Goal: Task Accomplishment & Management: Manage account settings

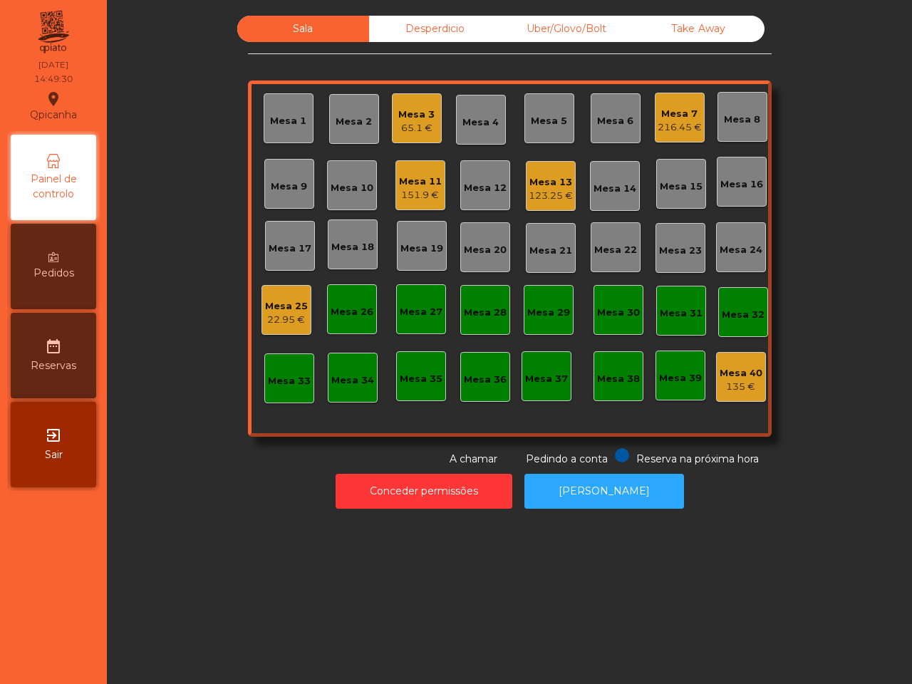
click at [671, 132] on div "216.45 €" at bounding box center [680, 127] width 44 height 14
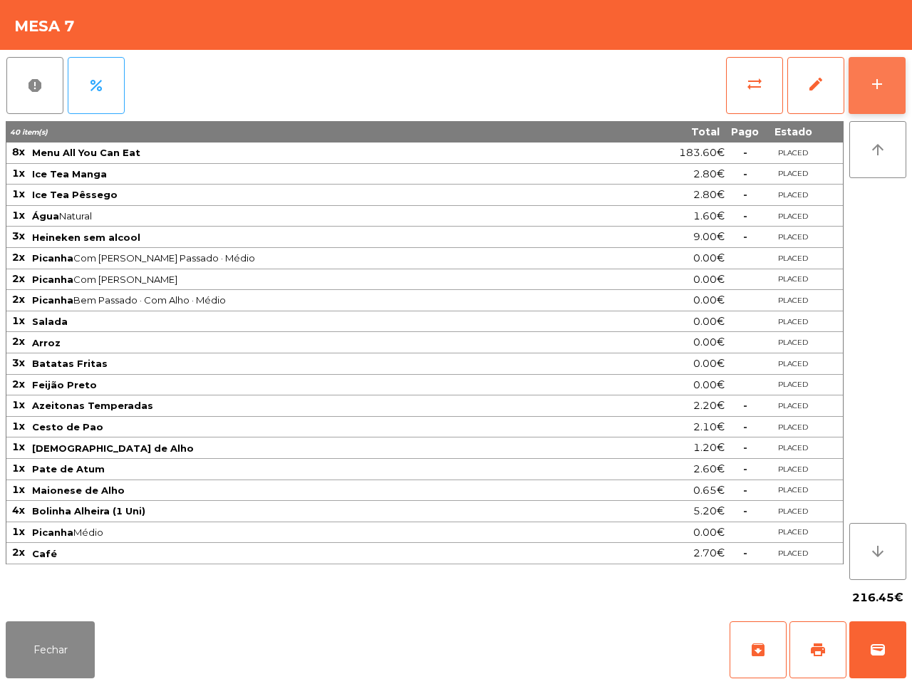
click at [879, 68] on button "add" at bounding box center [877, 85] width 57 height 57
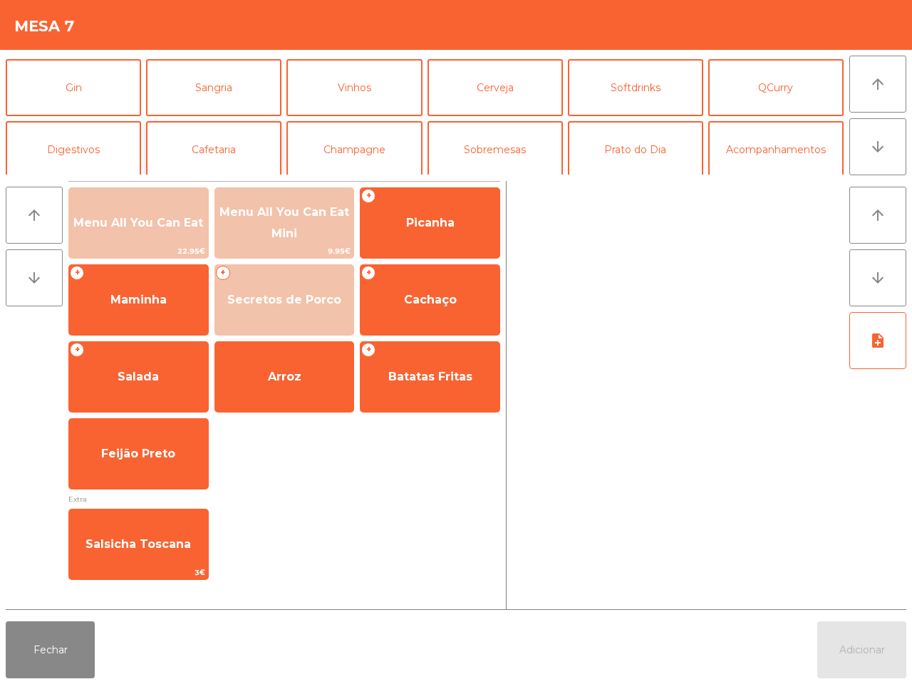
scroll to position [89, 0]
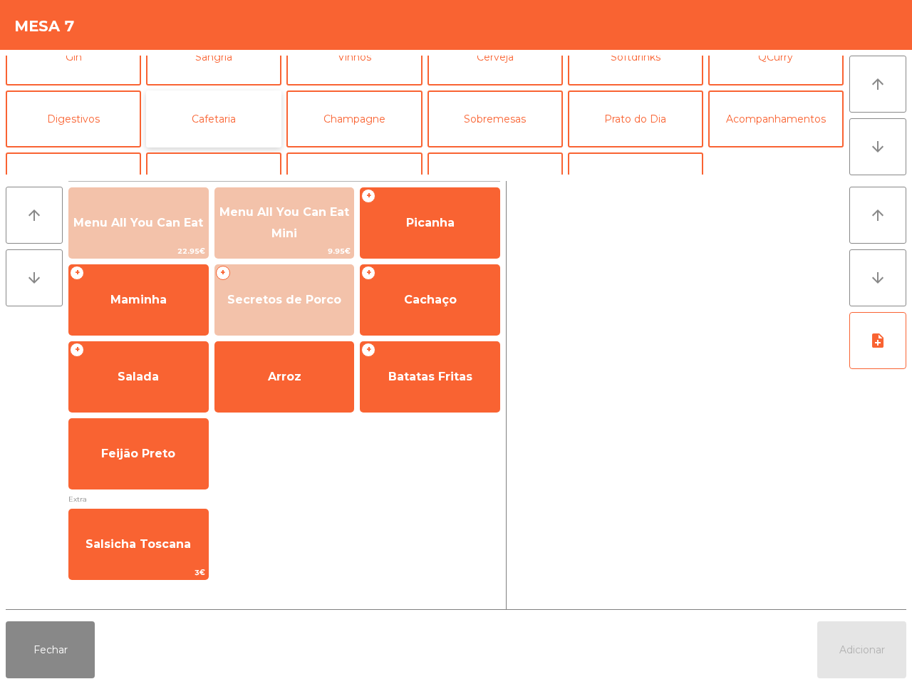
click at [224, 118] on button "Cafetaria" at bounding box center [213, 118] width 135 height 57
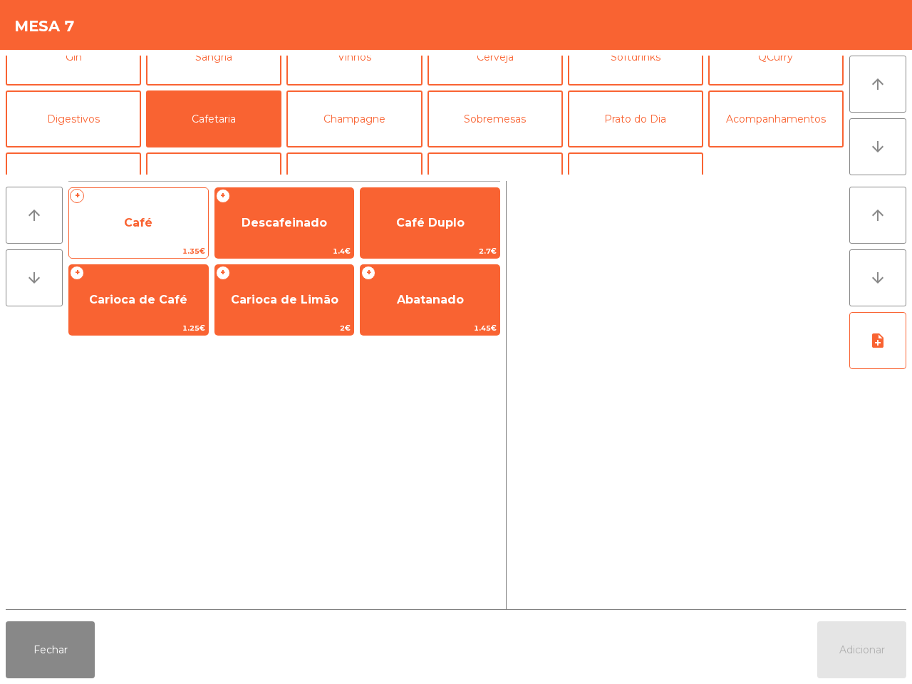
click at [155, 226] on span "Café" at bounding box center [138, 223] width 139 height 38
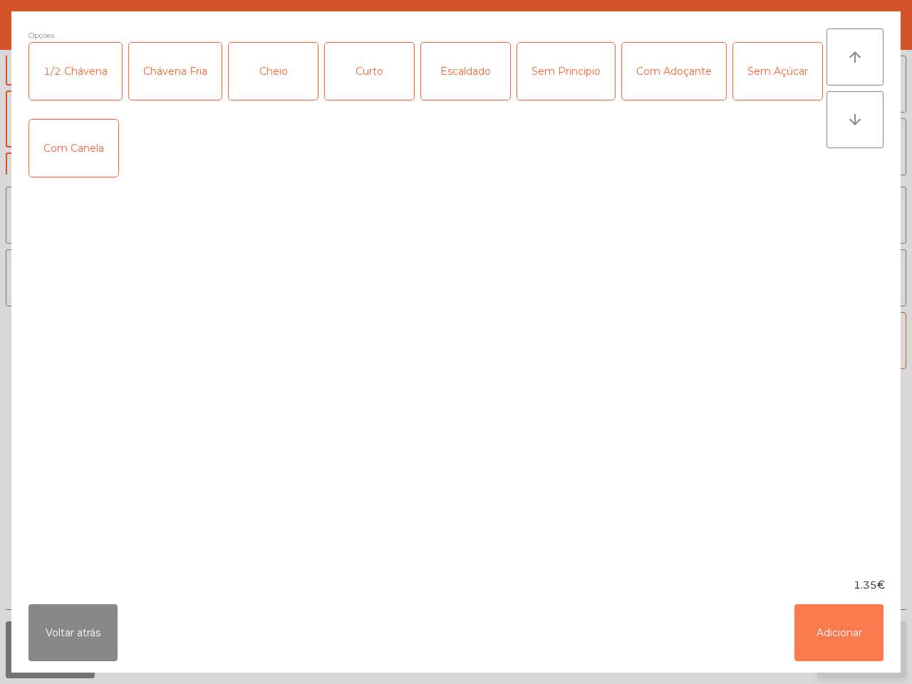
click at [857, 622] on button "Adicionar" at bounding box center [838, 632] width 89 height 57
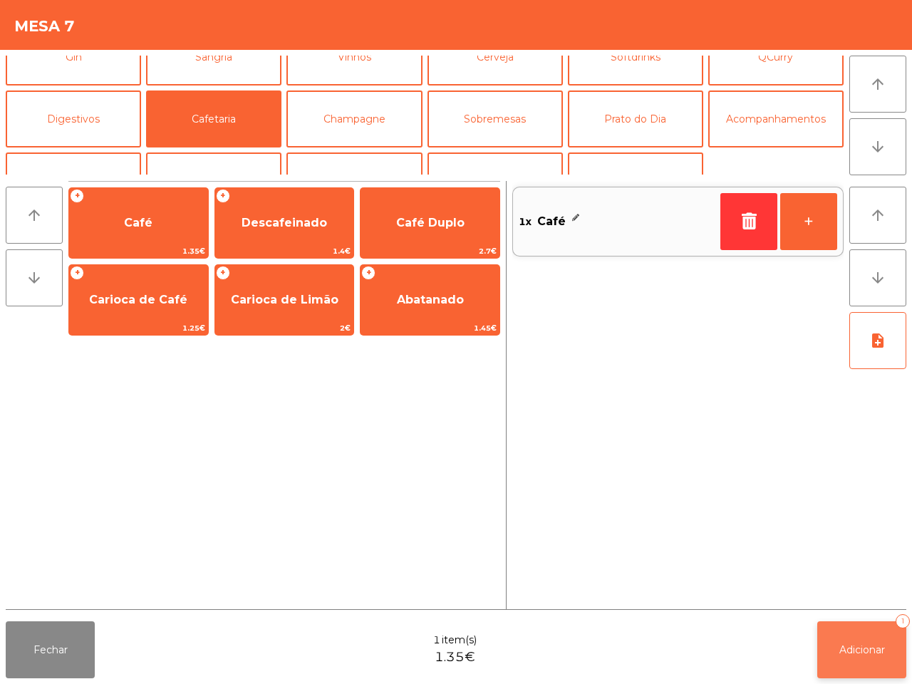
click at [859, 646] on span "Adicionar" at bounding box center [862, 649] width 46 height 13
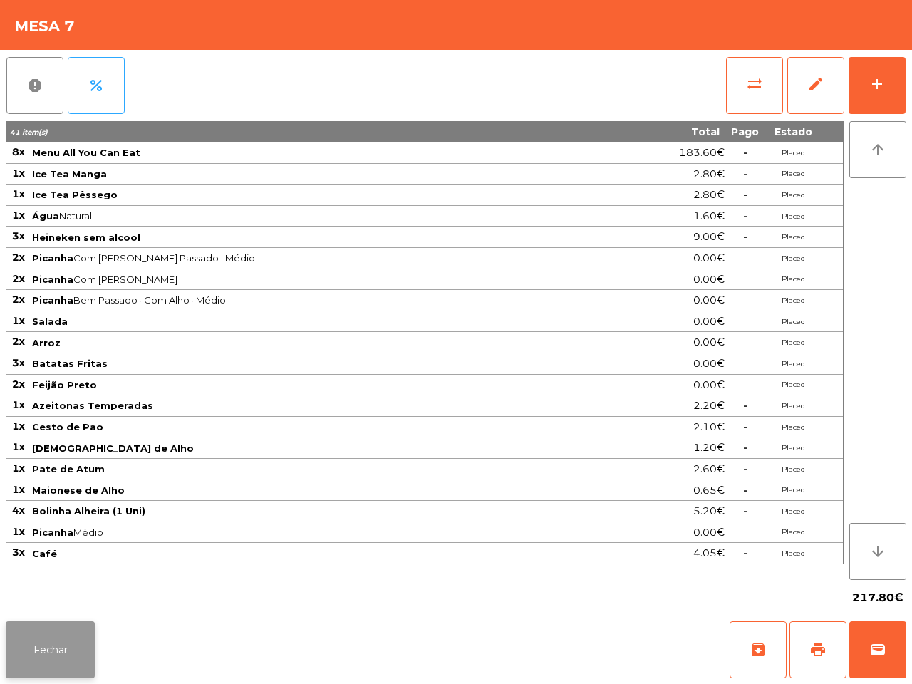
click at [22, 636] on button "Fechar" at bounding box center [50, 649] width 89 height 57
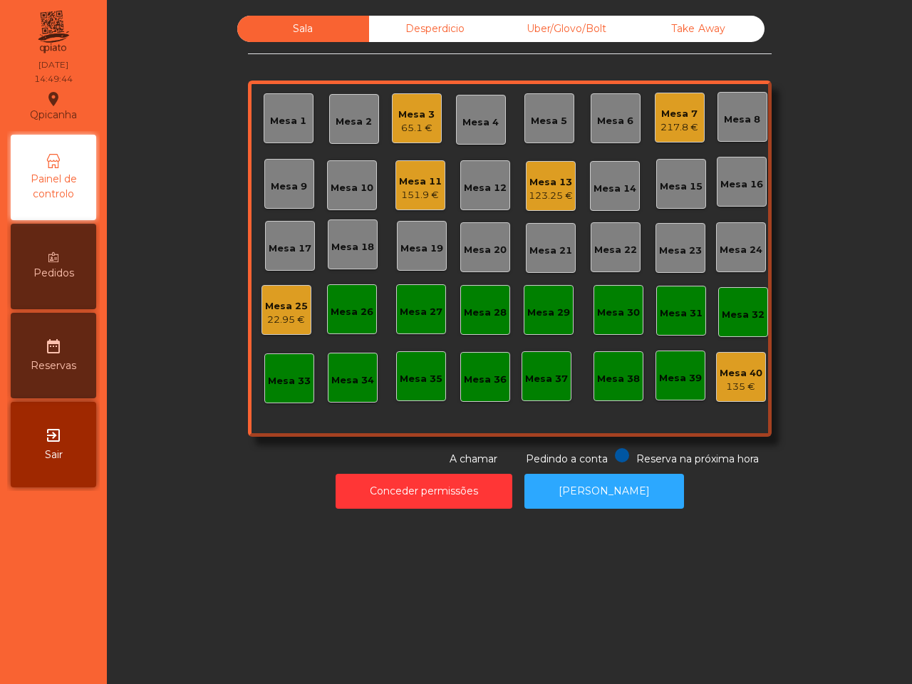
click at [678, 118] on div "Mesa 7" at bounding box center [679, 114] width 38 height 14
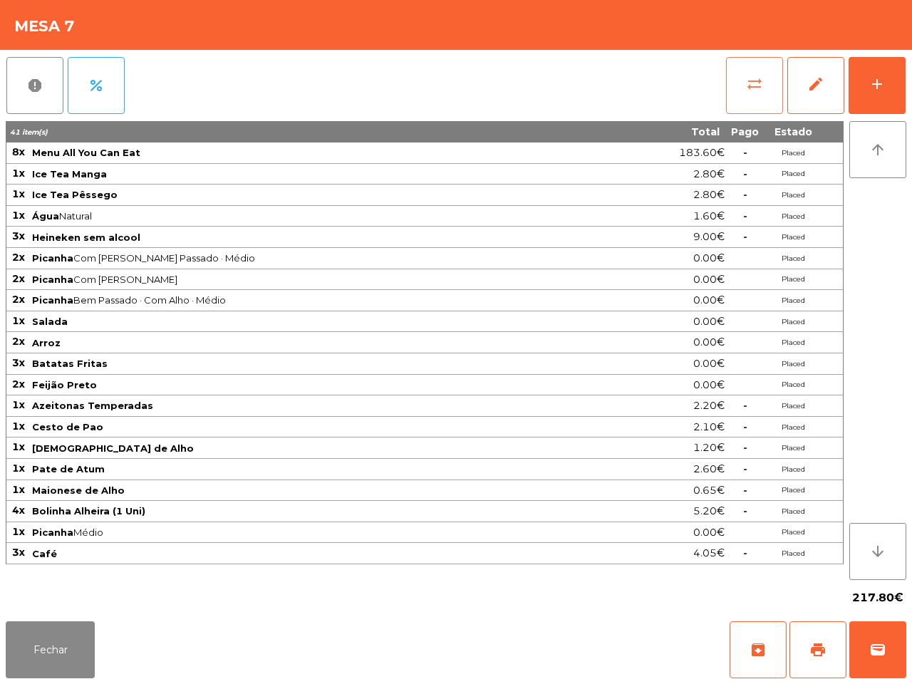
click at [750, 91] on span "sync_alt" at bounding box center [754, 84] width 17 height 17
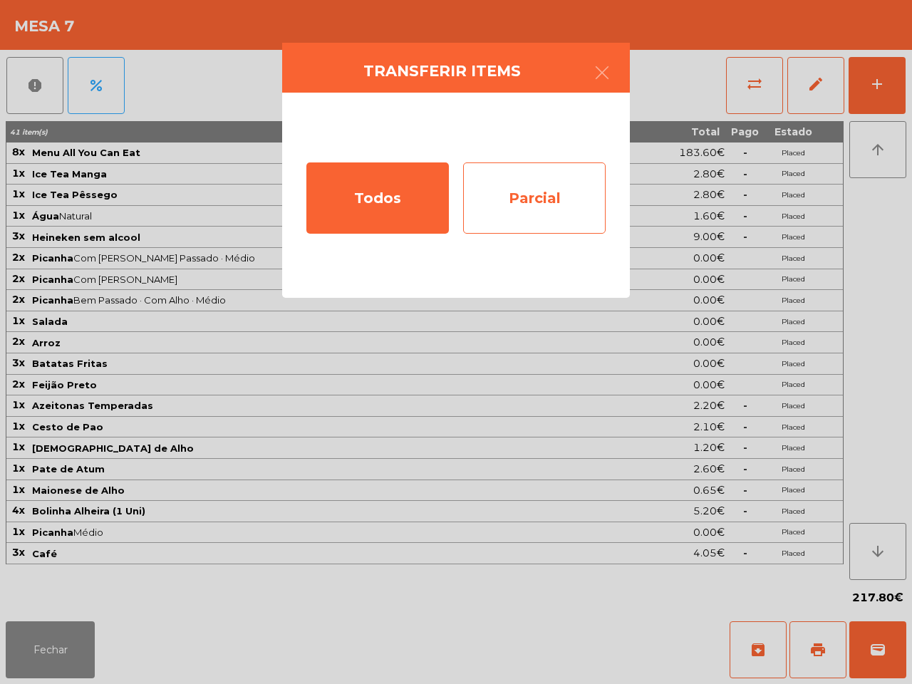
click at [533, 193] on div "Parcial" at bounding box center [534, 197] width 142 height 71
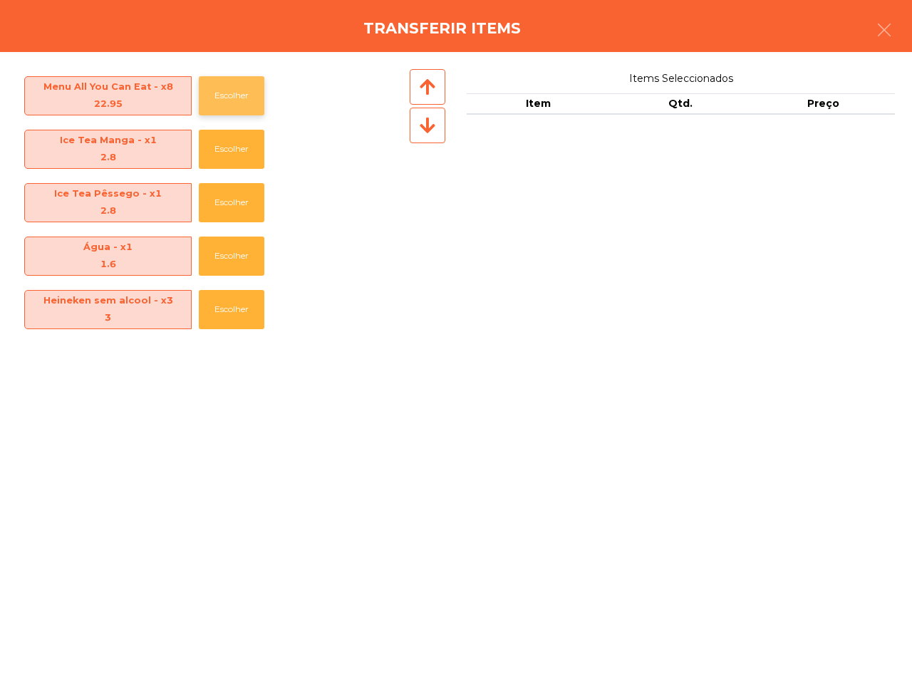
click at [232, 96] on button "Escolher" at bounding box center [232, 95] width 66 height 39
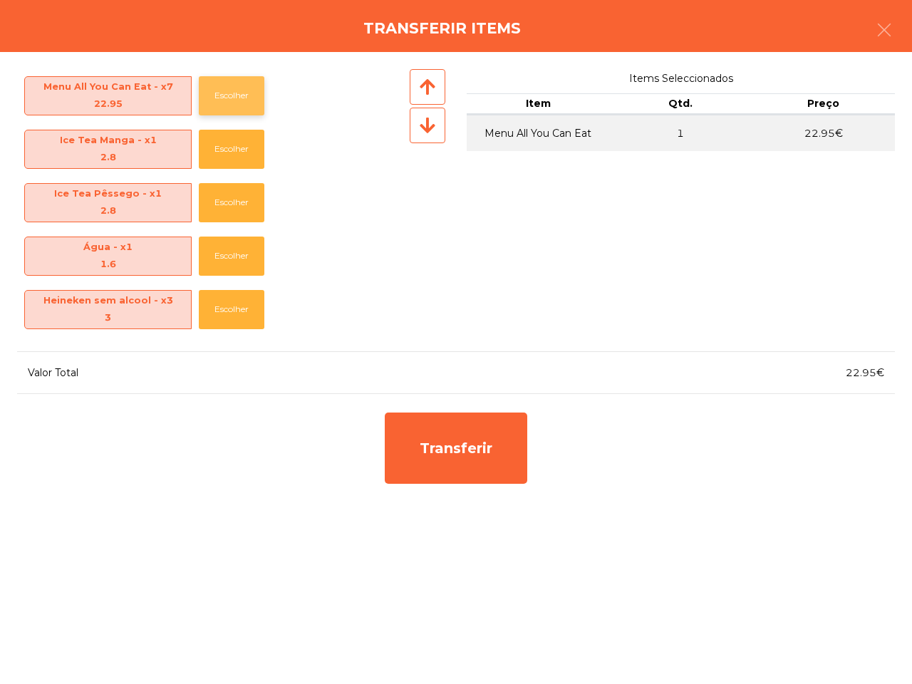
click at [230, 96] on button "Escolher" at bounding box center [232, 95] width 66 height 39
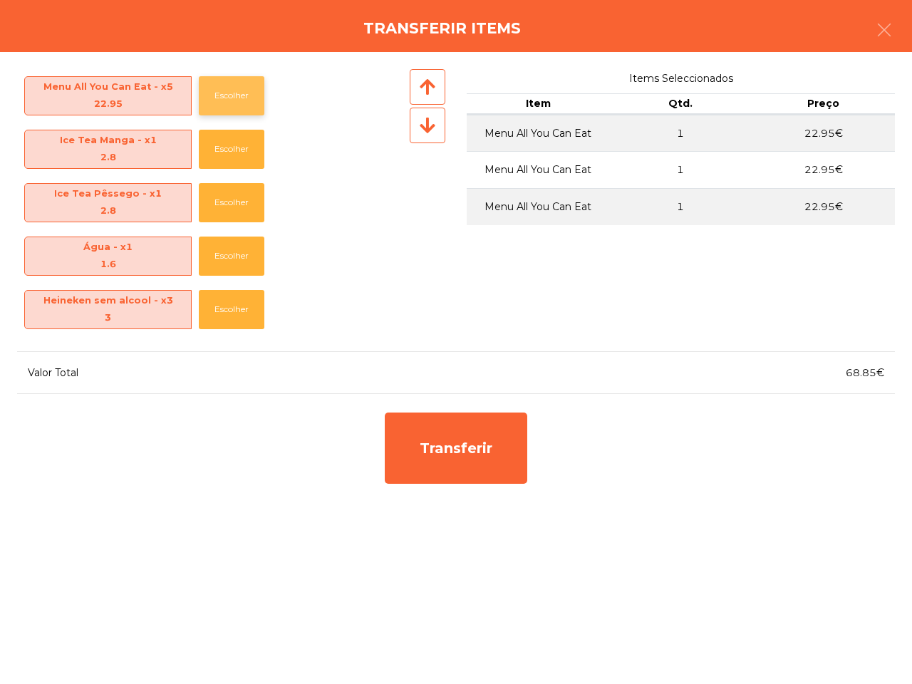
click at [212, 90] on button "Escolher" at bounding box center [232, 95] width 66 height 39
click at [881, 21] on icon "button" at bounding box center [884, 29] width 17 height 17
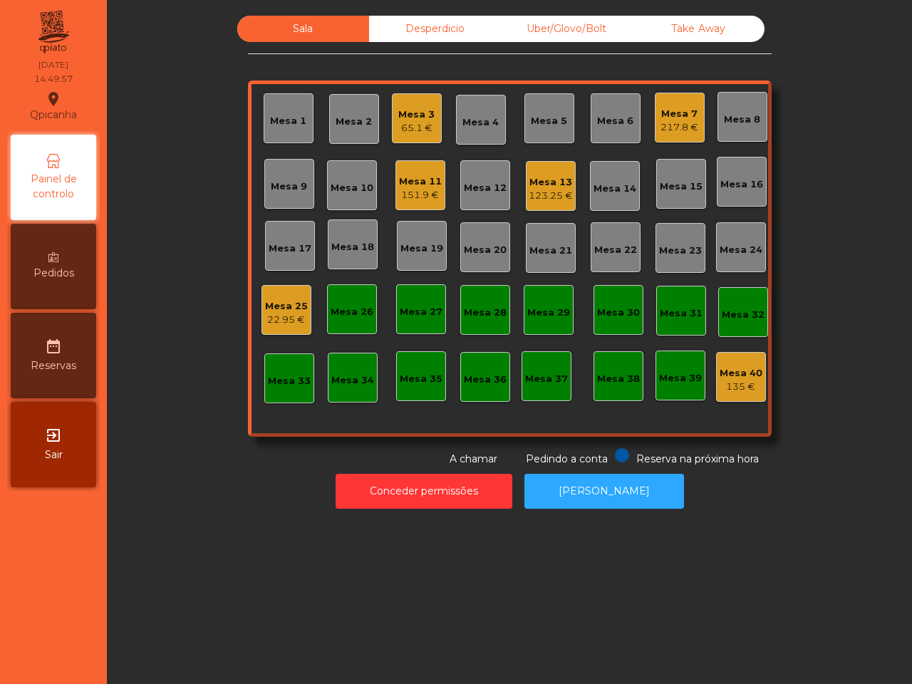
click at [673, 125] on div "217.8 €" at bounding box center [679, 127] width 38 height 14
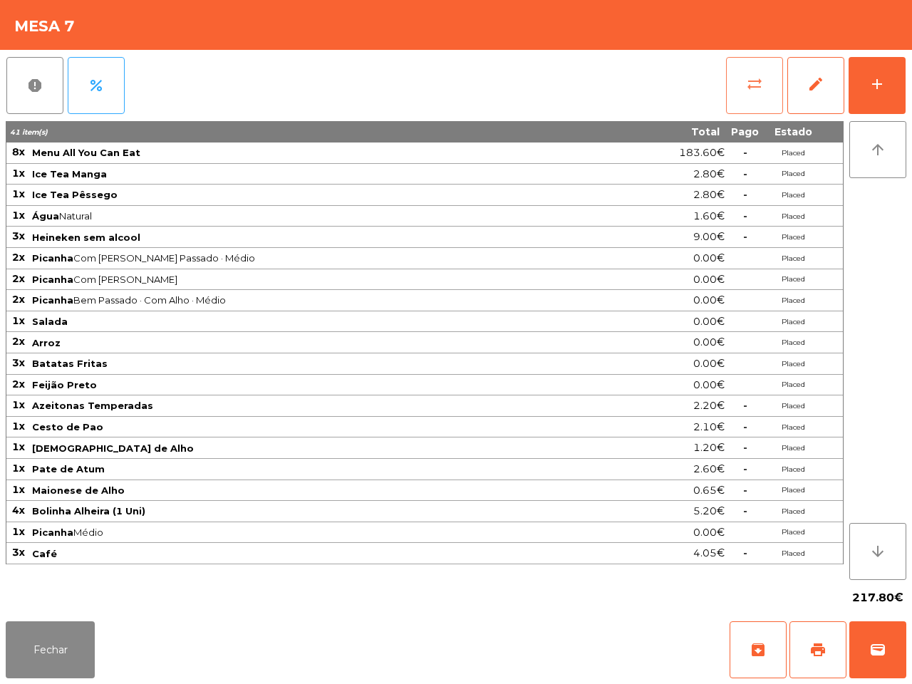
click at [742, 73] on button "sync_alt" at bounding box center [754, 85] width 57 height 57
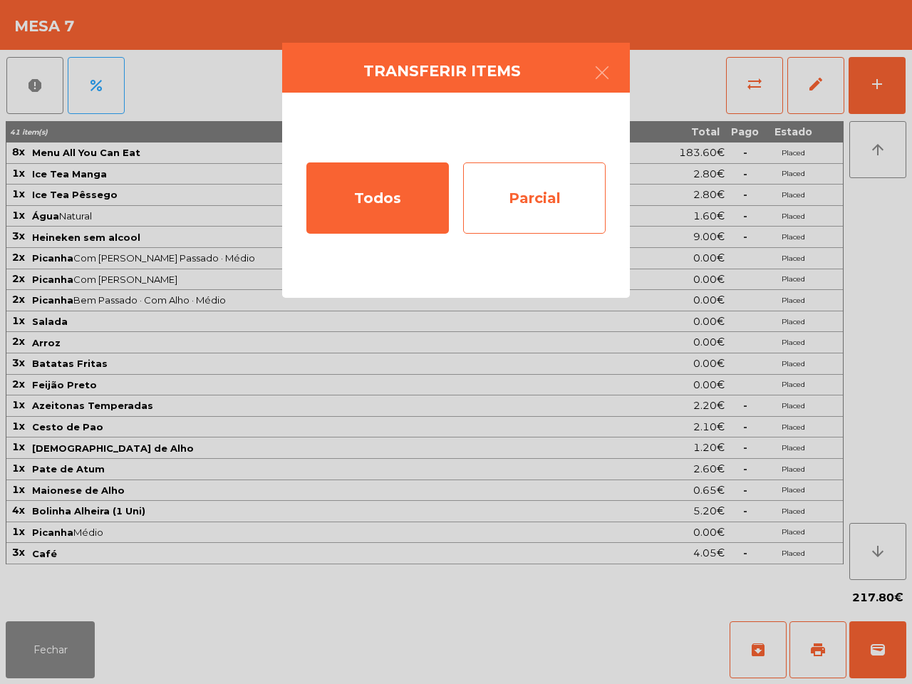
click at [549, 202] on div "Parcial" at bounding box center [534, 197] width 142 height 71
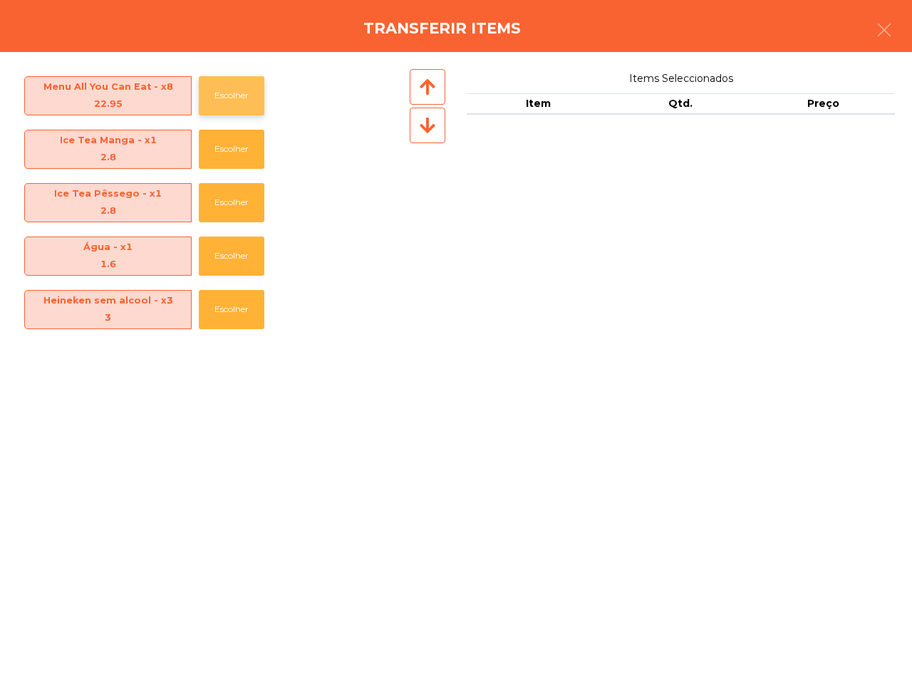
click at [249, 100] on button "Escolher" at bounding box center [232, 95] width 66 height 39
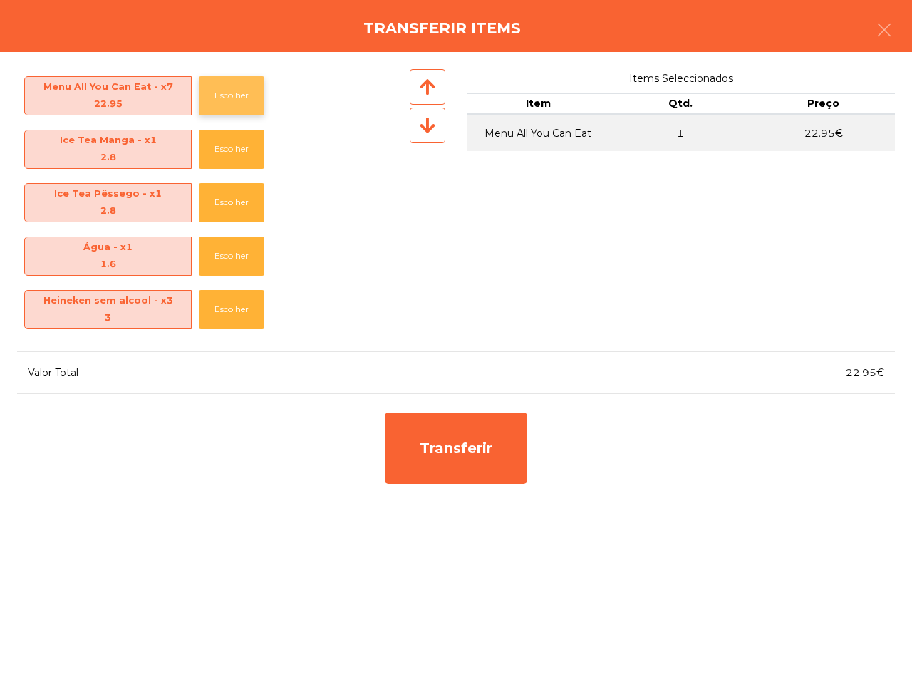
click at [249, 100] on button "Escolher" at bounding box center [232, 95] width 66 height 39
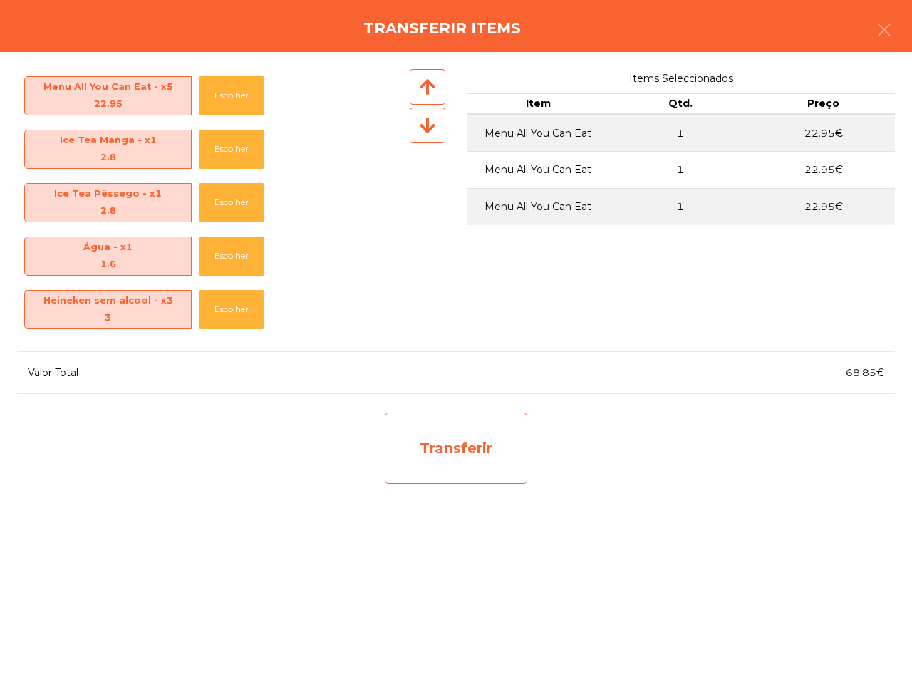
click at [419, 450] on div "Transferir" at bounding box center [456, 448] width 142 height 71
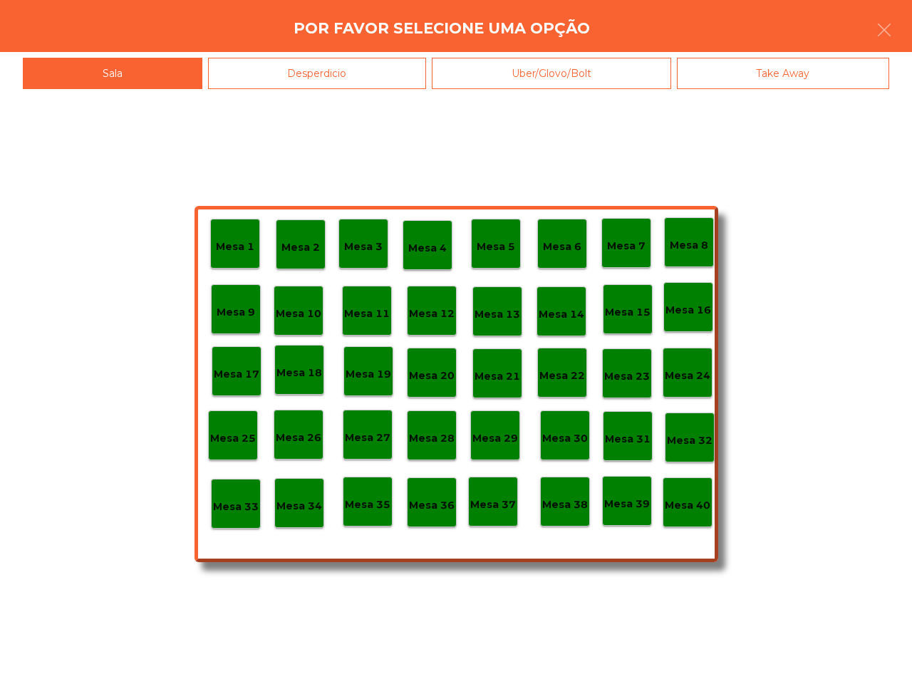
click at [236, 433] on p "Mesa 25" at bounding box center [233, 438] width 46 height 16
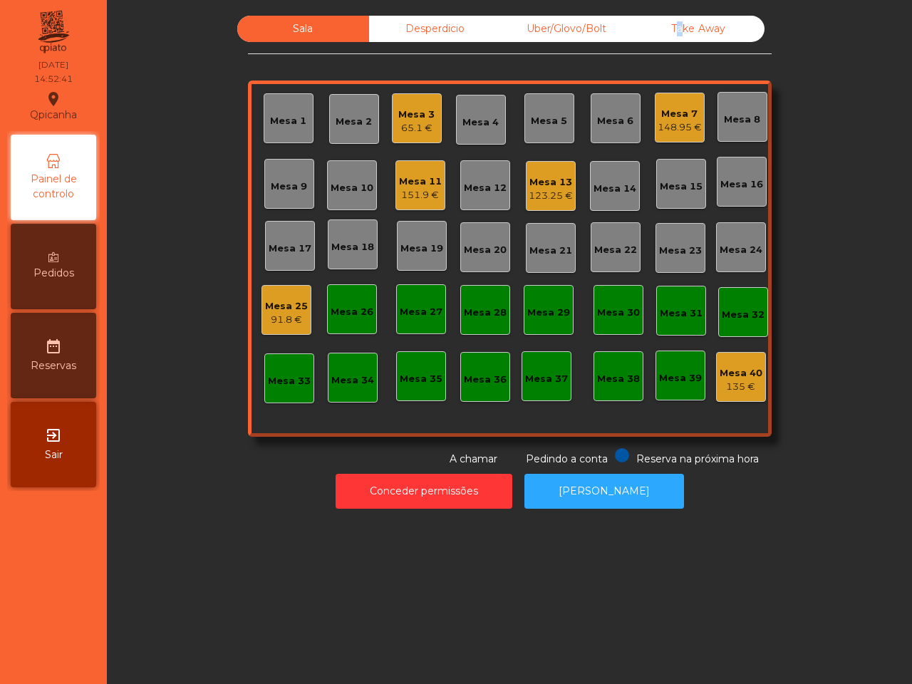
drag, startPoint x: 666, startPoint y: 21, endPoint x: 660, endPoint y: 32, distance: 12.5
click at [667, 21] on div "Take Away" at bounding box center [699, 29] width 132 height 26
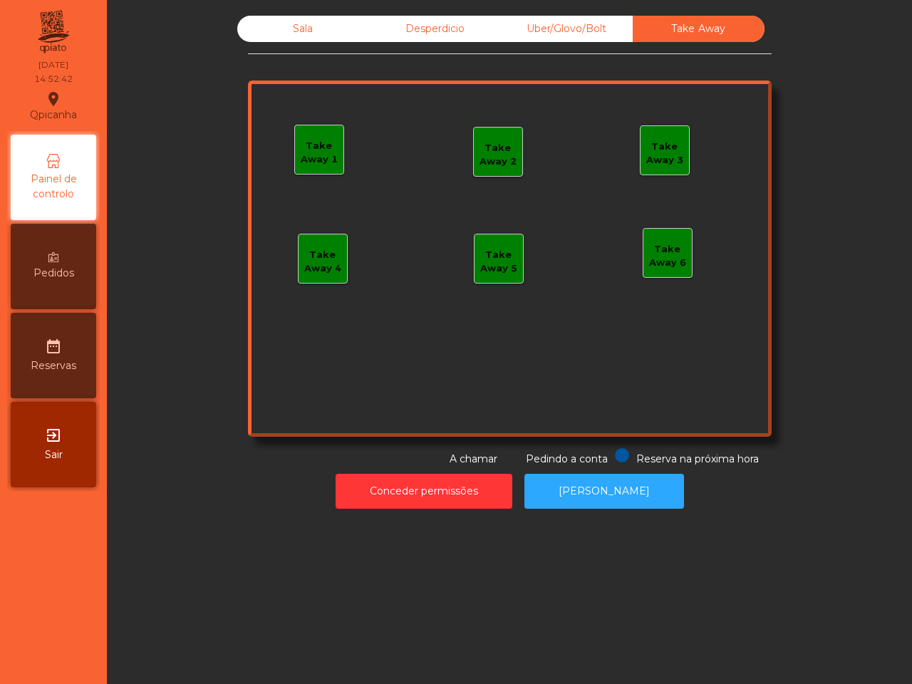
click at [308, 150] on div "Take Away 1" at bounding box center [319, 153] width 48 height 28
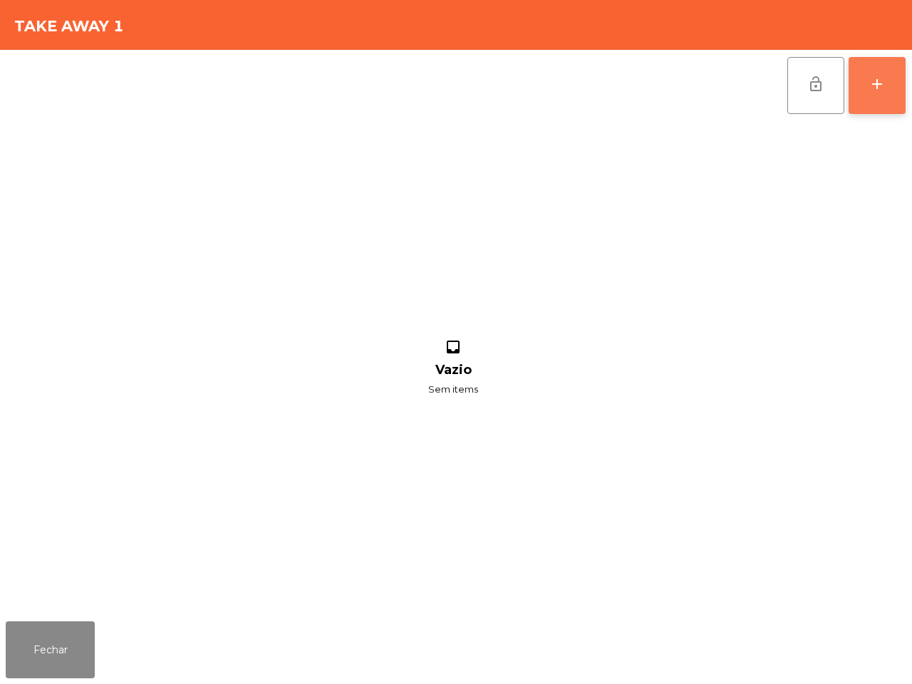
click at [879, 91] on button "add" at bounding box center [877, 85] width 57 height 57
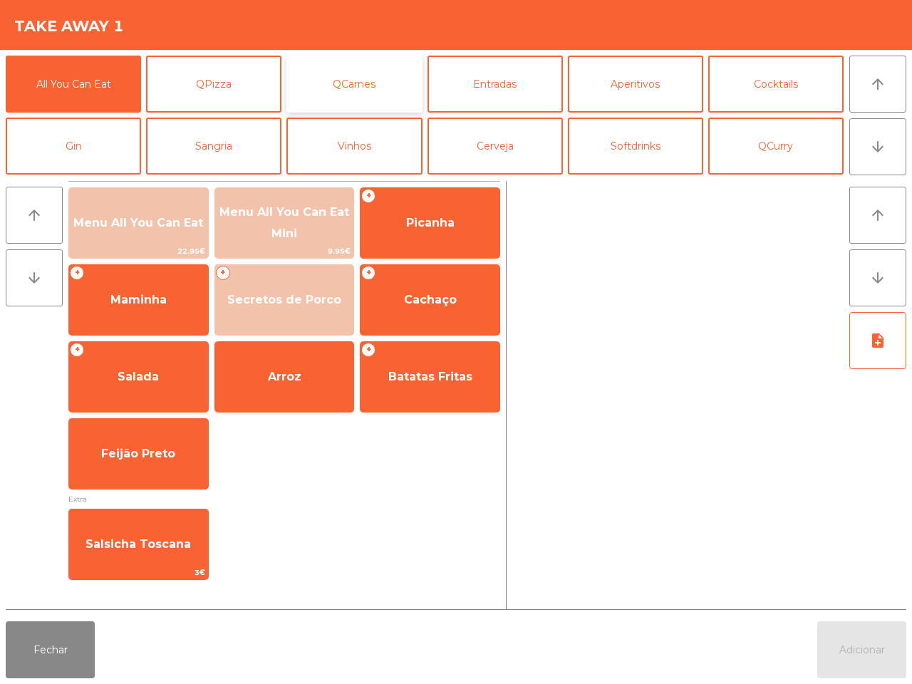
click at [343, 87] on button "QCarnes" at bounding box center [353, 84] width 135 height 57
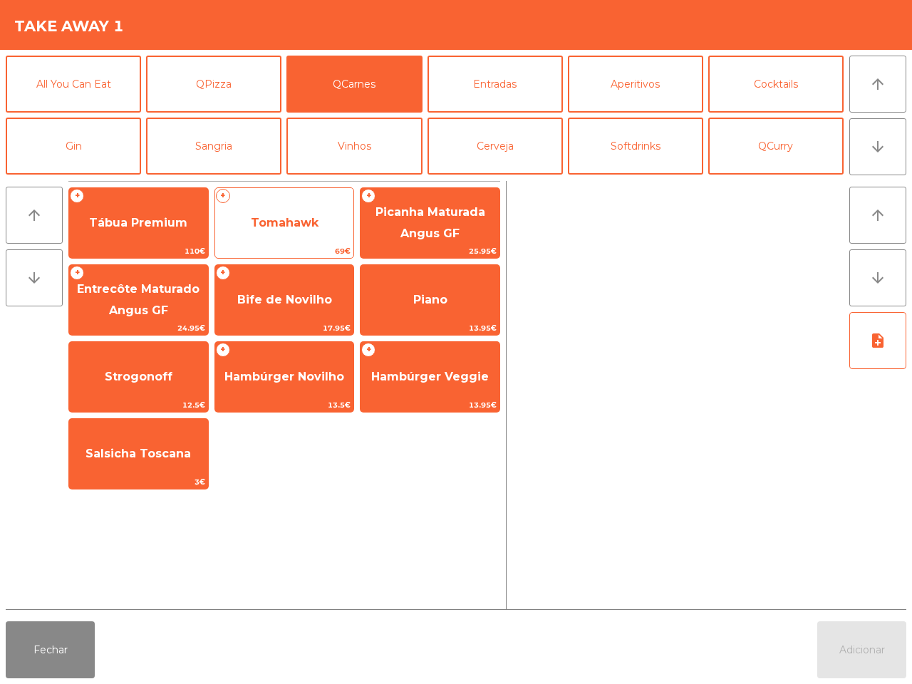
click at [294, 241] on span "Tomahawk" at bounding box center [284, 223] width 139 height 38
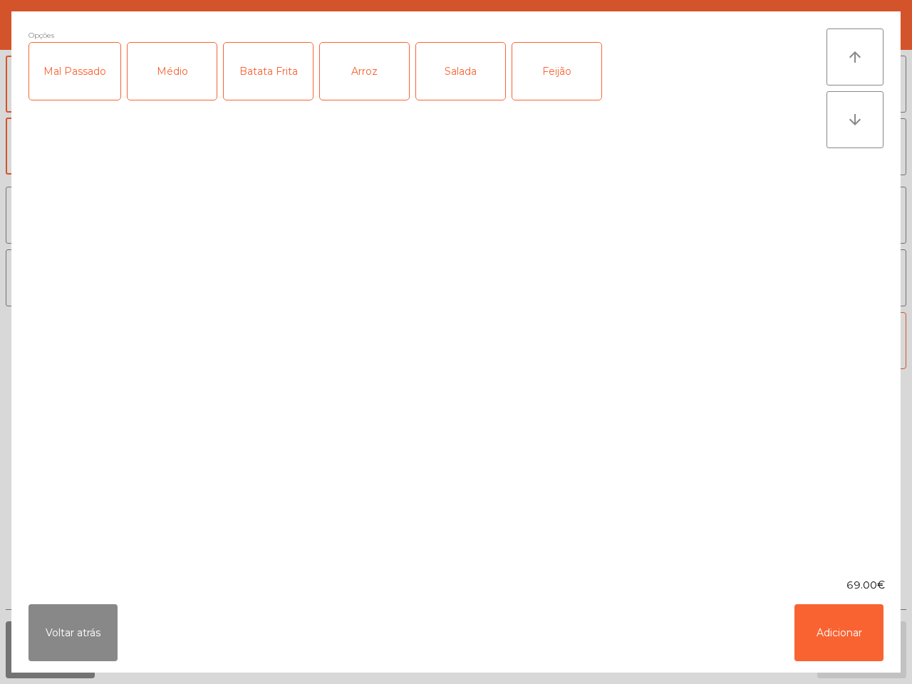
click at [73, 77] on div "Mal Passado" at bounding box center [74, 71] width 91 height 57
click at [482, 89] on div "Salada" at bounding box center [460, 71] width 89 height 57
click at [267, 72] on div "Batata Frita" at bounding box center [268, 71] width 89 height 57
click at [870, 629] on button "Adicionar" at bounding box center [838, 632] width 89 height 57
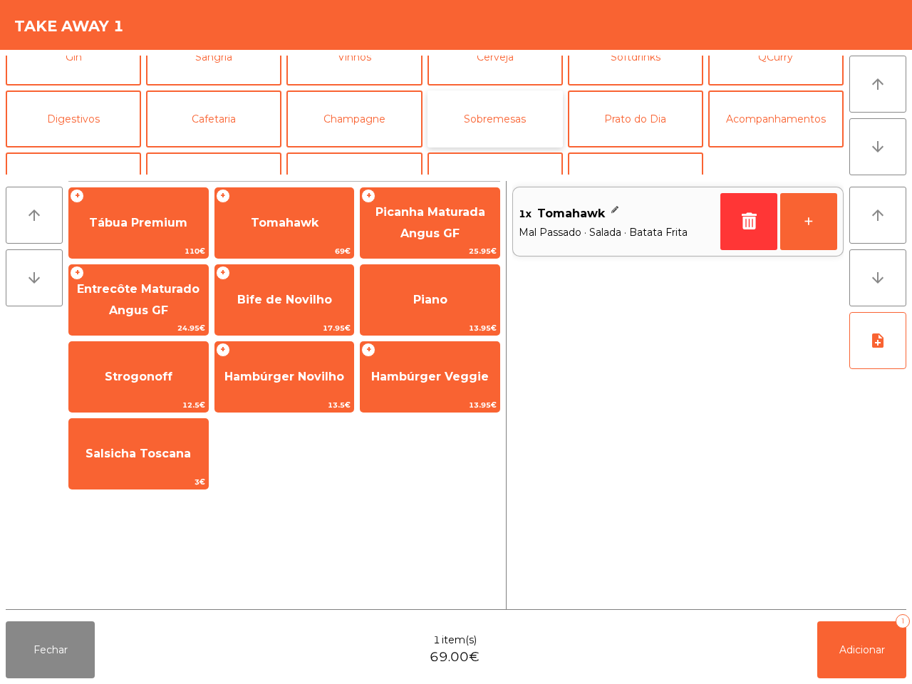
click at [502, 125] on button "Sobremesas" at bounding box center [494, 118] width 135 height 57
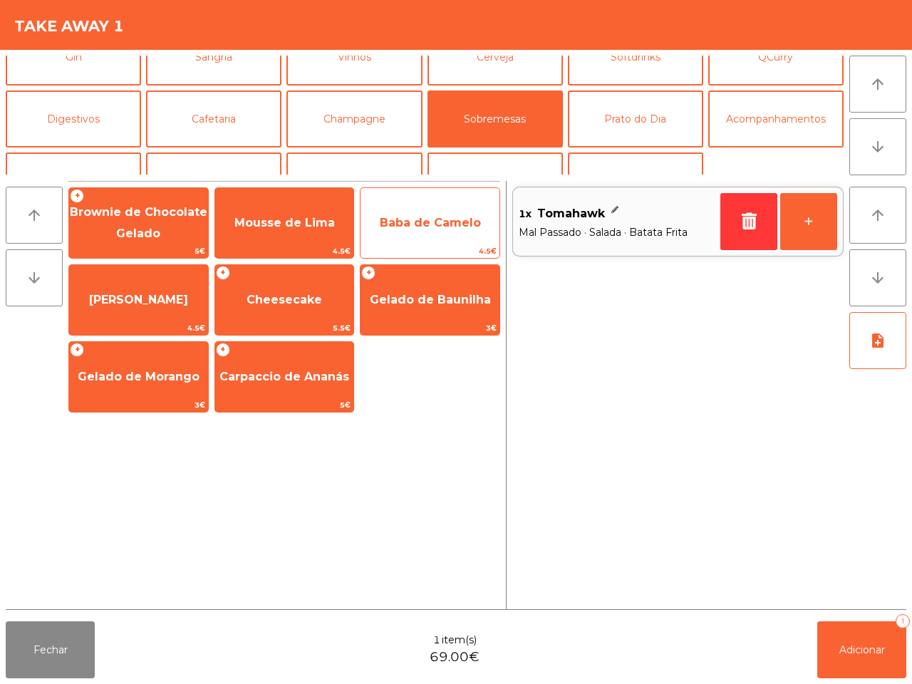
click at [408, 217] on span "Baba de Camelo" at bounding box center [430, 223] width 101 height 14
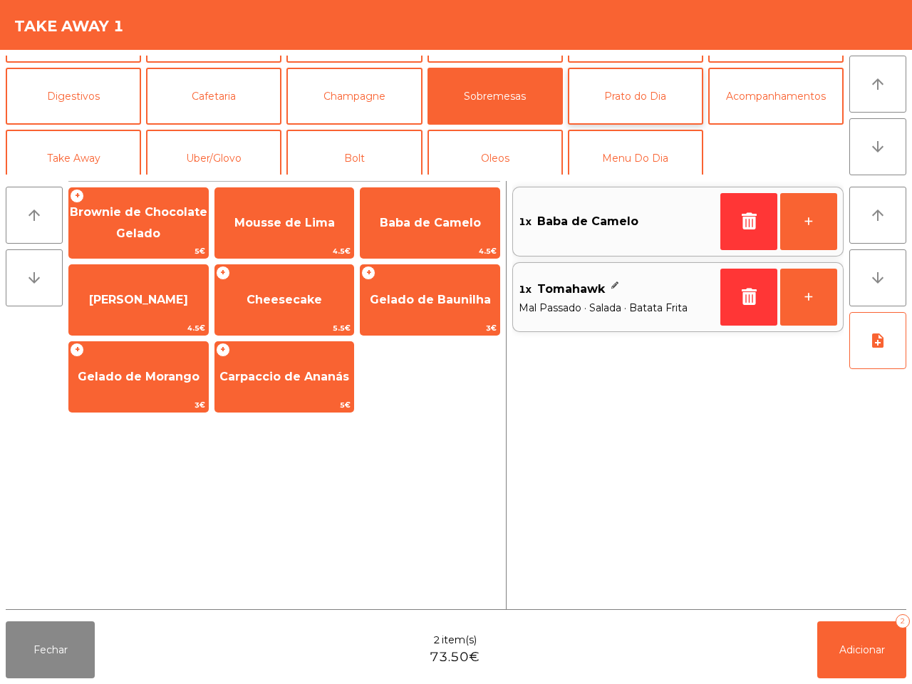
scroll to position [123, 0]
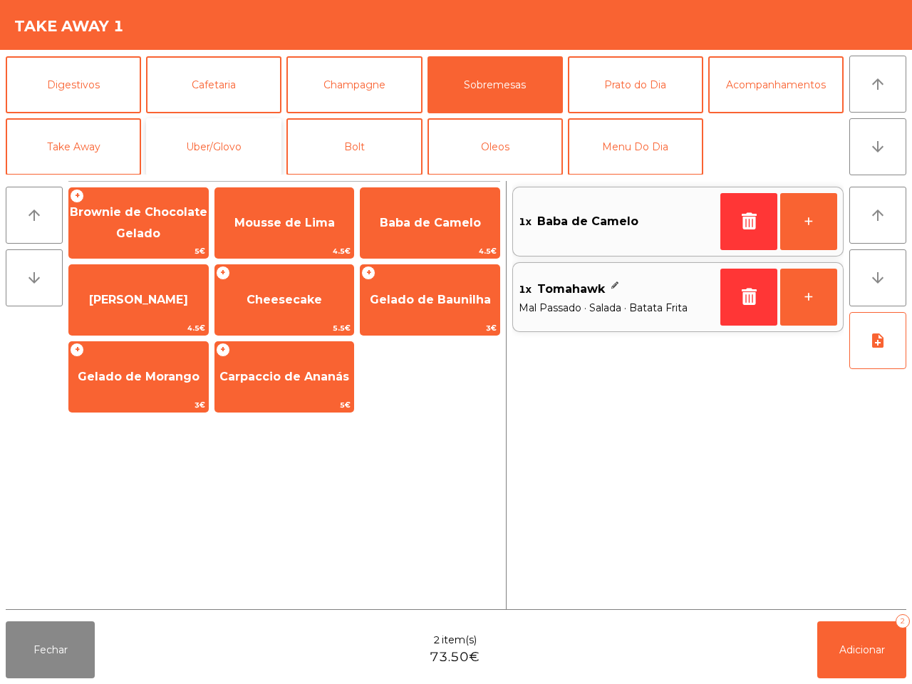
click at [239, 150] on button "Uber/Glovo" at bounding box center [213, 146] width 135 height 57
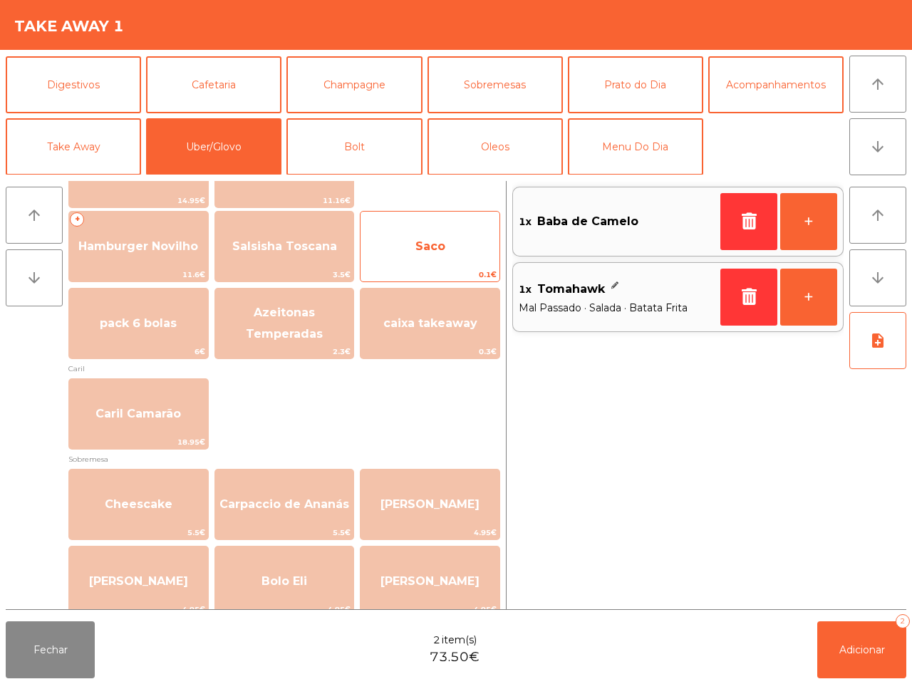
scroll to position [267, 0]
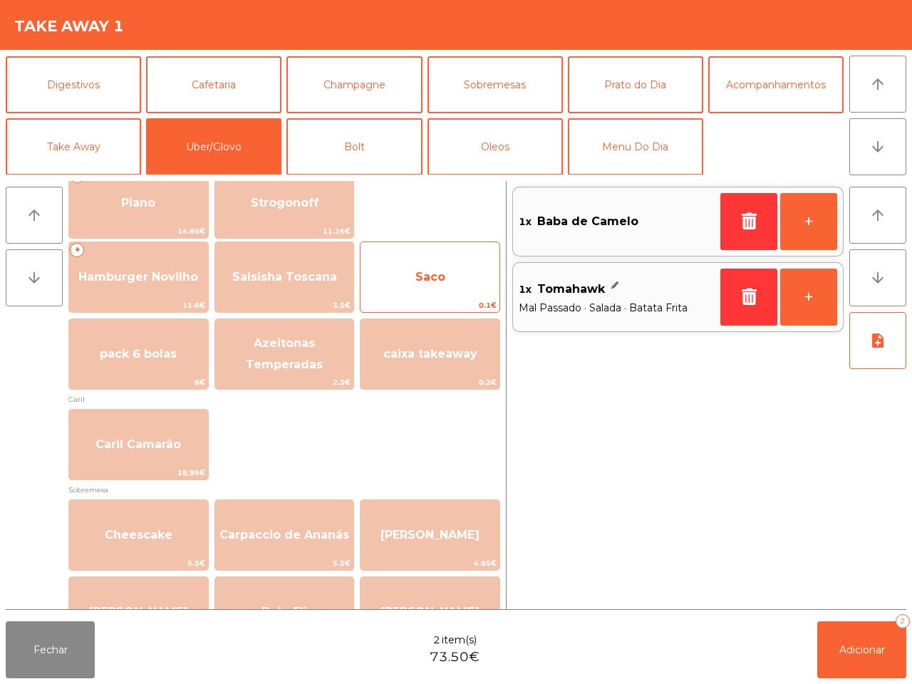
click at [445, 311] on span "0.1€" at bounding box center [430, 306] width 139 height 14
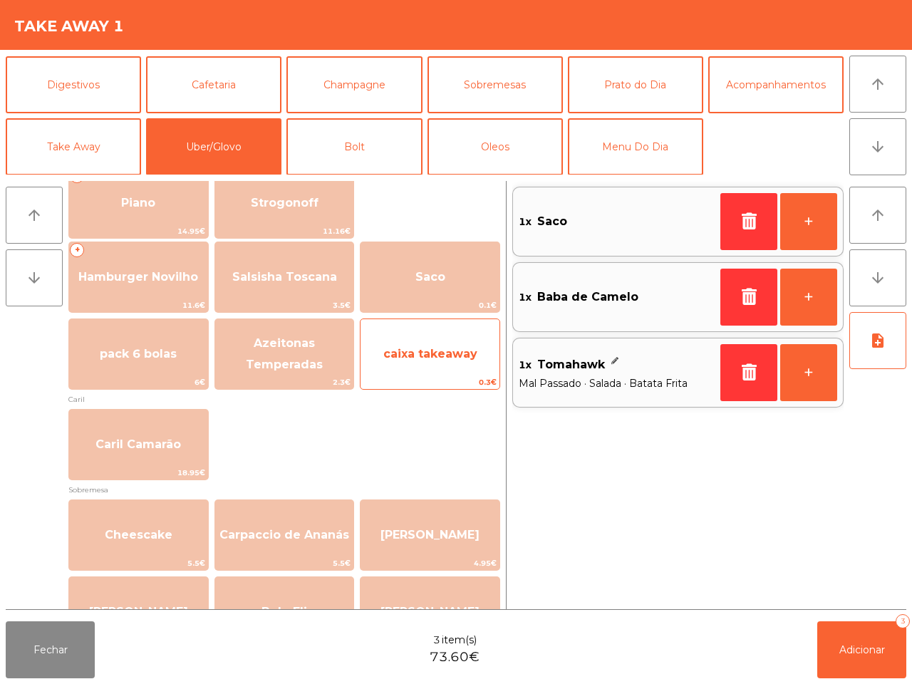
click at [451, 360] on span "caixa takeaway" at bounding box center [430, 354] width 94 height 14
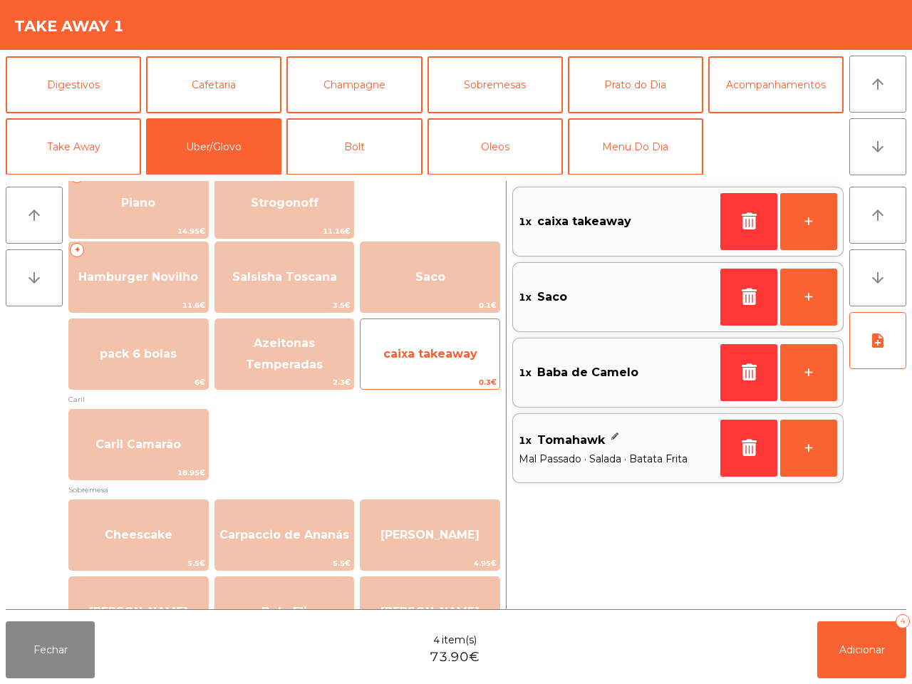
click at [451, 360] on span "caixa takeaway" at bounding box center [430, 354] width 94 height 14
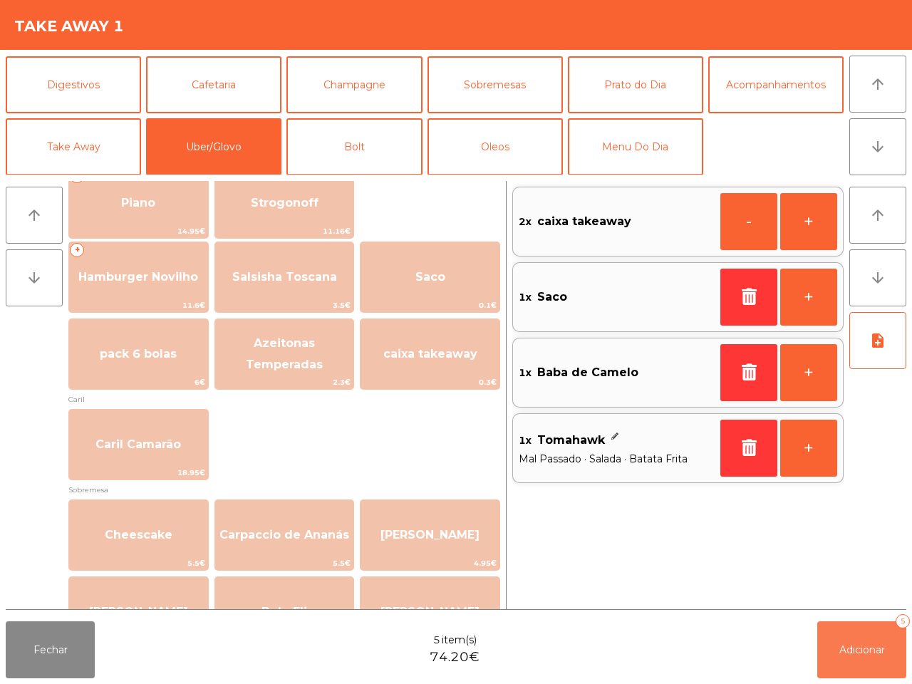
drag, startPoint x: 857, startPoint y: 653, endPoint x: 827, endPoint y: 611, distance: 51.6
click at [856, 653] on span "Adicionar" at bounding box center [862, 649] width 46 height 13
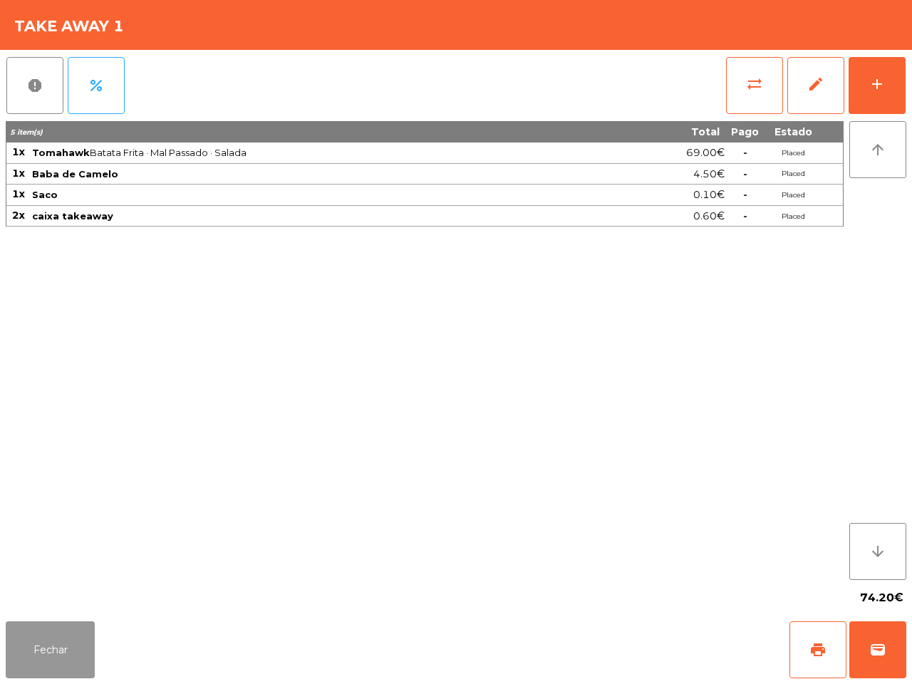
click at [25, 645] on button "Fechar" at bounding box center [50, 649] width 89 height 57
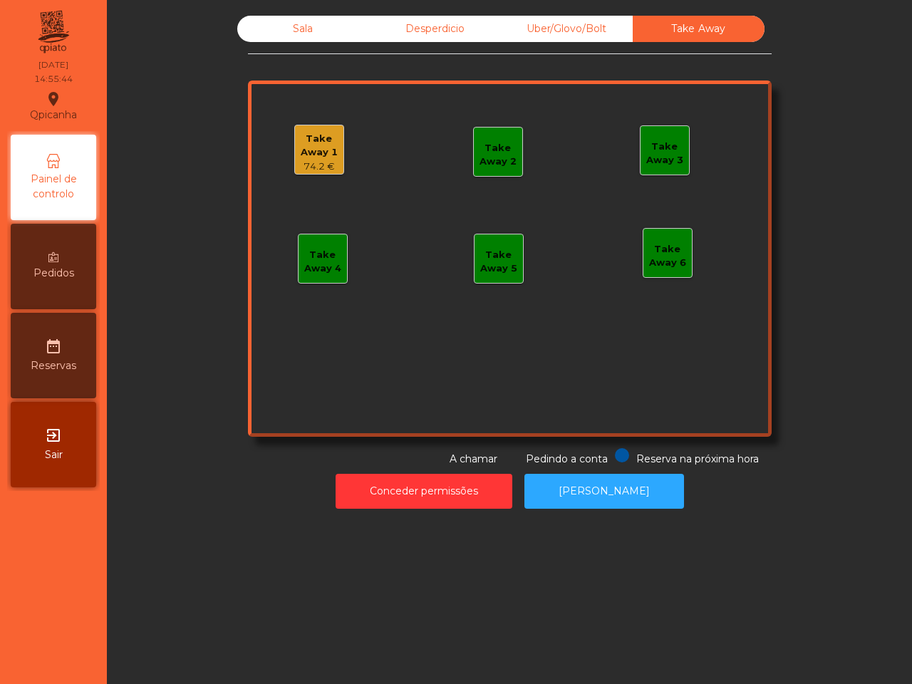
click at [300, 37] on div "Sala" at bounding box center [303, 29] width 132 height 26
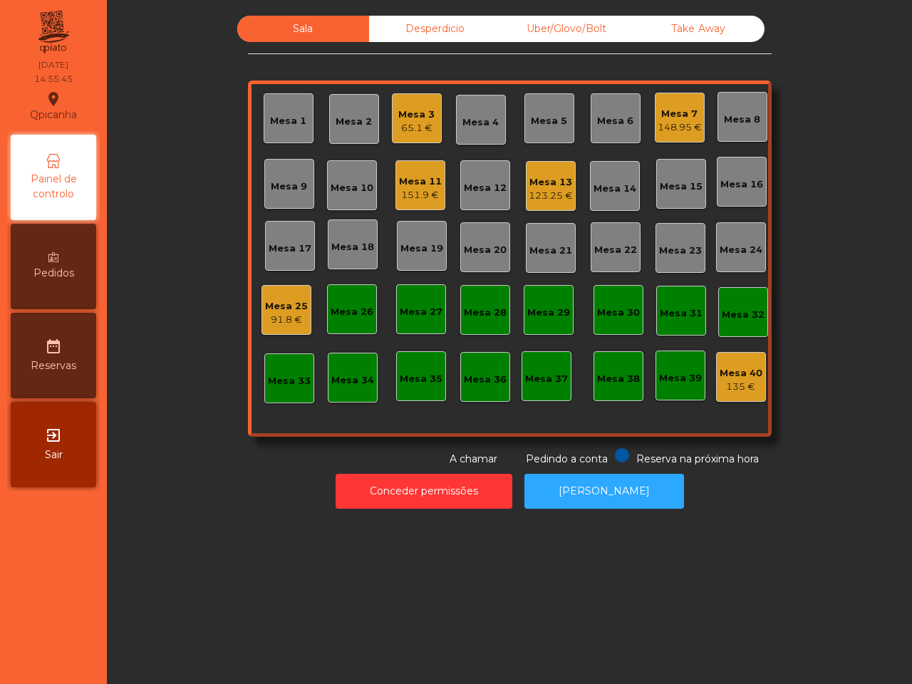
click at [658, 123] on div "148.95 €" at bounding box center [680, 127] width 44 height 14
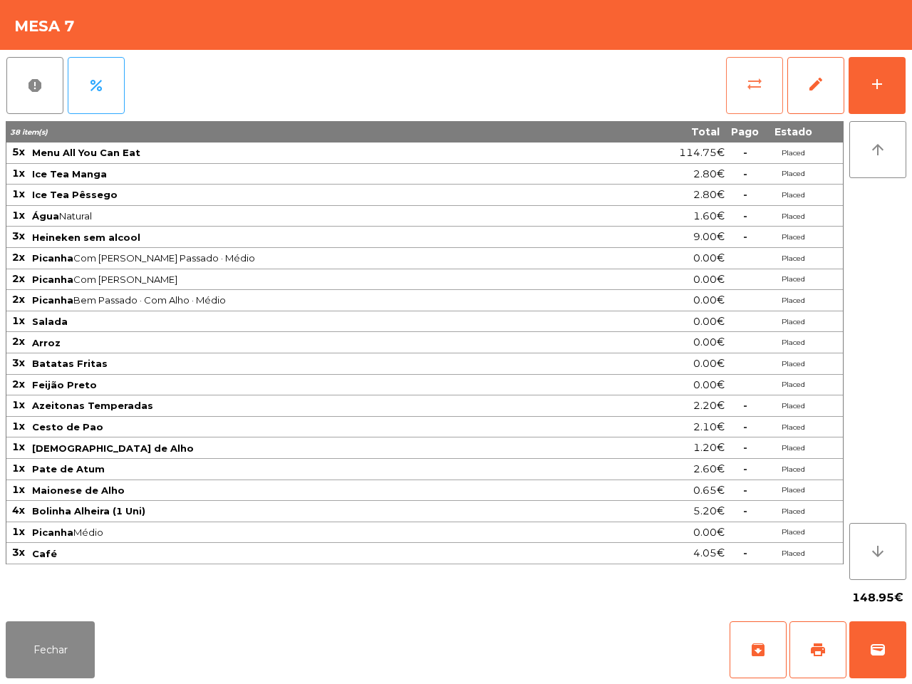
click at [743, 98] on button "sync_alt" at bounding box center [754, 85] width 57 height 57
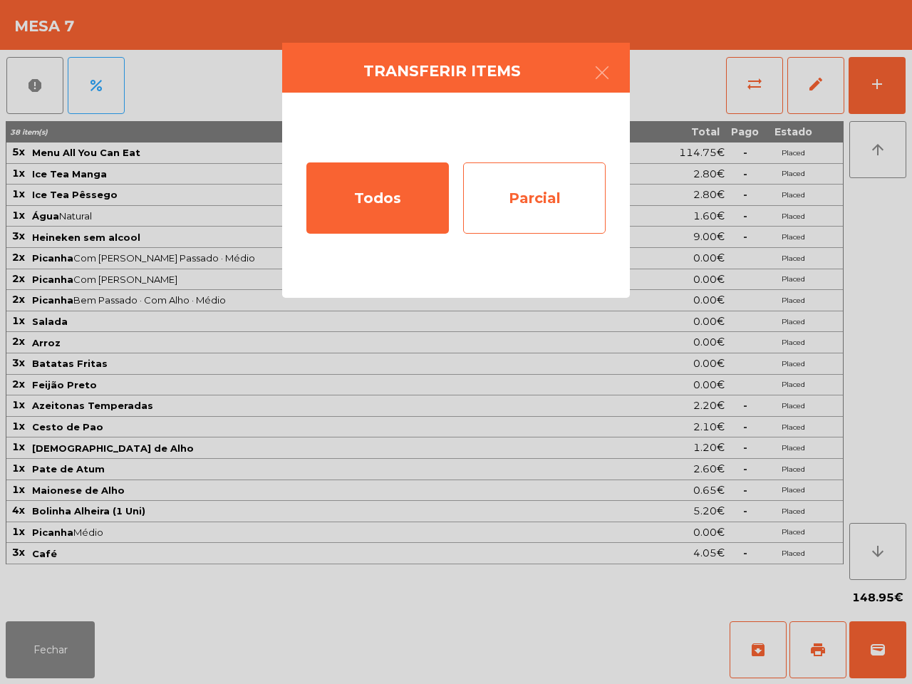
click at [504, 201] on div "Parcial" at bounding box center [534, 197] width 142 height 71
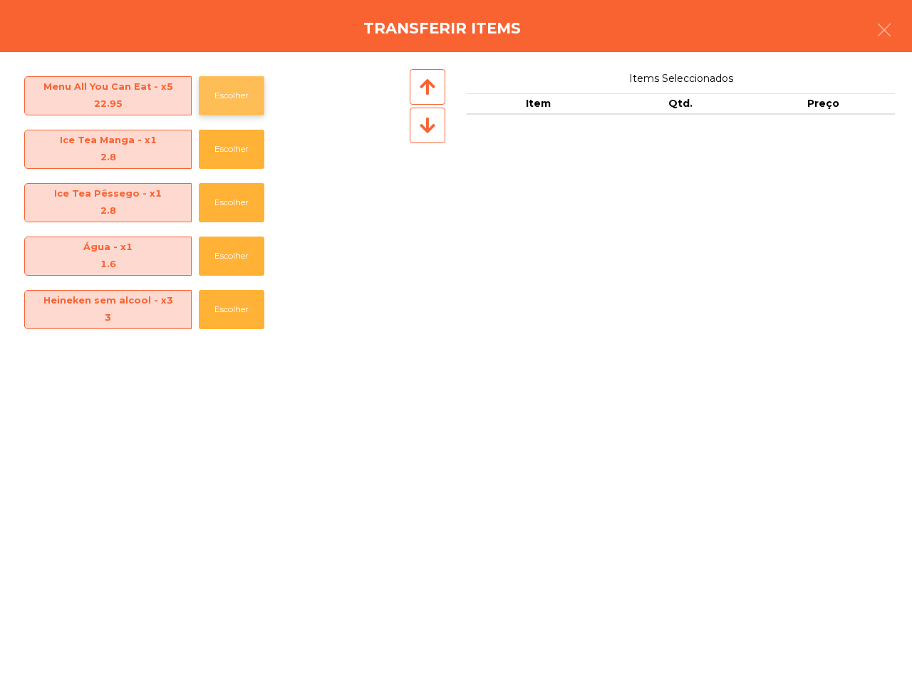
click at [212, 83] on button "Escolher" at bounding box center [232, 95] width 66 height 39
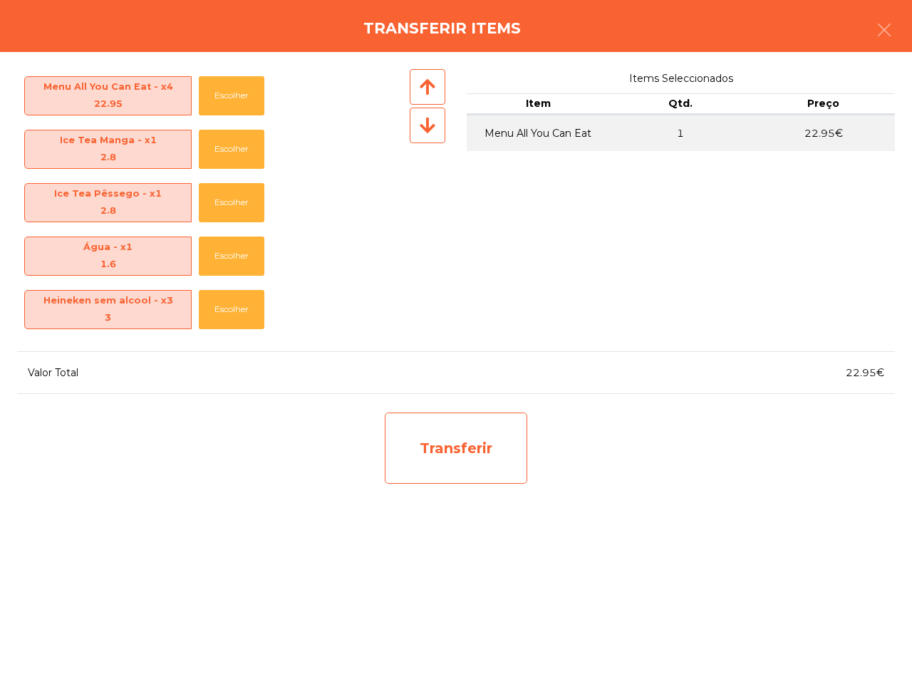
click at [433, 471] on div "Transferir" at bounding box center [456, 448] width 142 height 71
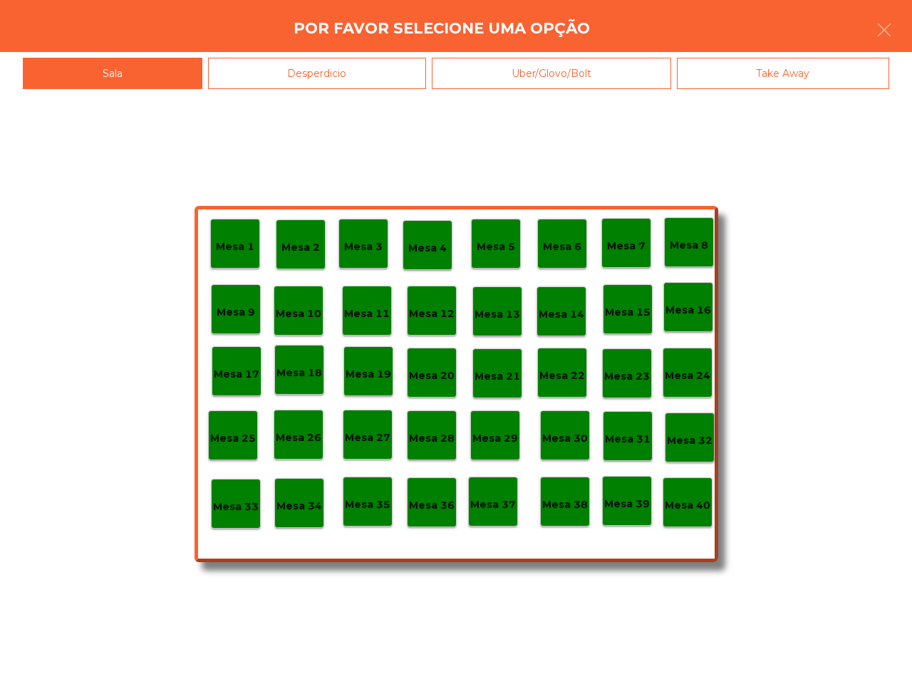
click at [247, 442] on p "Mesa 25" at bounding box center [233, 438] width 46 height 16
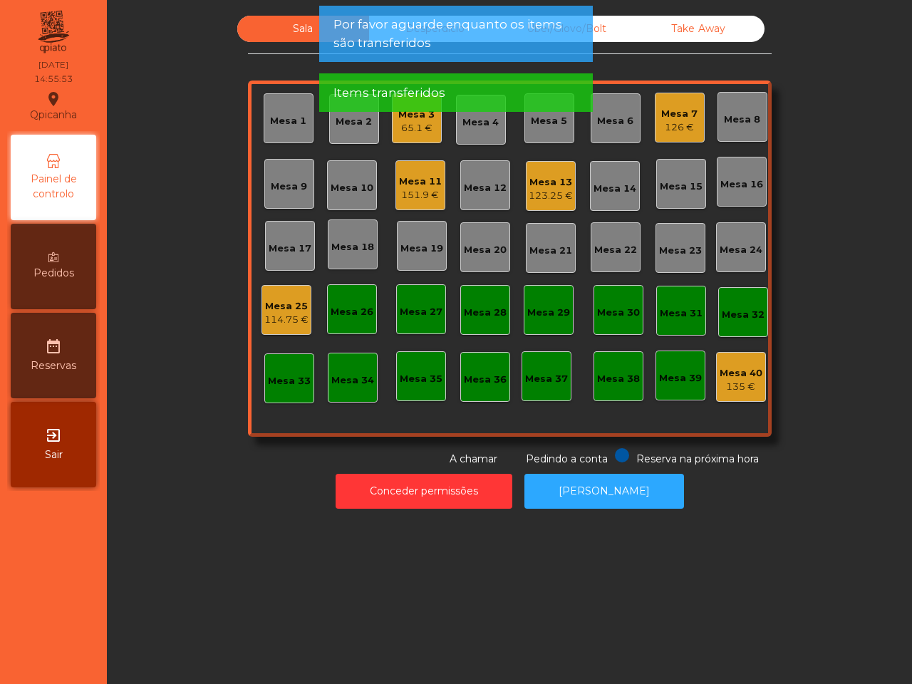
click at [284, 328] on div "Mesa 25 114.75 €" at bounding box center [286, 310] width 50 height 50
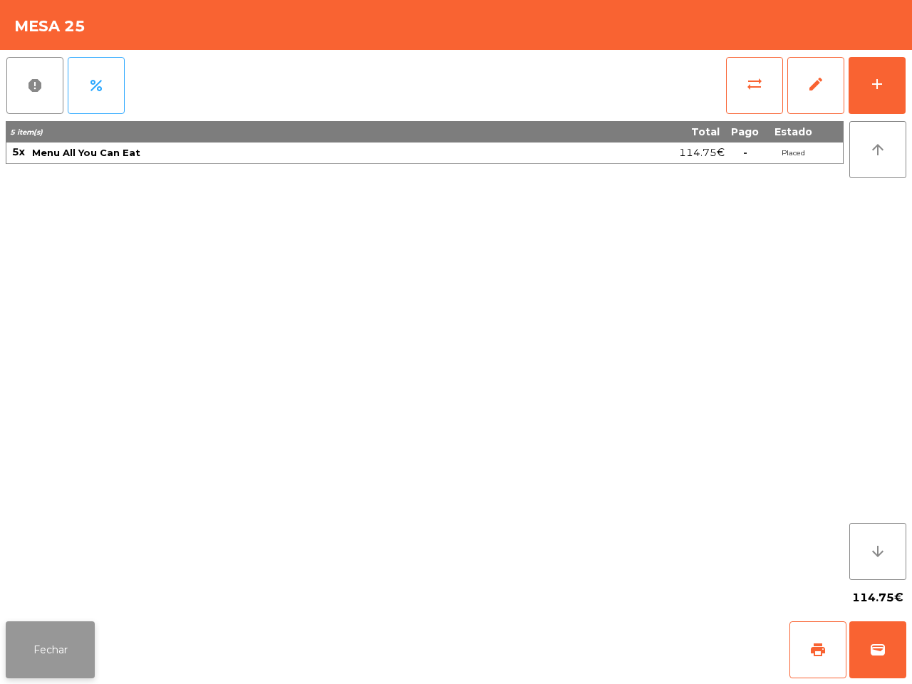
click at [77, 638] on button "Fechar" at bounding box center [50, 649] width 89 height 57
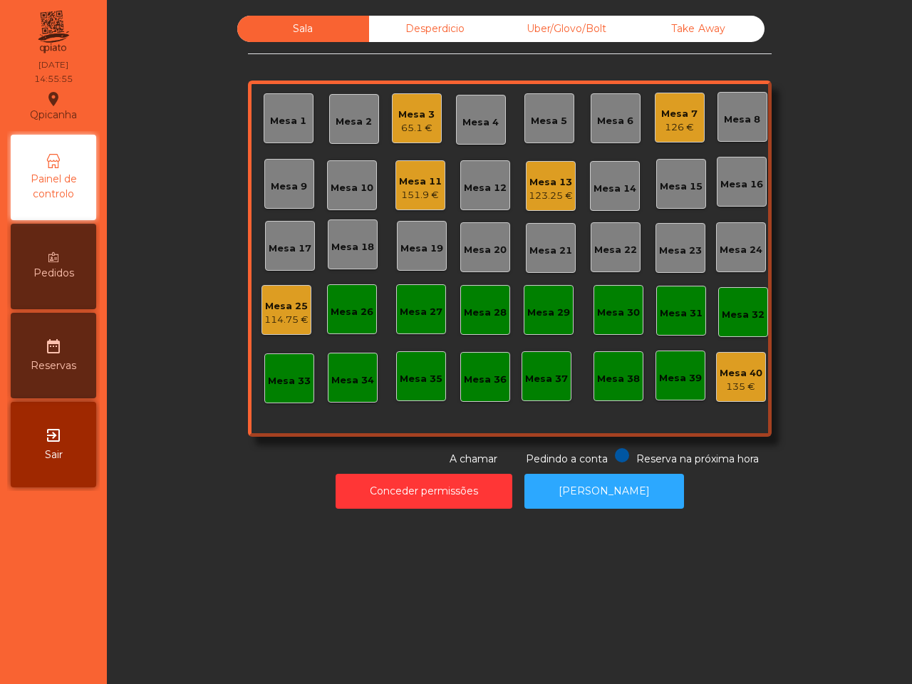
click at [668, 116] on div "Mesa 7" at bounding box center [679, 114] width 36 height 14
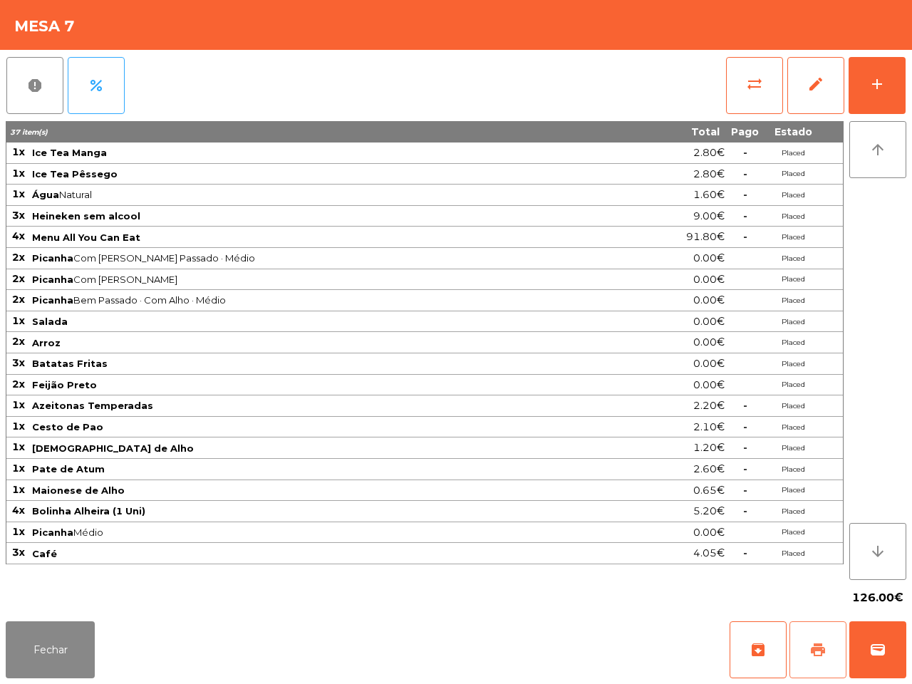
click at [817, 649] on span "print" at bounding box center [817, 649] width 17 height 17
click at [61, 655] on button "Fechar" at bounding box center [50, 649] width 89 height 57
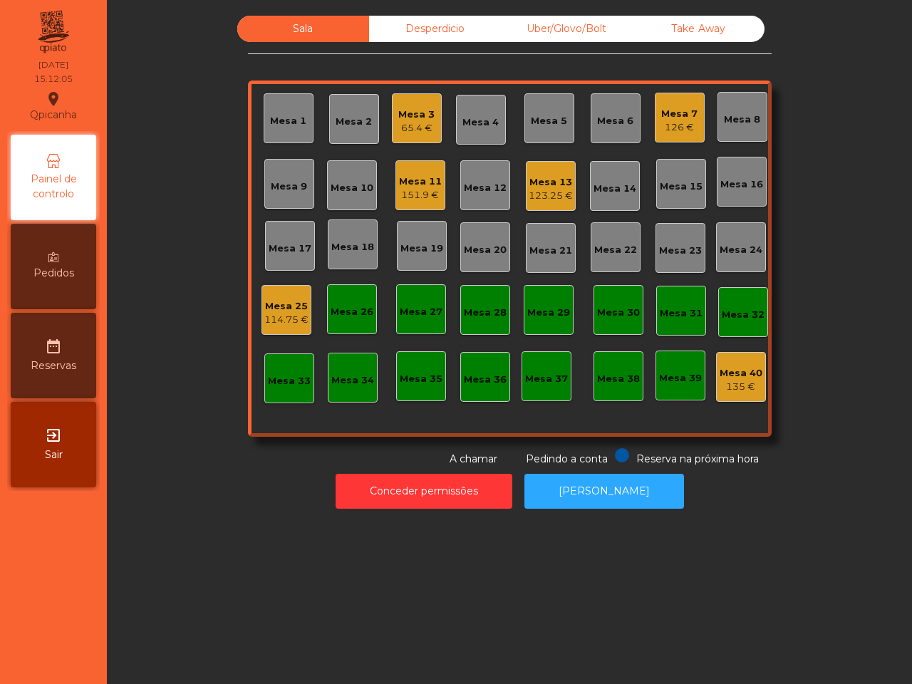
click at [668, 21] on div "Take Away" at bounding box center [699, 29] width 132 height 26
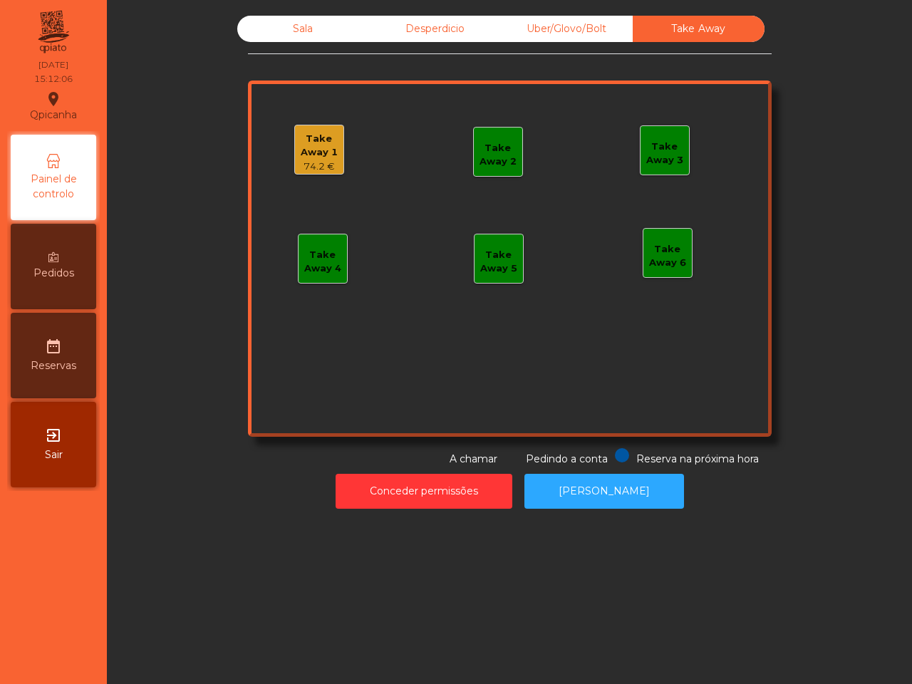
click at [321, 161] on div "74.2 €" at bounding box center [319, 167] width 48 height 14
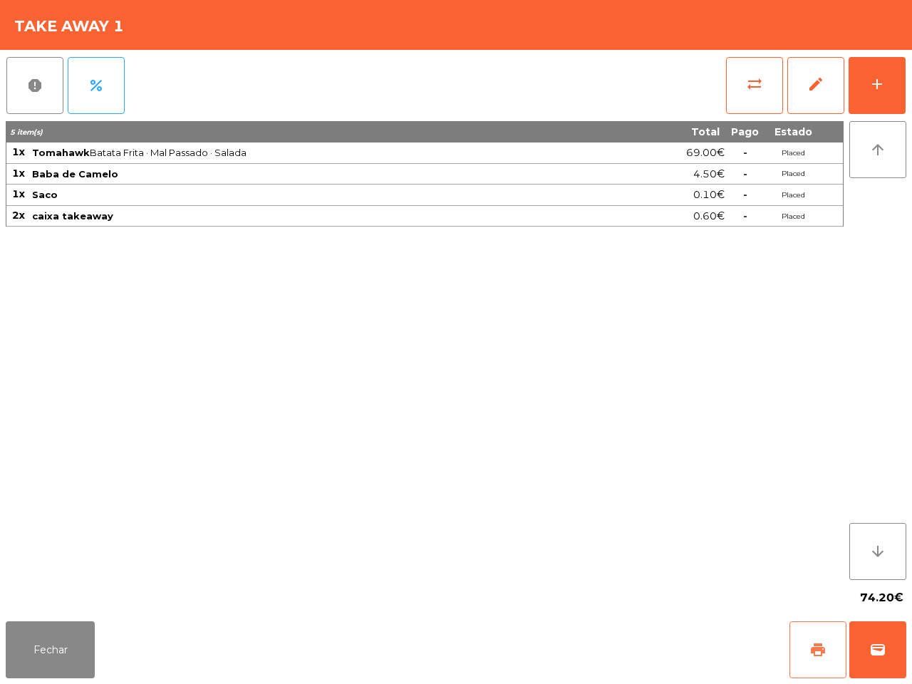
click at [814, 643] on span "print" at bounding box center [817, 649] width 17 height 17
click at [215, 596] on div "74.20€" at bounding box center [456, 598] width 901 height 36
click at [48, 639] on button "Fechar" at bounding box center [50, 649] width 89 height 57
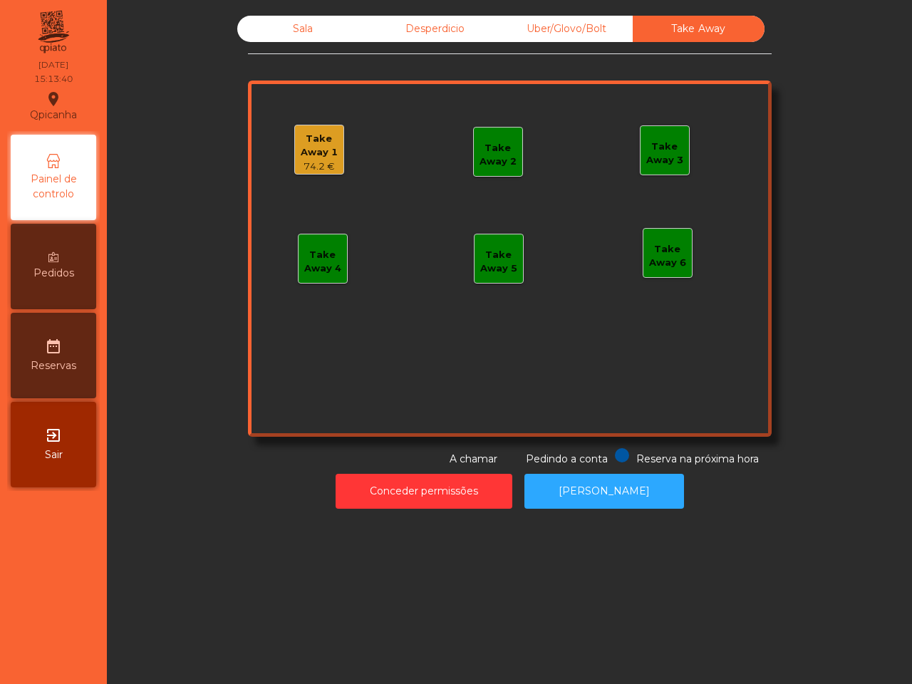
click at [524, 23] on div "Uber/Glovo/Bolt" at bounding box center [567, 29] width 132 height 26
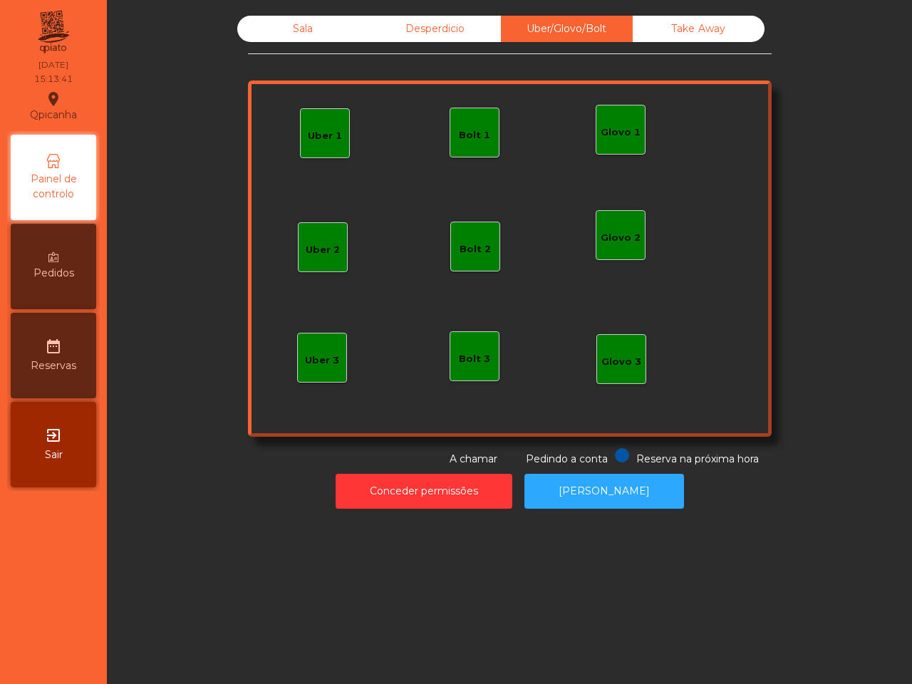
click at [601, 125] on div "Glovo 1" at bounding box center [621, 132] width 40 height 14
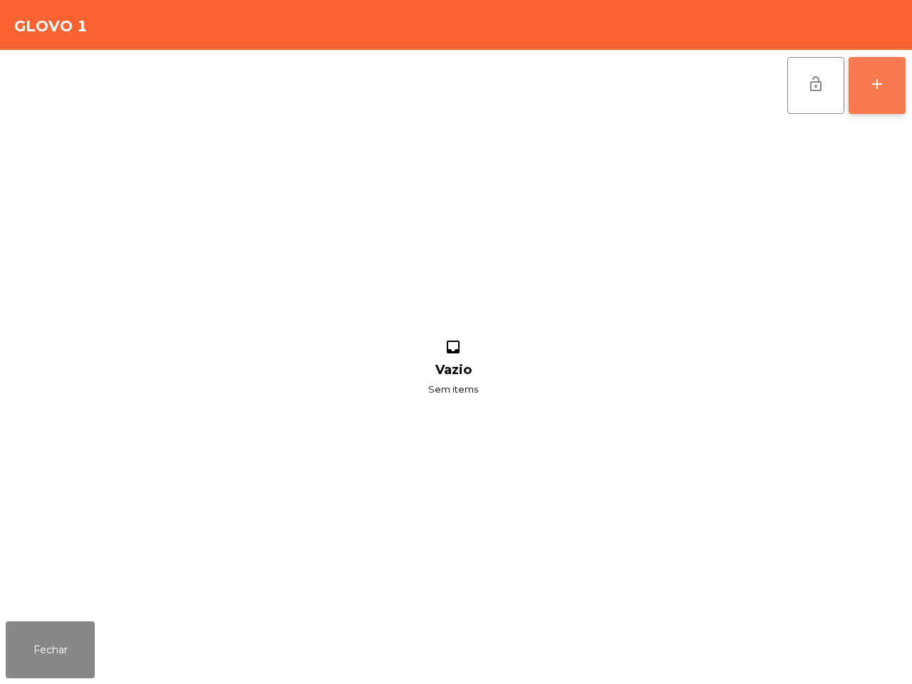
click at [898, 94] on button "add" at bounding box center [877, 85] width 57 height 57
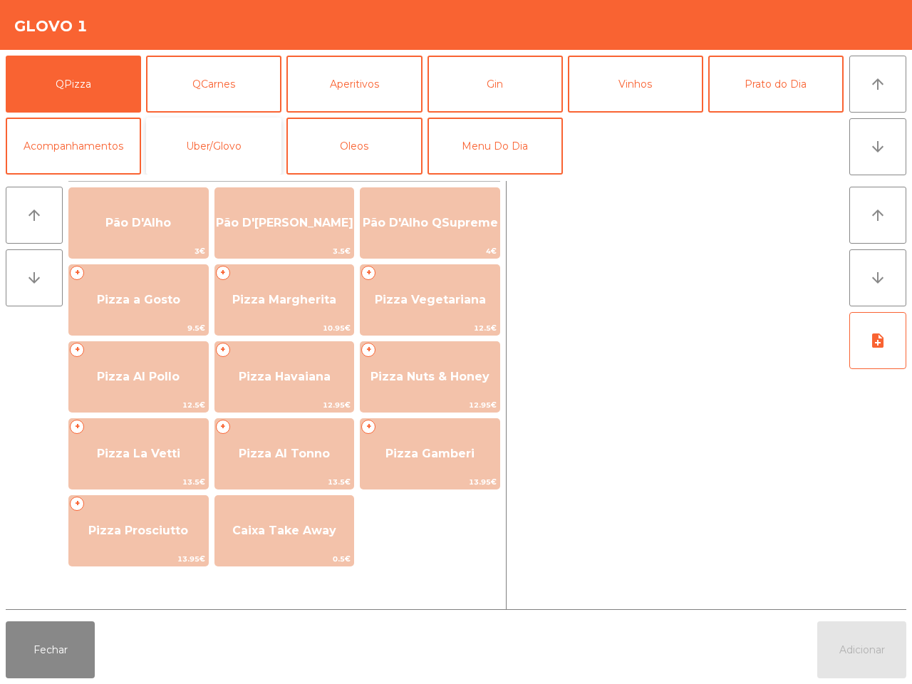
click at [211, 137] on button "Uber/Glovo" at bounding box center [213, 146] width 135 height 57
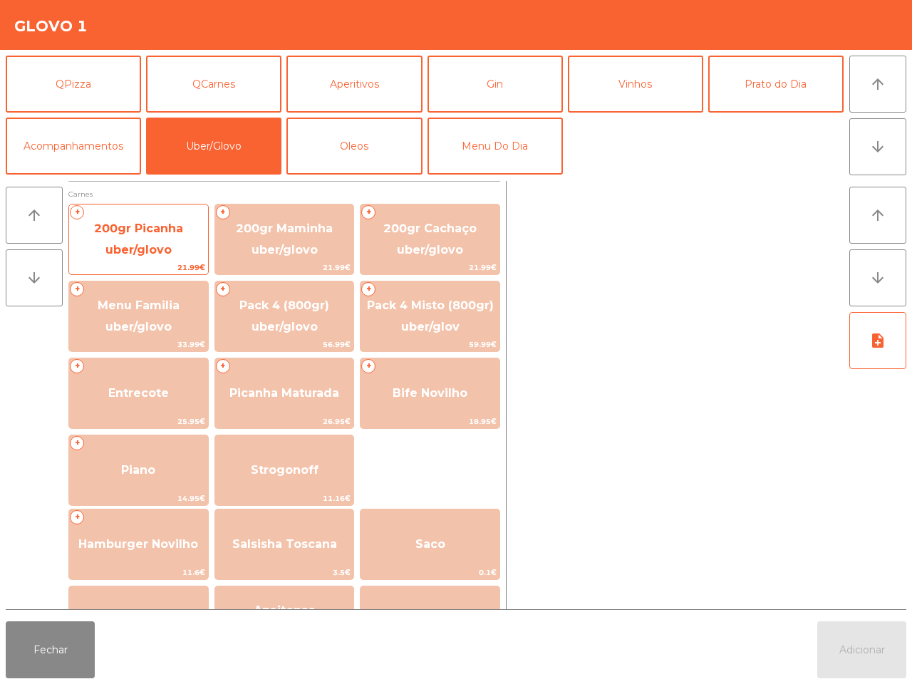
click at [121, 235] on span "200gr Picanha uber/glovo" at bounding box center [138, 239] width 139 height 61
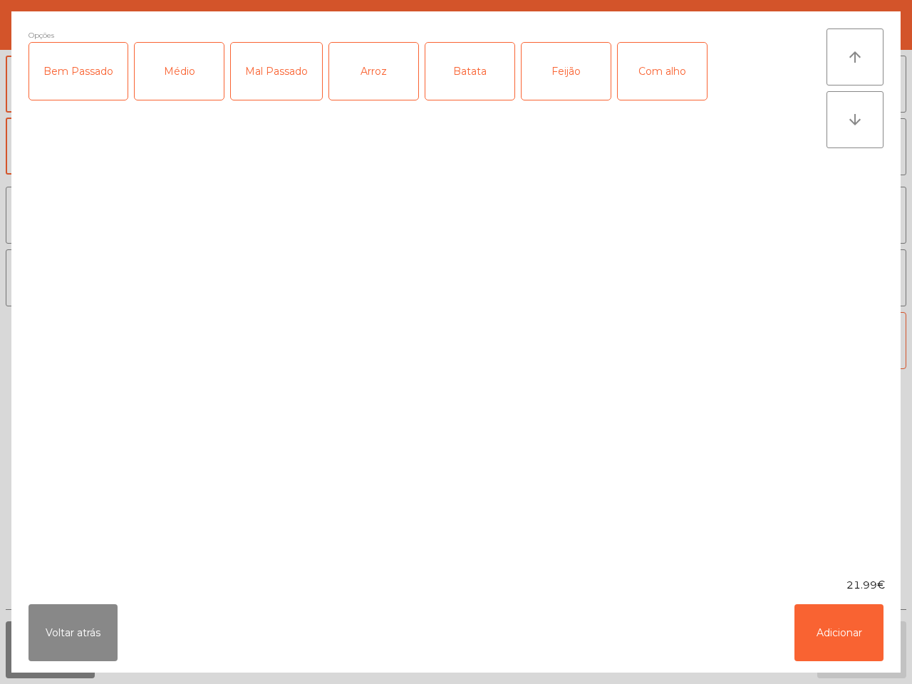
click at [171, 83] on div "Médio" at bounding box center [179, 71] width 89 height 57
click at [276, 75] on div "Mal Passado" at bounding box center [276, 71] width 91 height 57
drag, startPoint x: 386, startPoint y: 73, endPoint x: 478, endPoint y: 75, distance: 91.9
click at [387, 73] on div "Arroz" at bounding box center [373, 71] width 89 height 57
click at [461, 68] on div "Batata" at bounding box center [469, 71] width 89 height 57
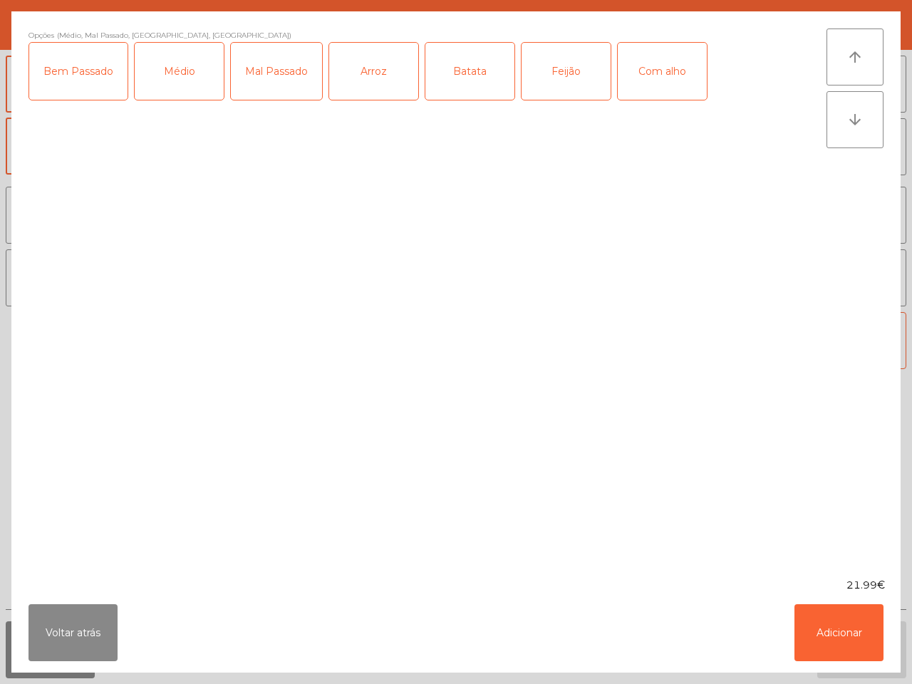
click at [558, 70] on div "Feijão" at bounding box center [566, 71] width 89 height 57
click at [803, 606] on button "Adicionar" at bounding box center [838, 632] width 89 height 57
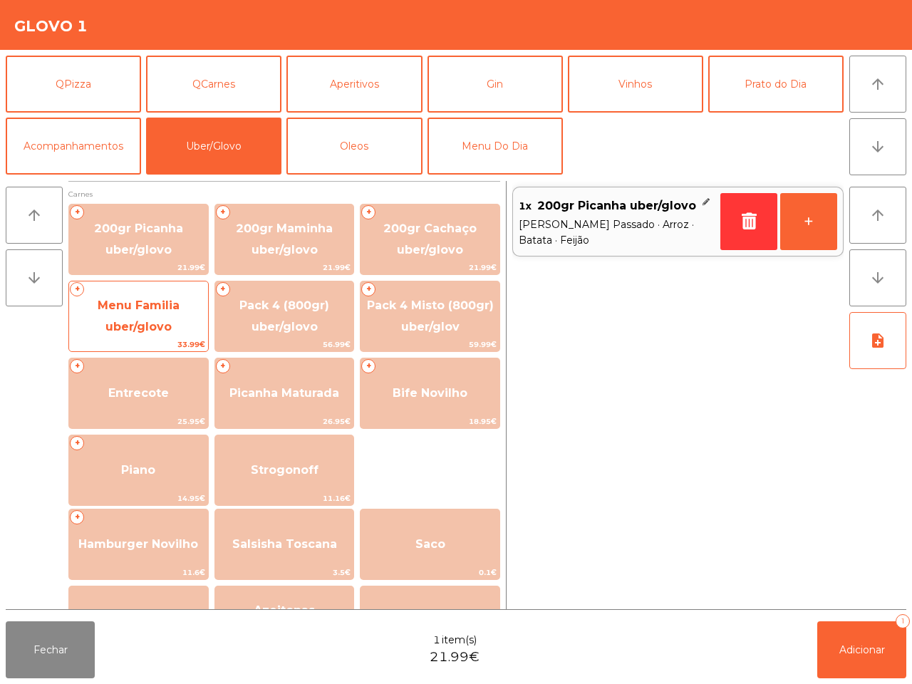
click at [134, 314] on span "Menu Familia uber/glovo" at bounding box center [138, 316] width 139 height 61
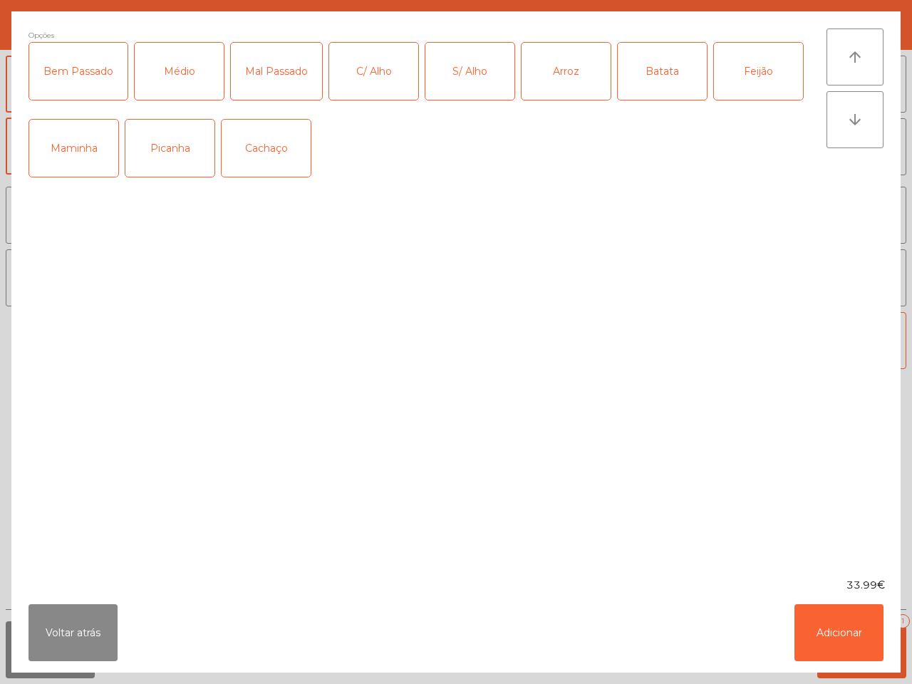
click at [169, 71] on div "Médio" at bounding box center [179, 71] width 89 height 57
click at [168, 155] on div "Picanha" at bounding box center [169, 148] width 89 height 57
click at [574, 72] on div "Arroz" at bounding box center [566, 71] width 89 height 57
click at [678, 86] on div "Batata" at bounding box center [662, 71] width 89 height 57
click at [731, 80] on div "Feijão" at bounding box center [758, 71] width 89 height 57
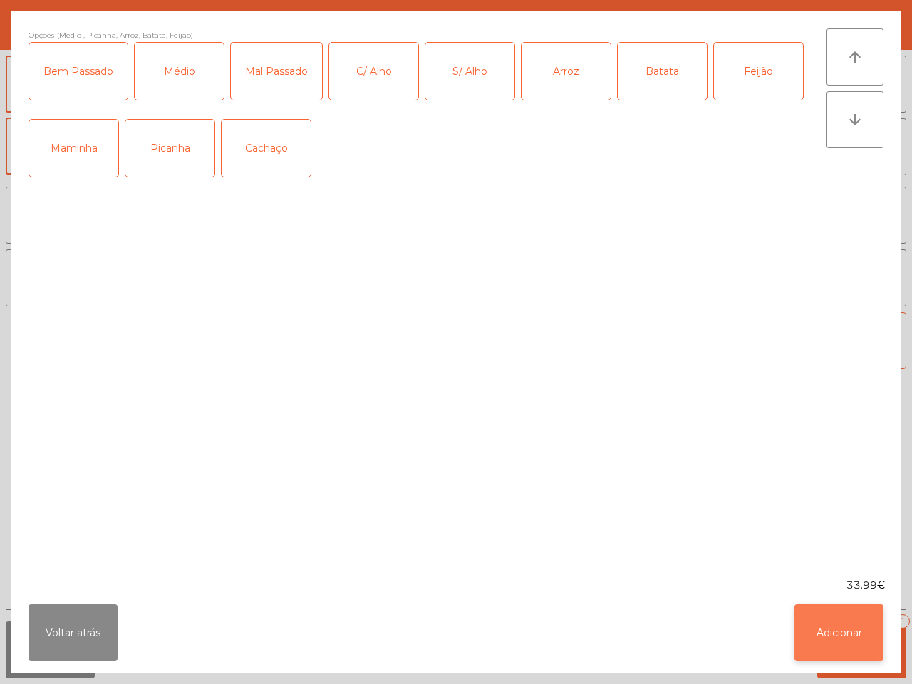
click at [853, 646] on button "Adicionar" at bounding box center [838, 632] width 89 height 57
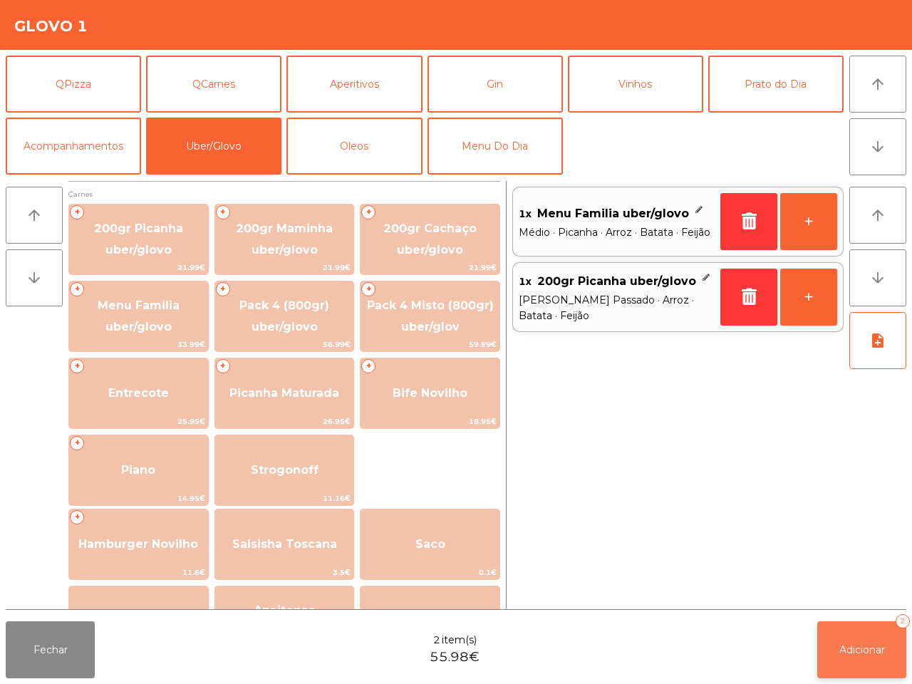
click at [867, 653] on span "Adicionar" at bounding box center [862, 649] width 46 height 13
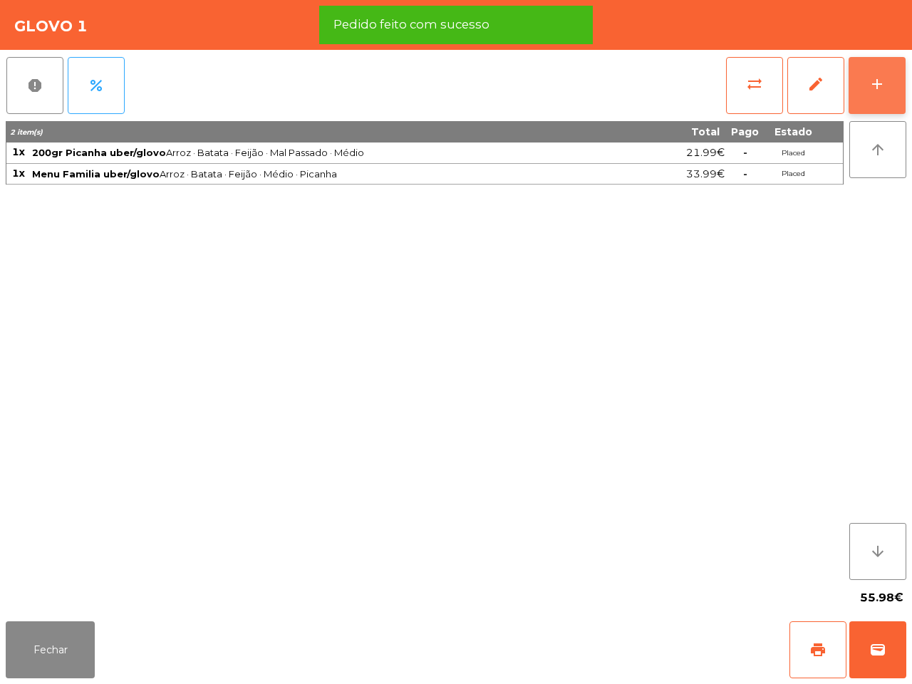
click at [891, 91] on button "add" at bounding box center [877, 85] width 57 height 57
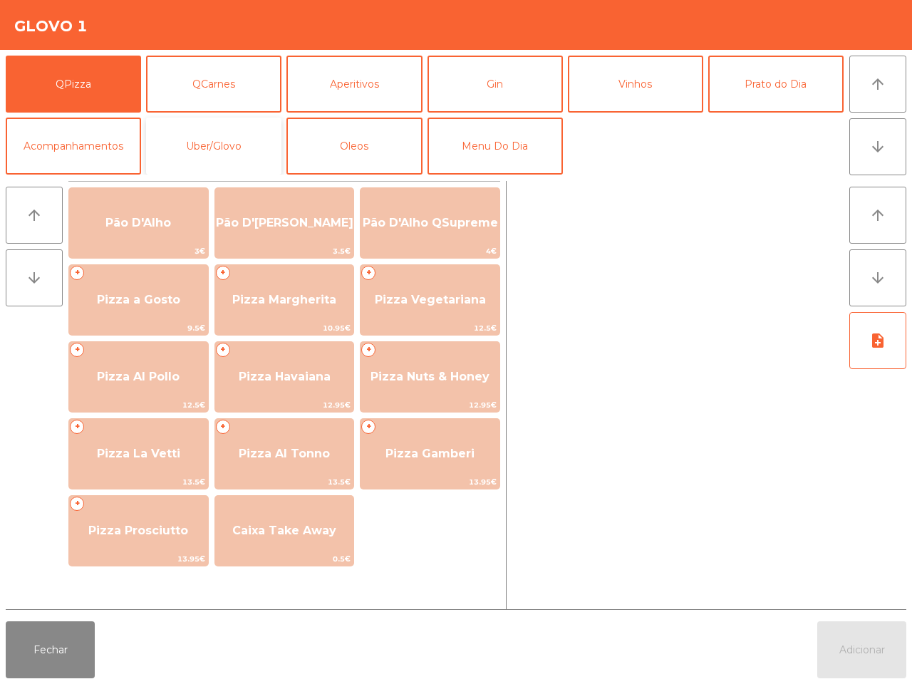
click at [230, 141] on button "Uber/Glovo" at bounding box center [213, 146] width 135 height 57
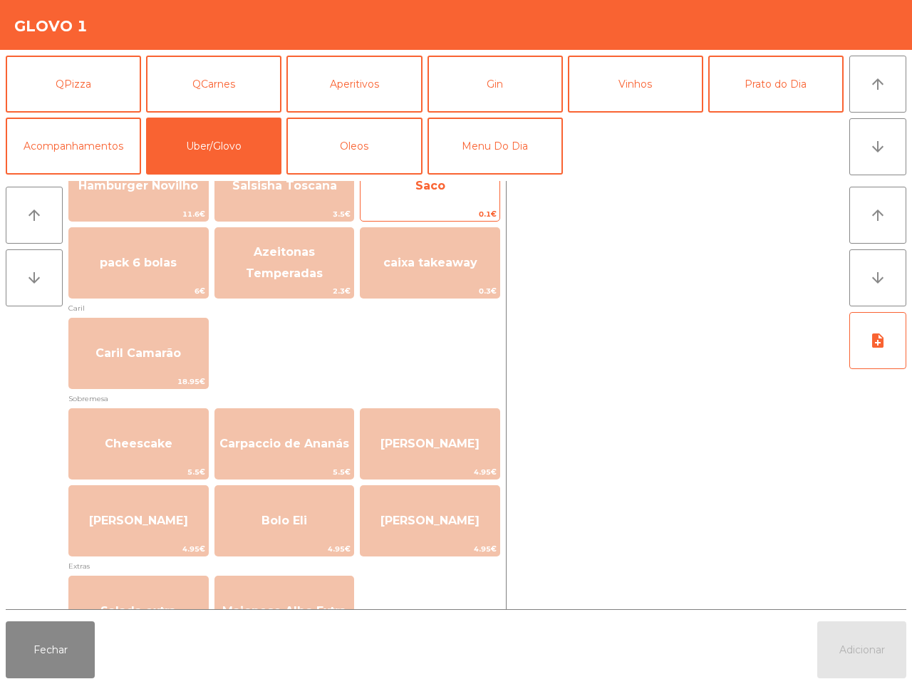
scroll to position [189, 0]
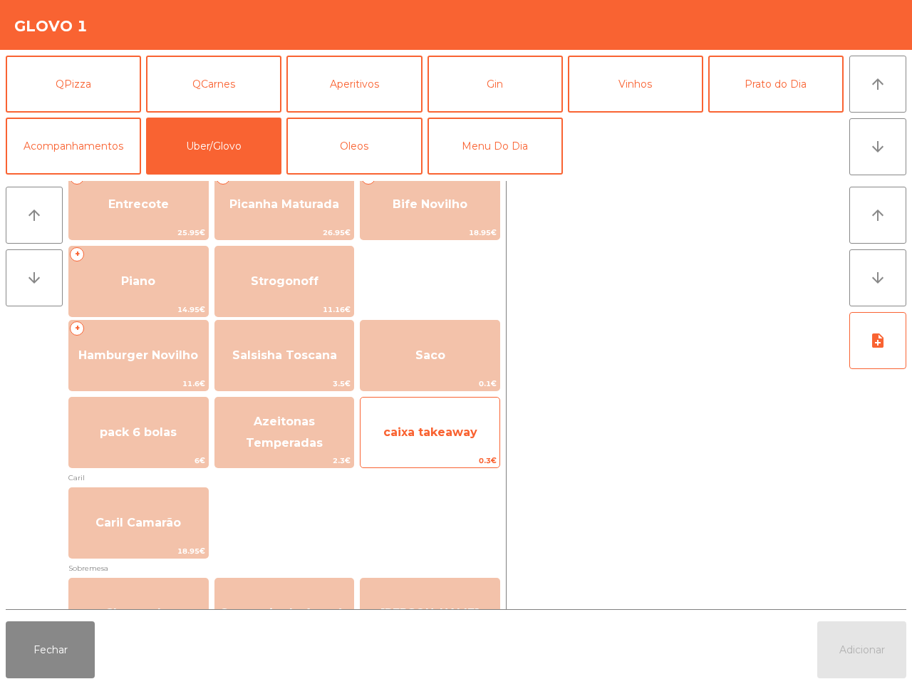
click at [442, 425] on span "caixa takeaway" at bounding box center [430, 432] width 94 height 14
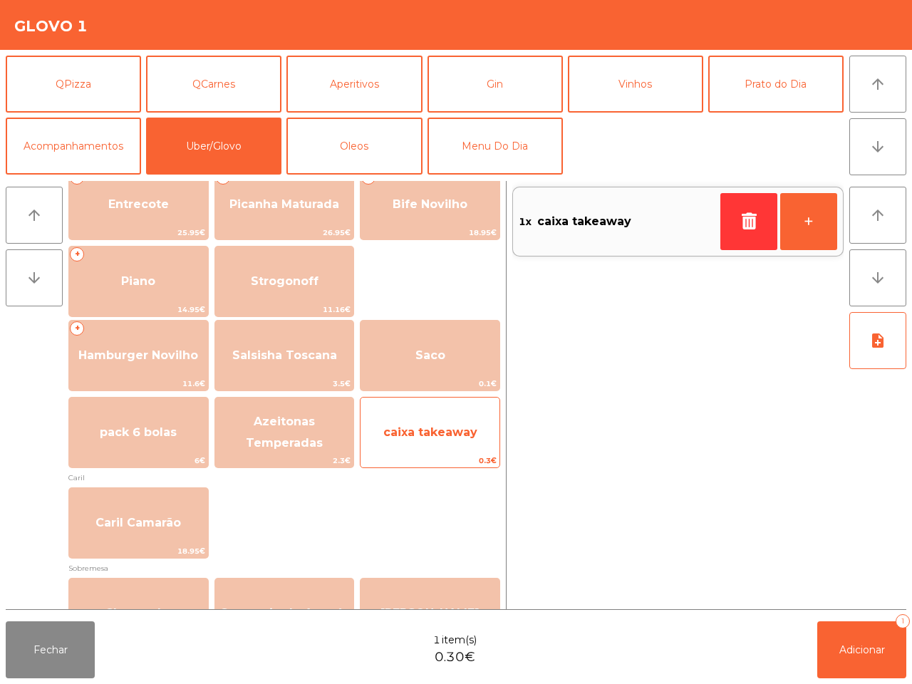
click at [442, 425] on span "caixa takeaway" at bounding box center [430, 432] width 94 height 14
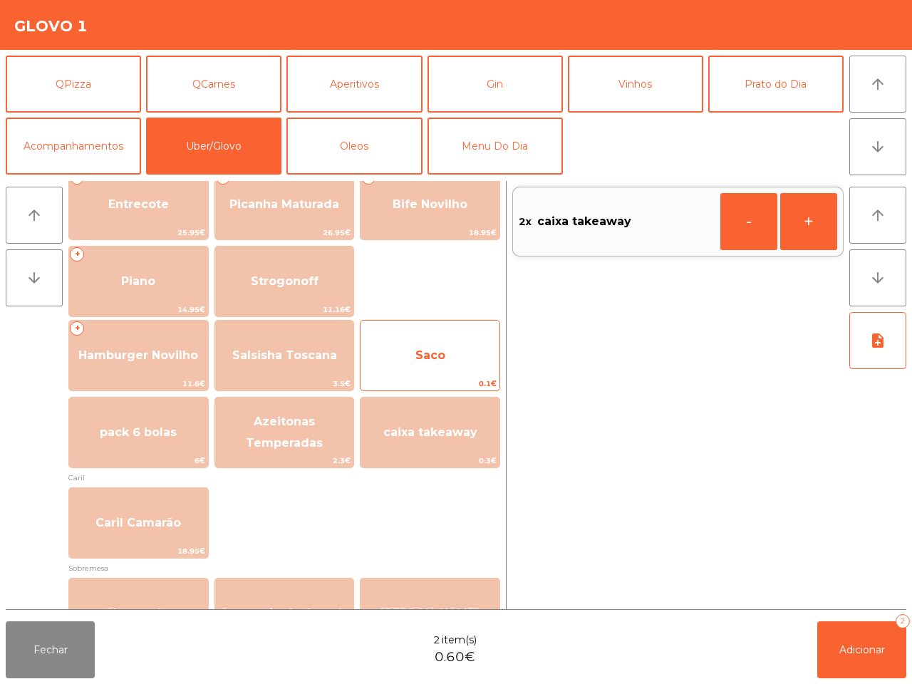
click at [438, 363] on span "Saco" at bounding box center [430, 355] width 139 height 38
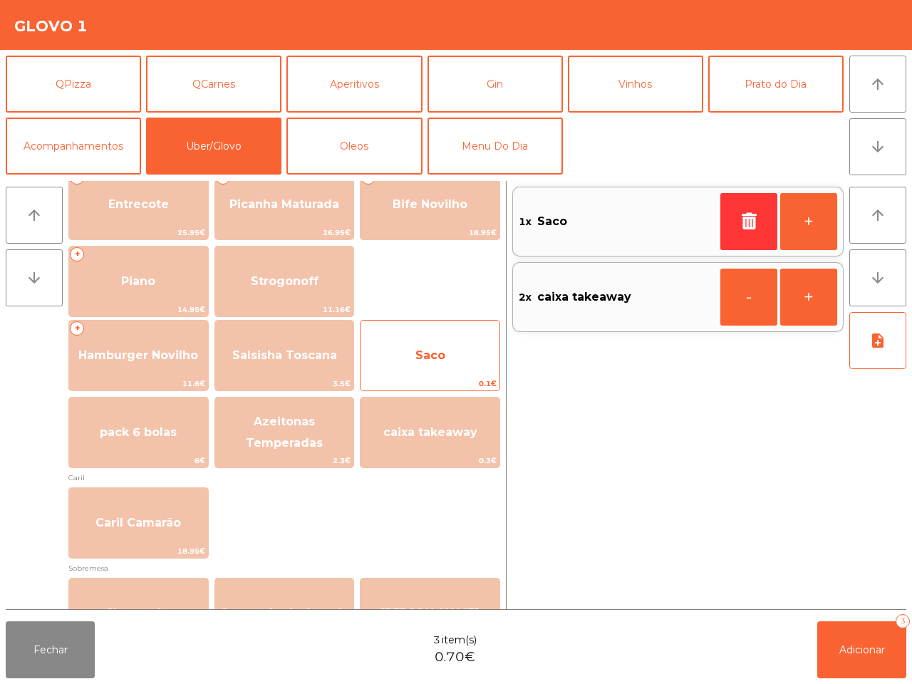
click at [438, 363] on span "Saco" at bounding box center [430, 355] width 139 height 38
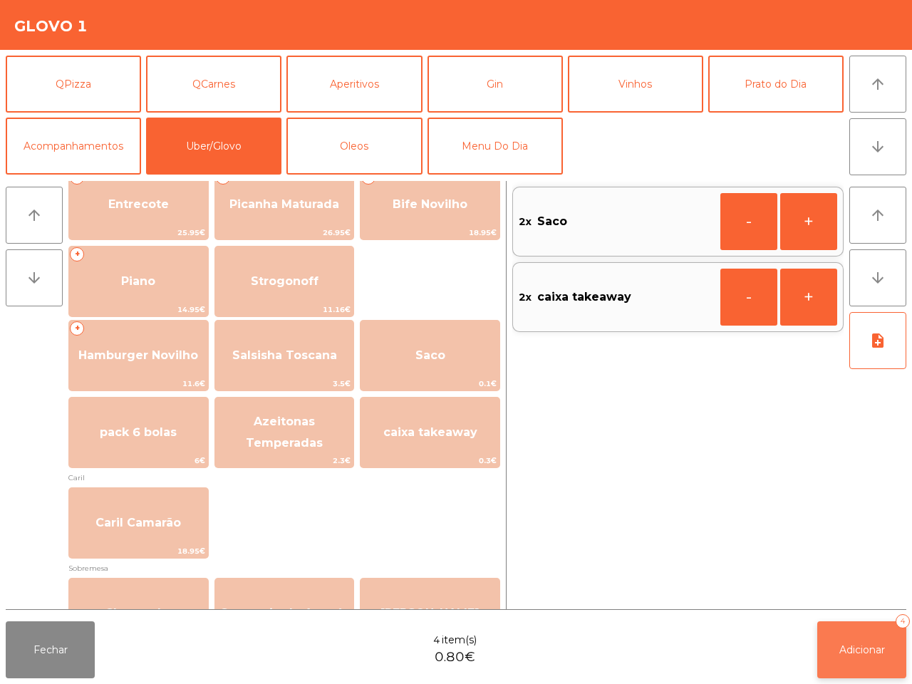
click at [871, 657] on button "Adicionar 4" at bounding box center [861, 649] width 89 height 57
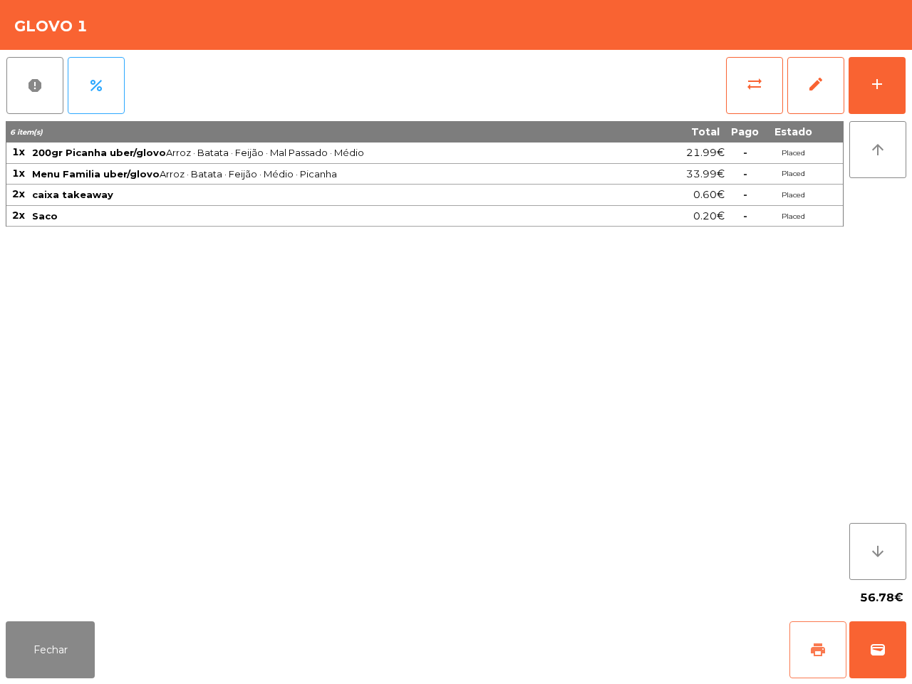
click at [806, 647] on button "print" at bounding box center [817, 649] width 57 height 57
click at [874, 649] on span "wallet" at bounding box center [877, 649] width 17 height 17
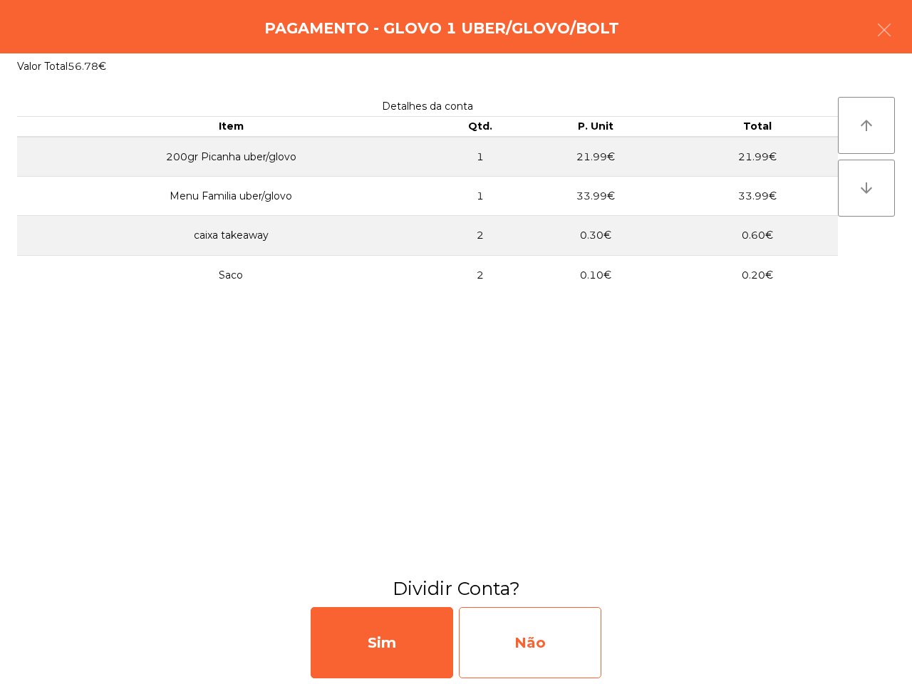
click at [544, 638] on div "Não" at bounding box center [530, 642] width 142 height 71
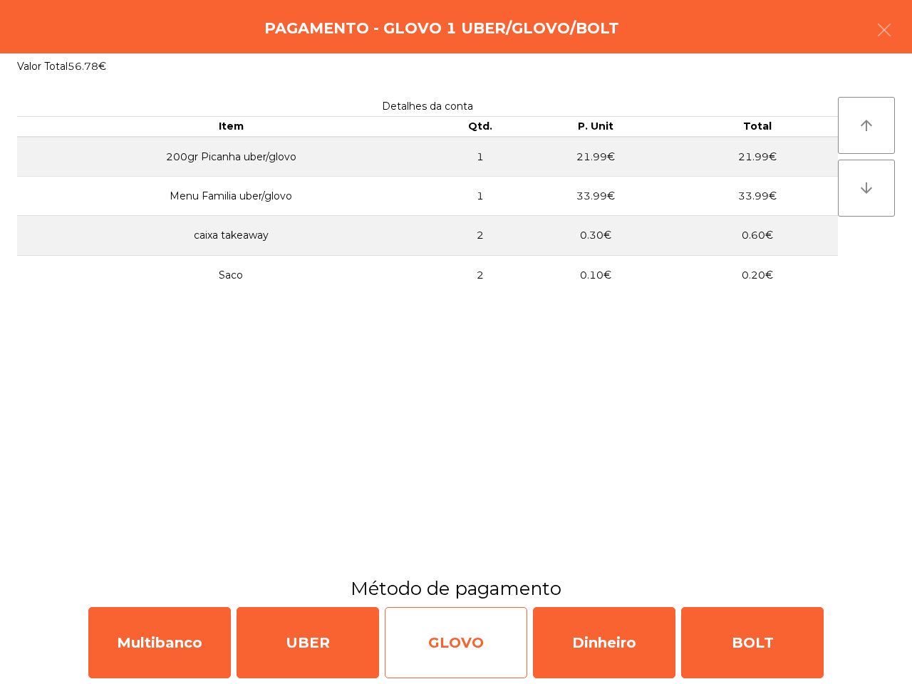
click at [460, 627] on div "GLOVO" at bounding box center [456, 642] width 142 height 71
select select "**"
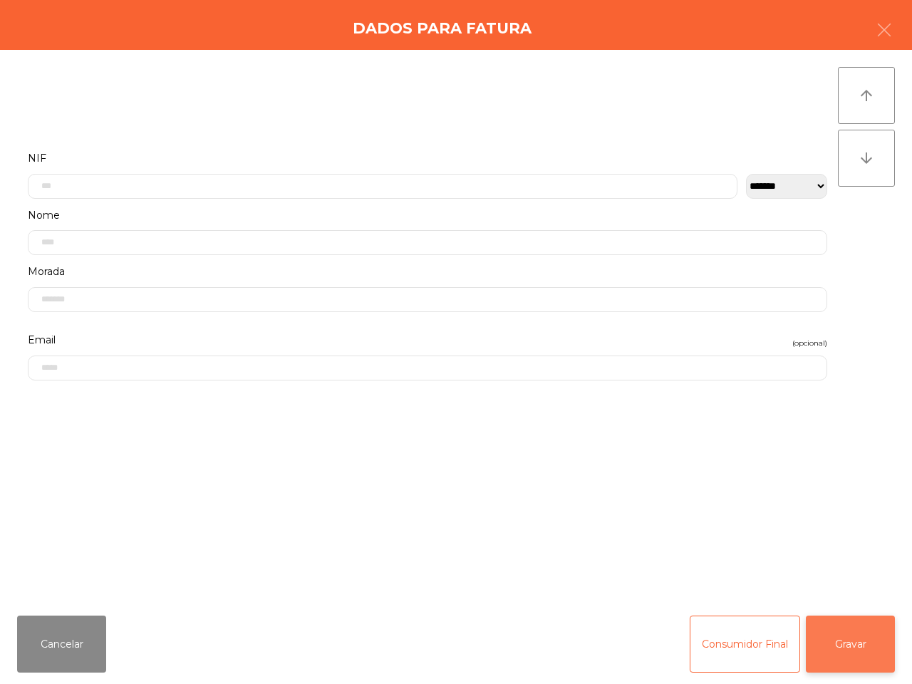
click at [845, 636] on button "Gravar" at bounding box center [850, 644] width 89 height 57
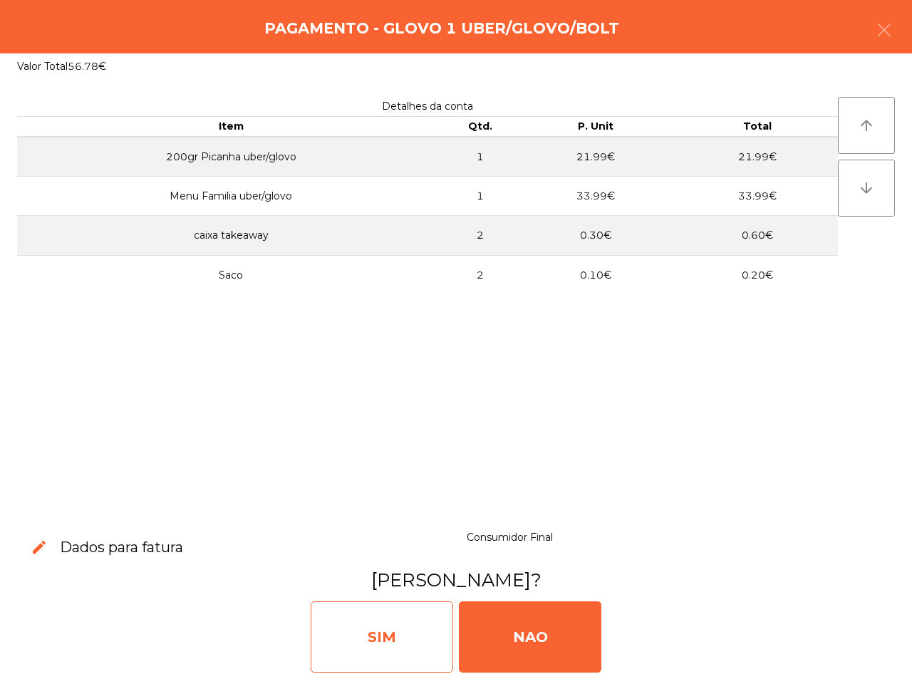
click at [406, 622] on div "SIM" at bounding box center [382, 636] width 142 height 71
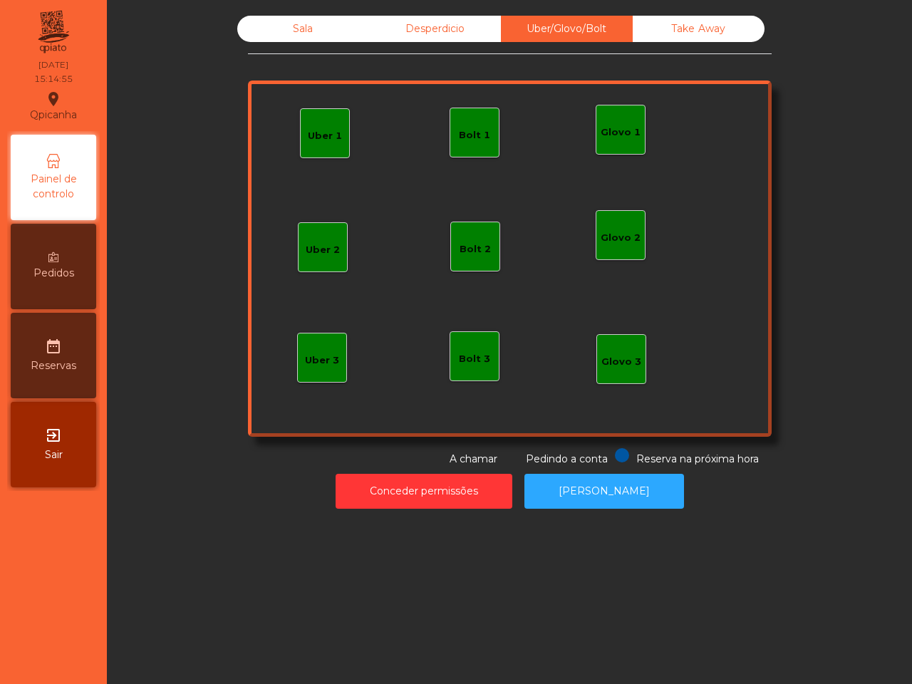
click at [739, 36] on div "Take Away" at bounding box center [699, 29] width 132 height 26
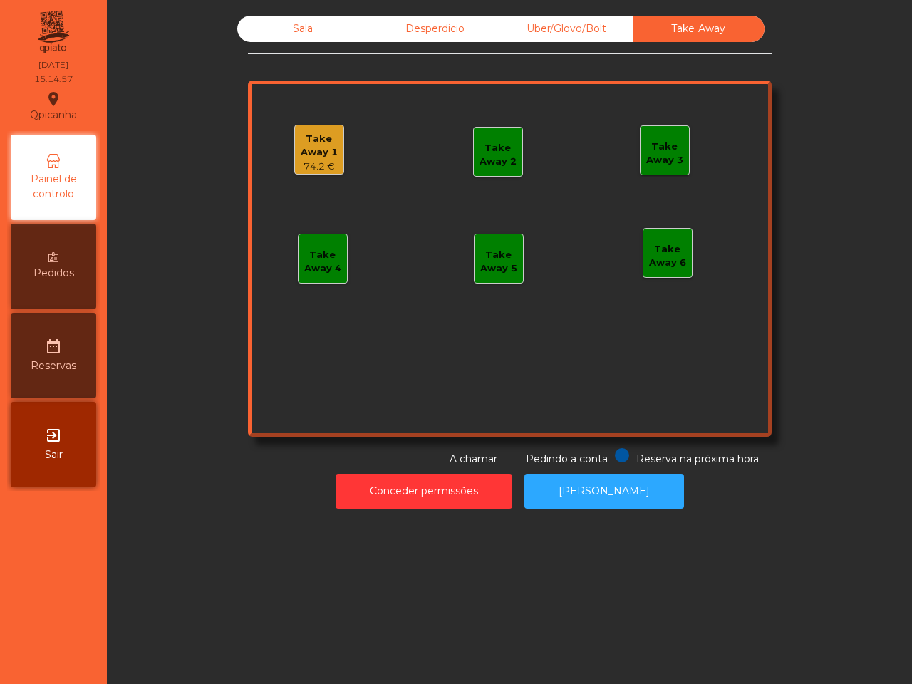
click at [310, 134] on div "Take Away 1" at bounding box center [319, 146] width 48 height 28
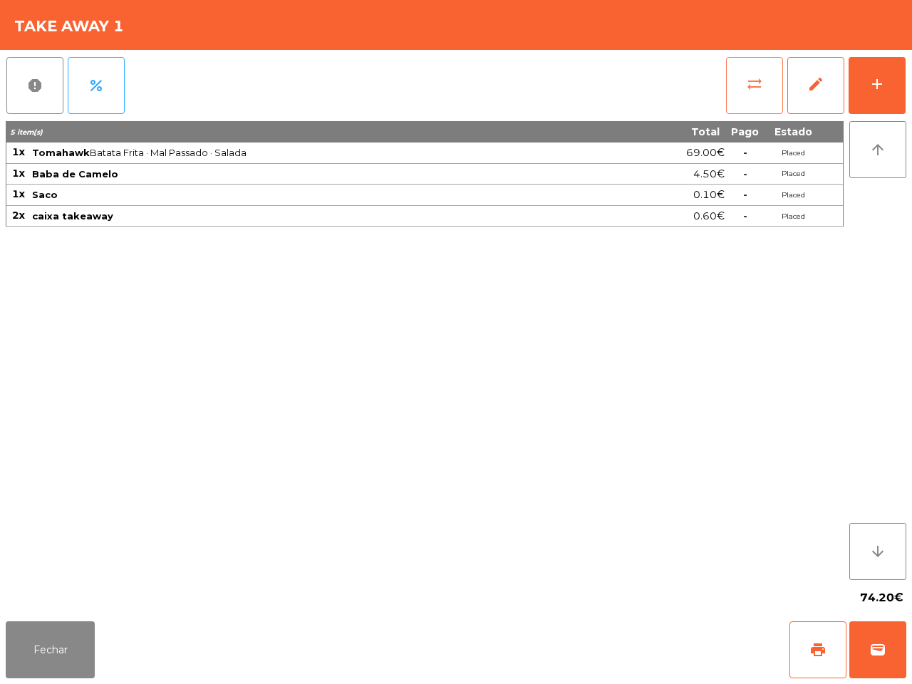
click at [748, 82] on span "sync_alt" at bounding box center [754, 84] width 17 height 17
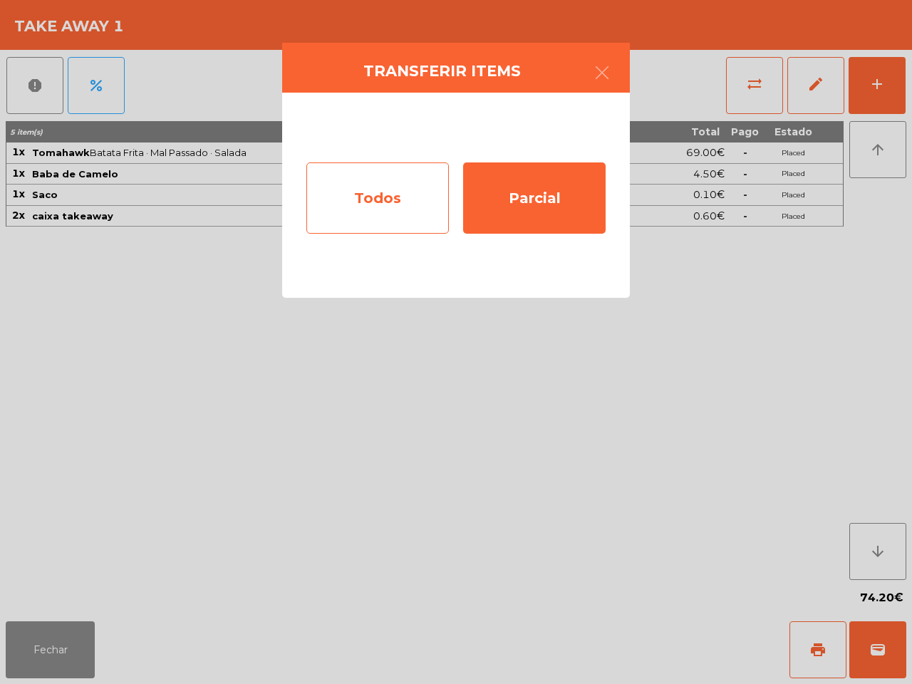
click at [362, 208] on div "Todos" at bounding box center [377, 197] width 142 height 71
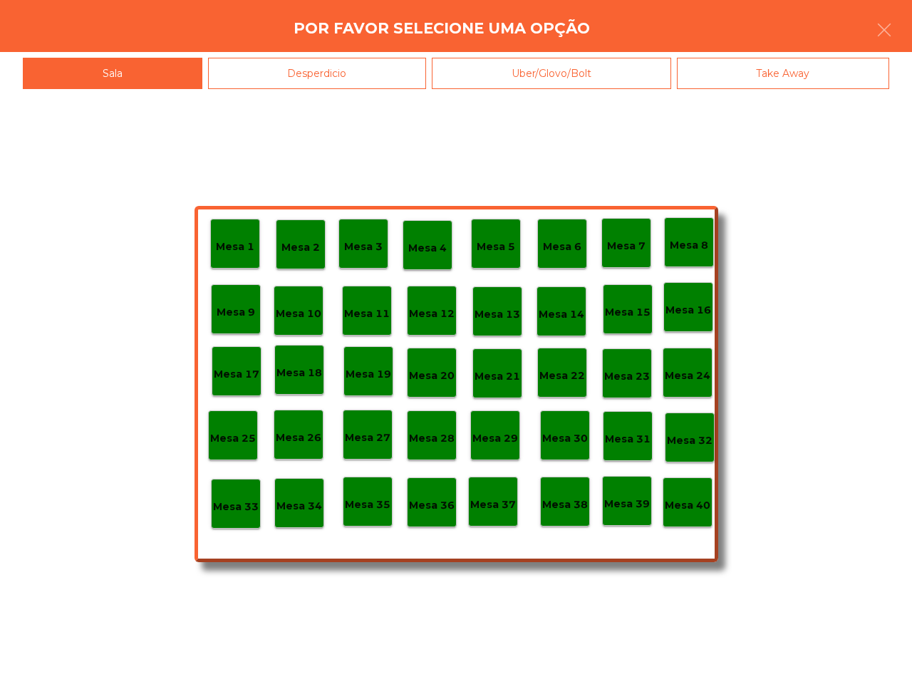
click at [677, 497] on p "Mesa 40" at bounding box center [688, 505] width 46 height 16
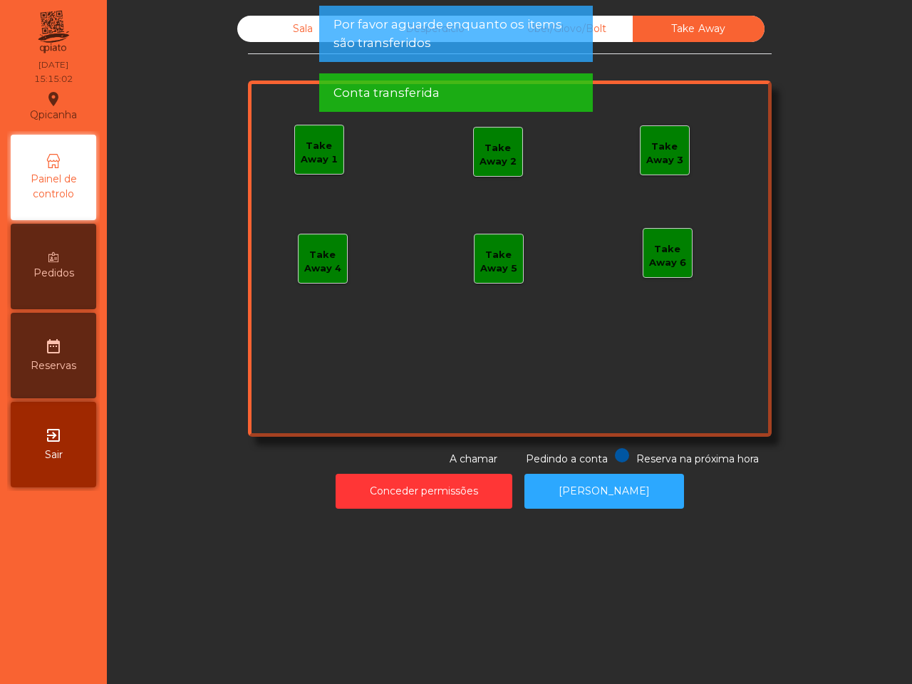
click at [276, 23] on div "Sala" at bounding box center [303, 29] width 132 height 26
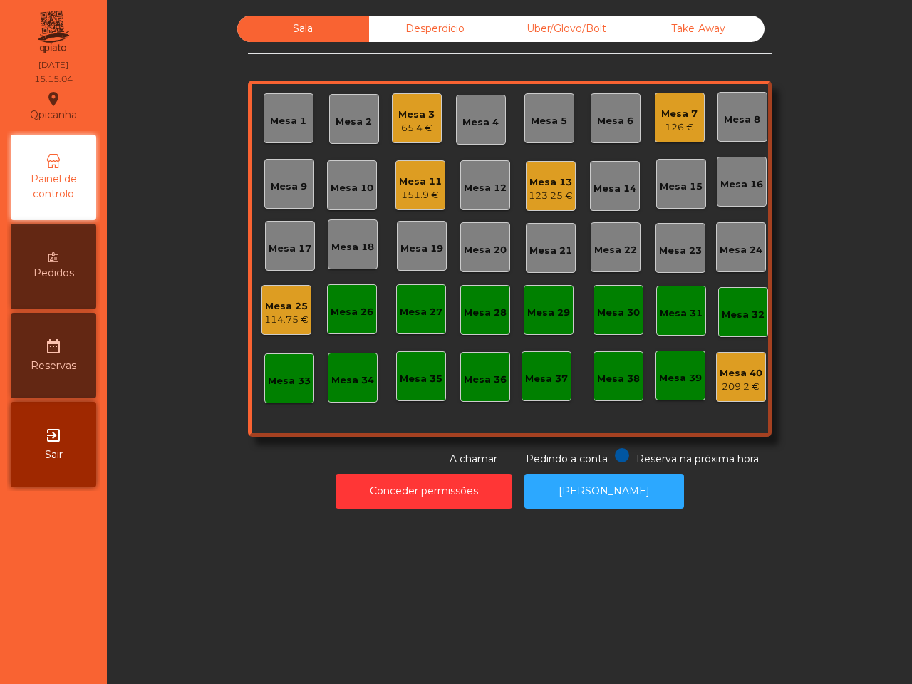
click at [539, 191] on div "123.25 €" at bounding box center [551, 196] width 44 height 14
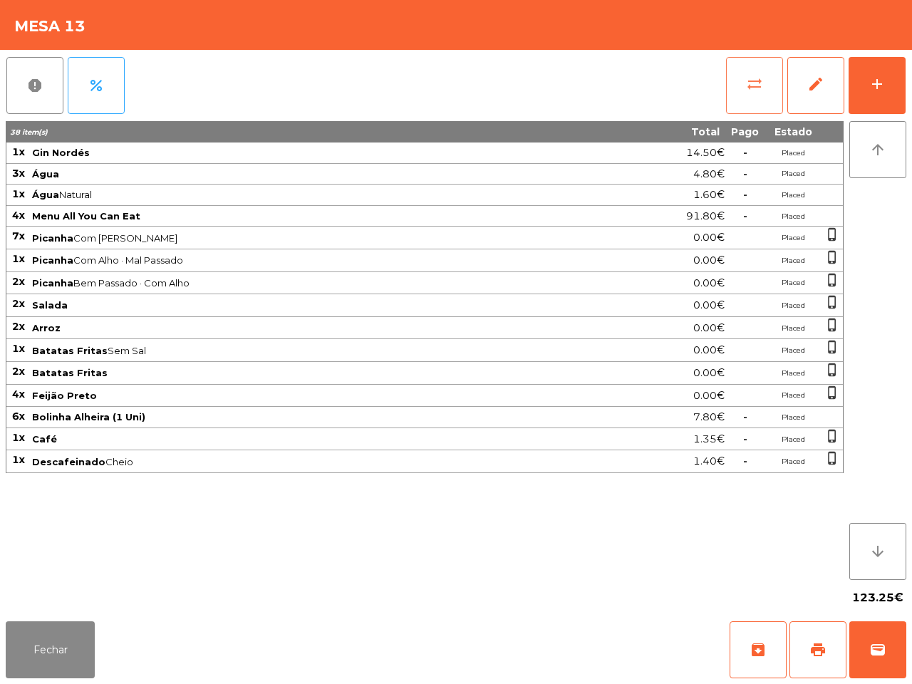
click at [767, 98] on button "sync_alt" at bounding box center [754, 85] width 57 height 57
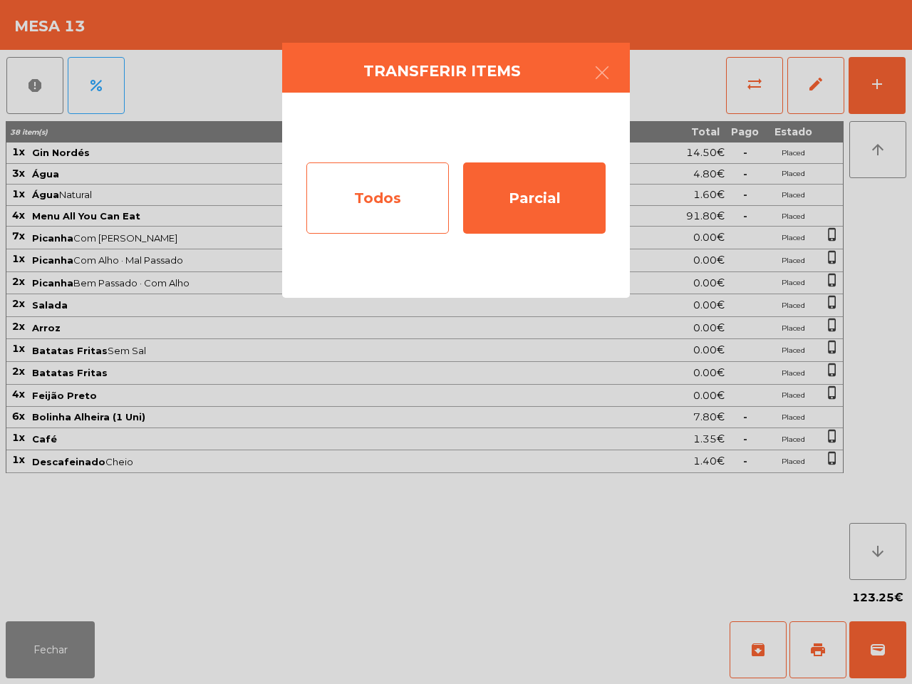
click at [398, 177] on div "Todos" at bounding box center [377, 197] width 142 height 71
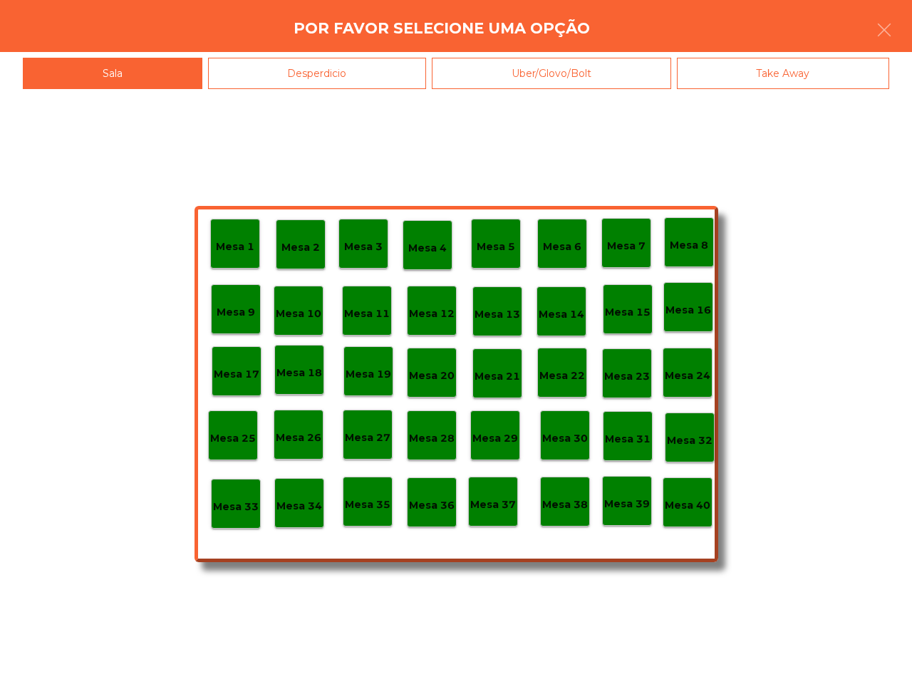
click at [692, 507] on p "Mesa 40" at bounding box center [688, 505] width 46 height 16
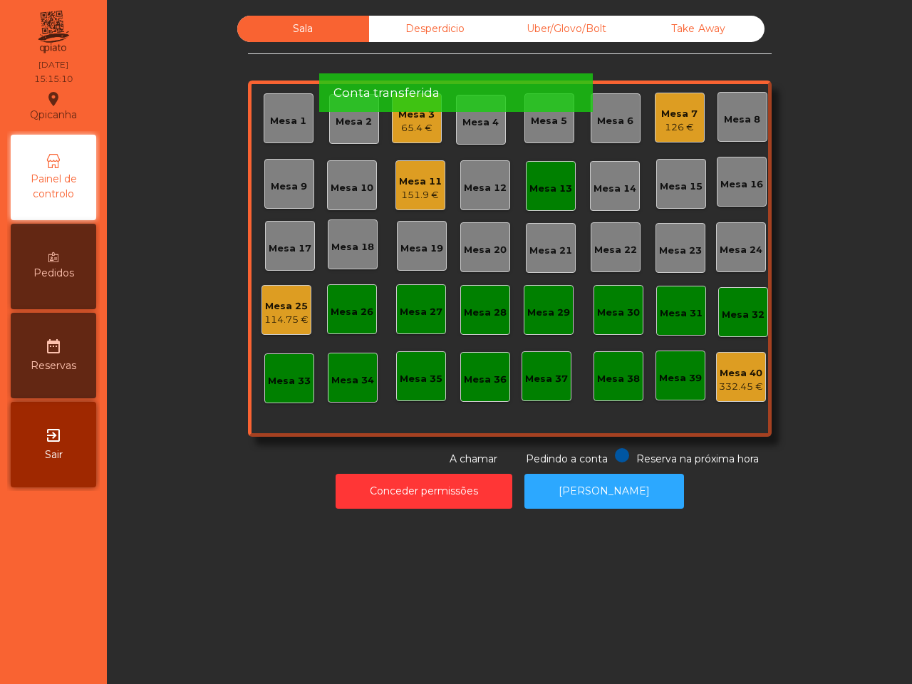
click at [408, 182] on div "Mesa 11" at bounding box center [420, 182] width 43 height 14
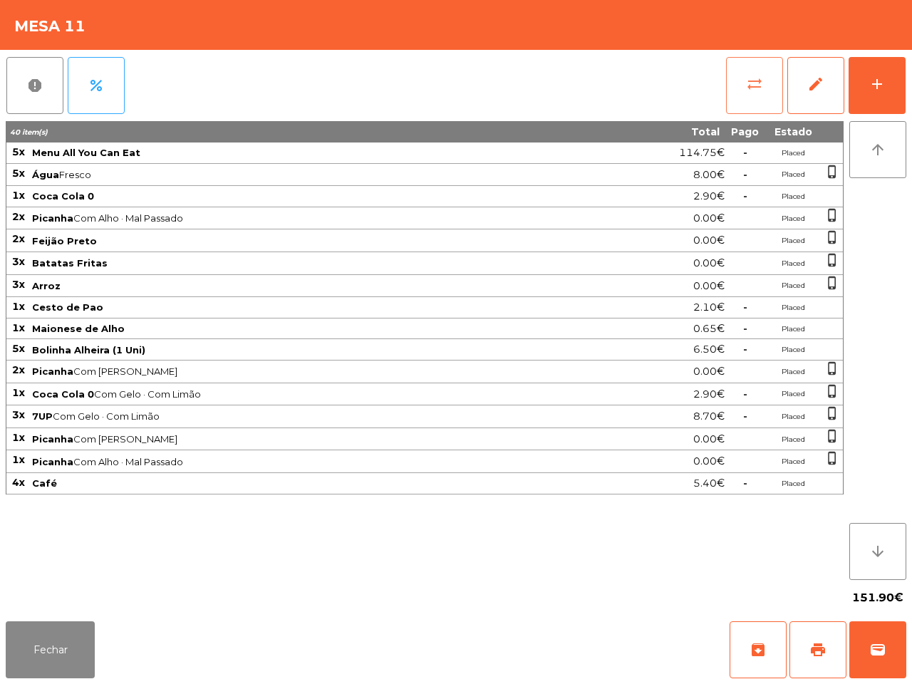
click at [747, 91] on span "sync_alt" at bounding box center [754, 84] width 17 height 17
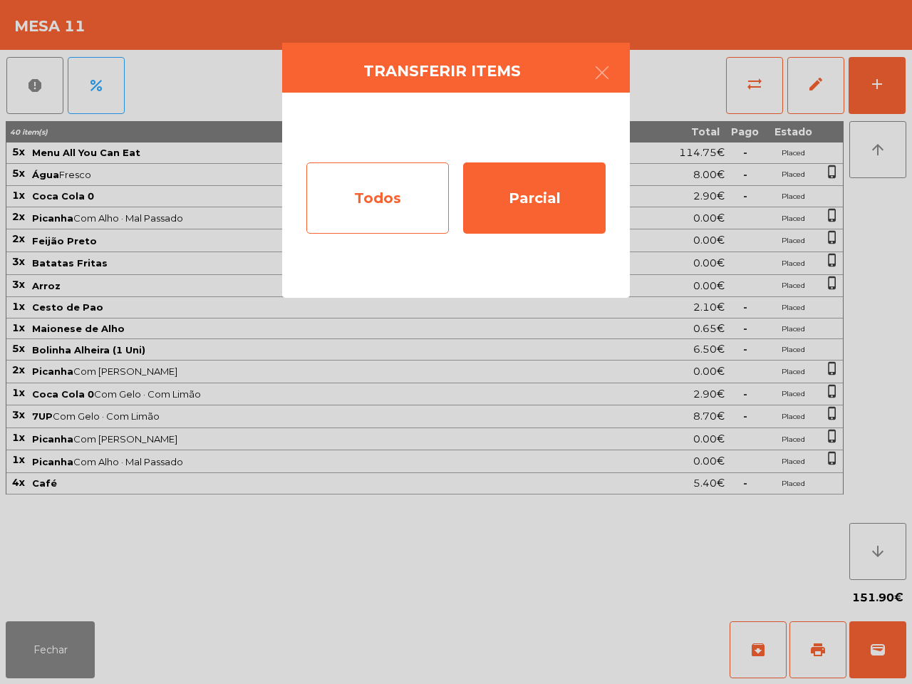
click at [353, 202] on div "Todos" at bounding box center [377, 197] width 142 height 71
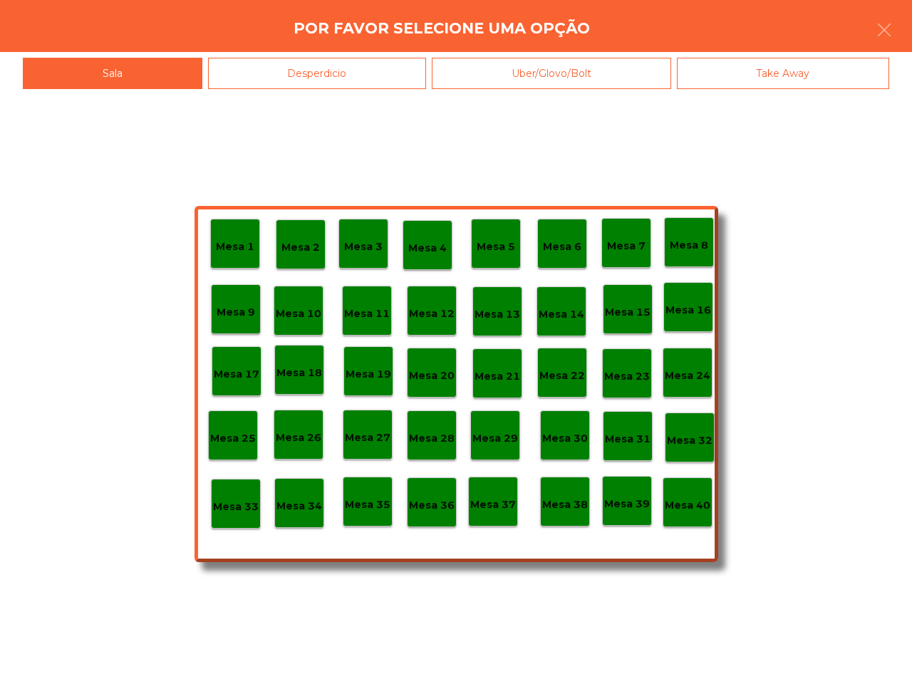
click at [695, 503] on p "Mesa 40" at bounding box center [688, 505] width 46 height 16
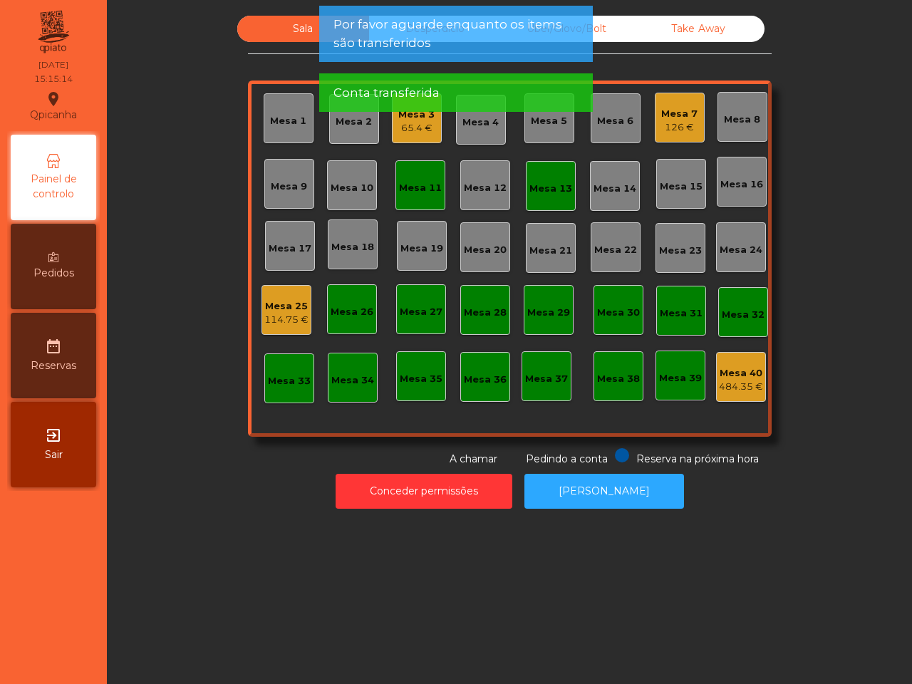
click at [672, 125] on div "126 €" at bounding box center [679, 127] width 36 height 14
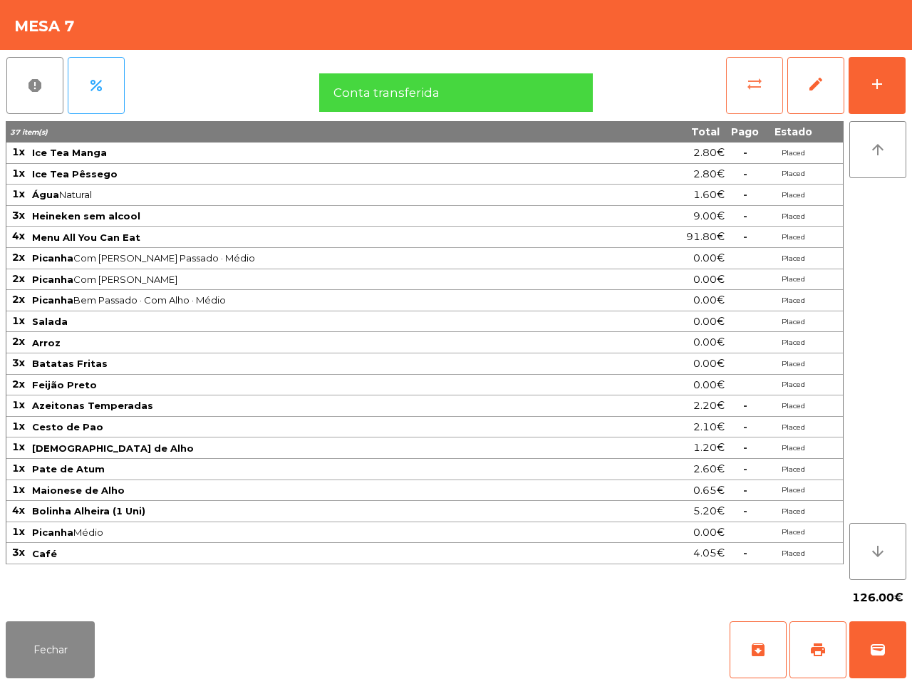
click at [752, 83] on span "sync_alt" at bounding box center [754, 84] width 17 height 17
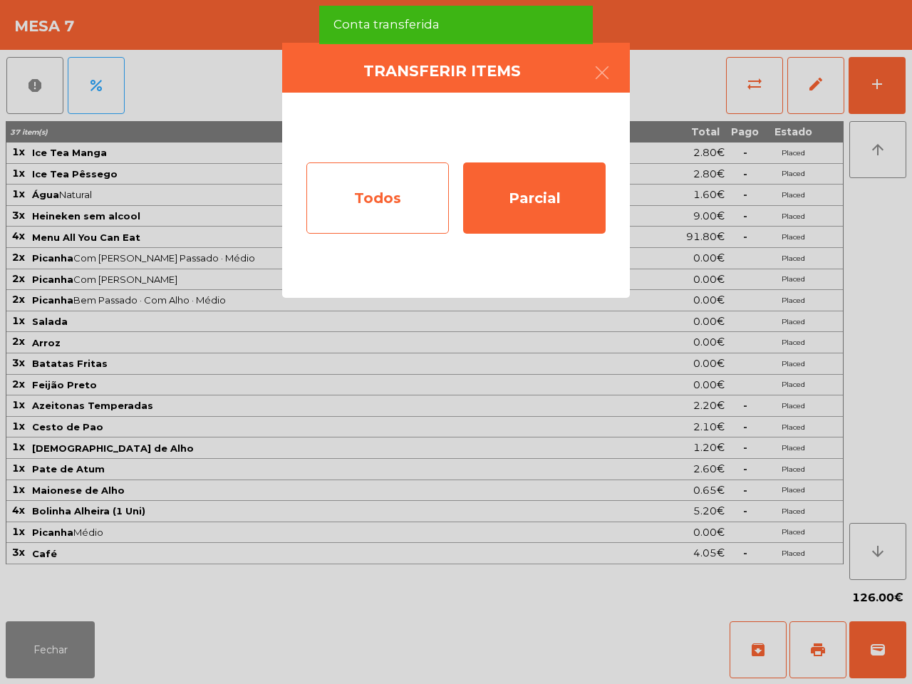
click at [403, 201] on div "Todos" at bounding box center [377, 197] width 142 height 71
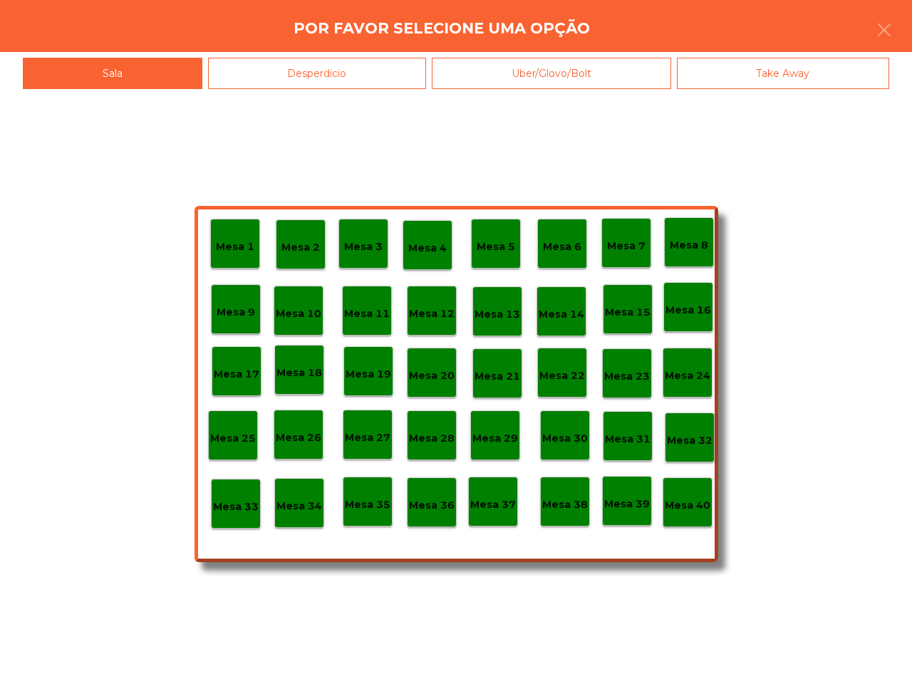
click at [699, 509] on p "Mesa 40" at bounding box center [688, 505] width 46 height 16
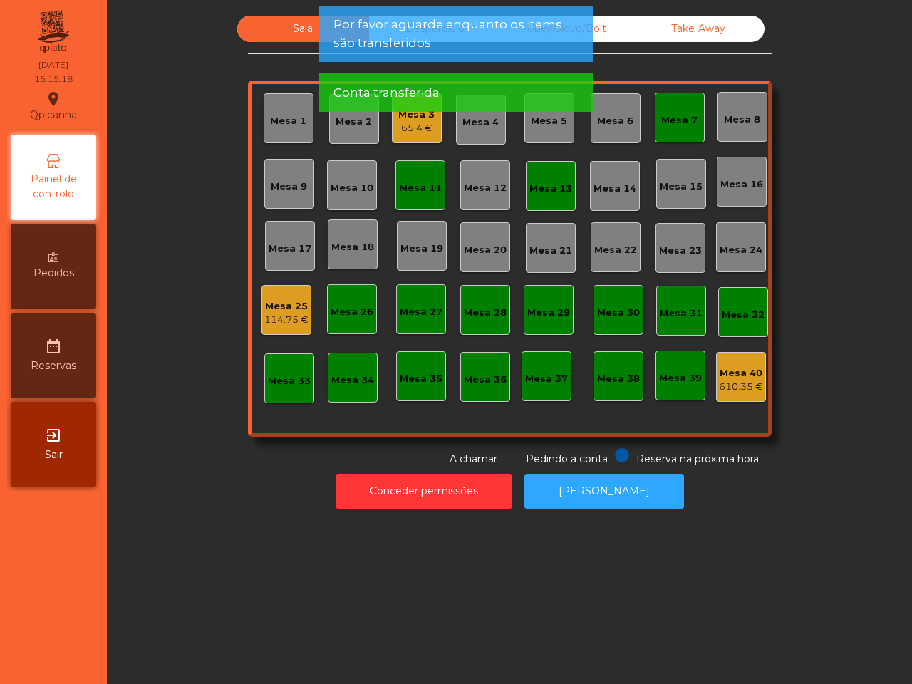
click at [535, 180] on div "Mesa 13" at bounding box center [550, 186] width 43 height 20
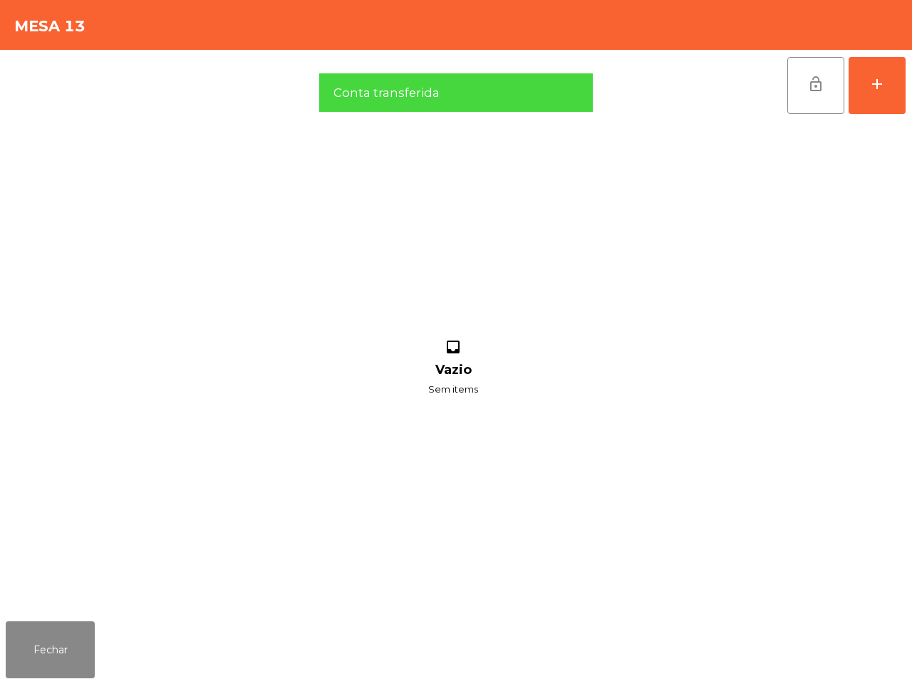
drag, startPoint x: 800, startPoint y: 83, endPoint x: 752, endPoint y: 98, distance: 50.9
click at [802, 83] on button "lock_open" at bounding box center [815, 85] width 57 height 57
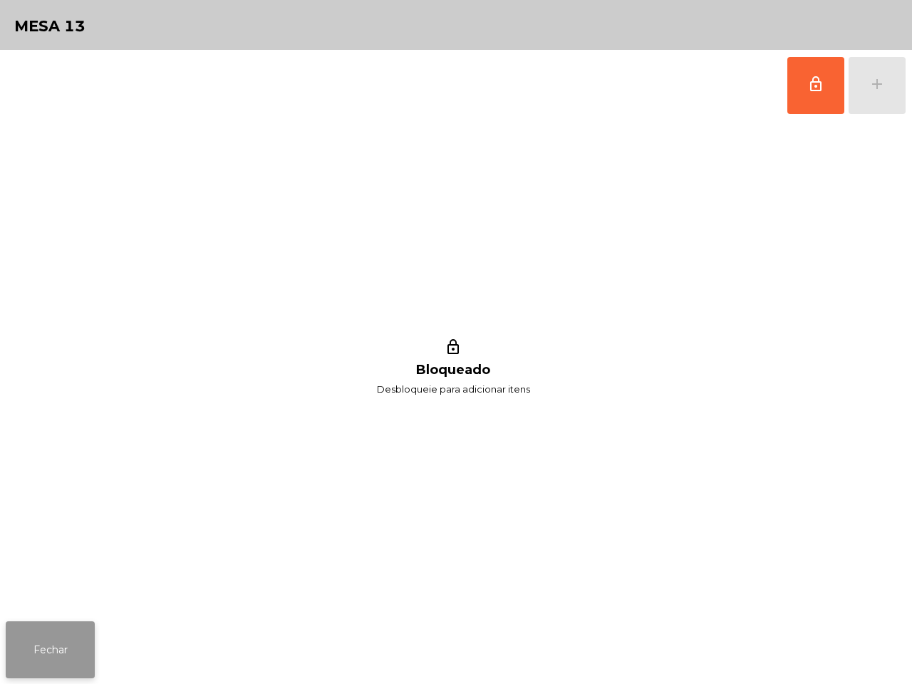
click at [53, 638] on button "Fechar" at bounding box center [50, 649] width 89 height 57
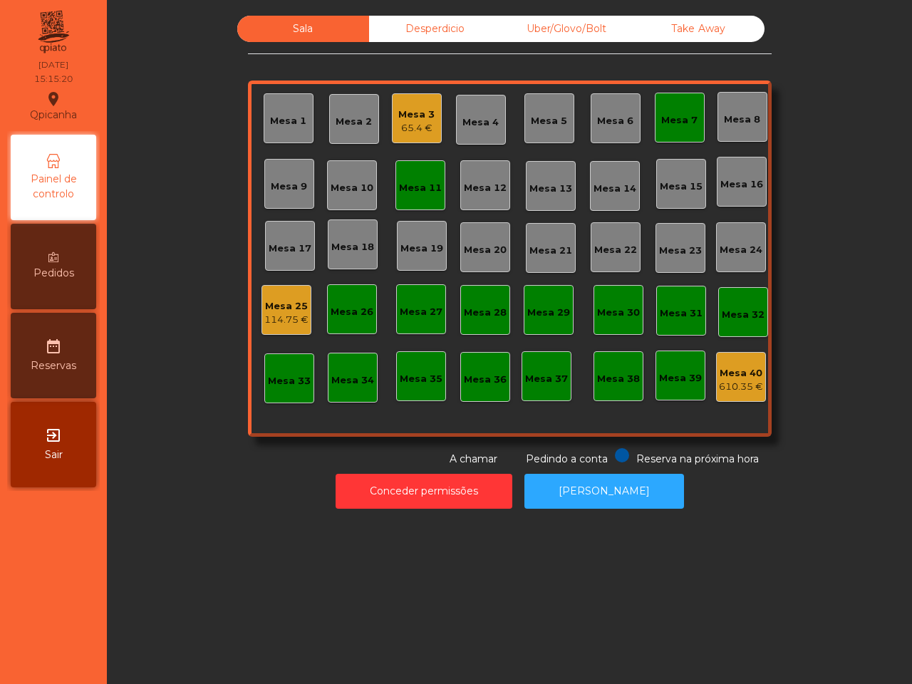
click at [413, 182] on div "Mesa 11" at bounding box center [420, 188] width 43 height 14
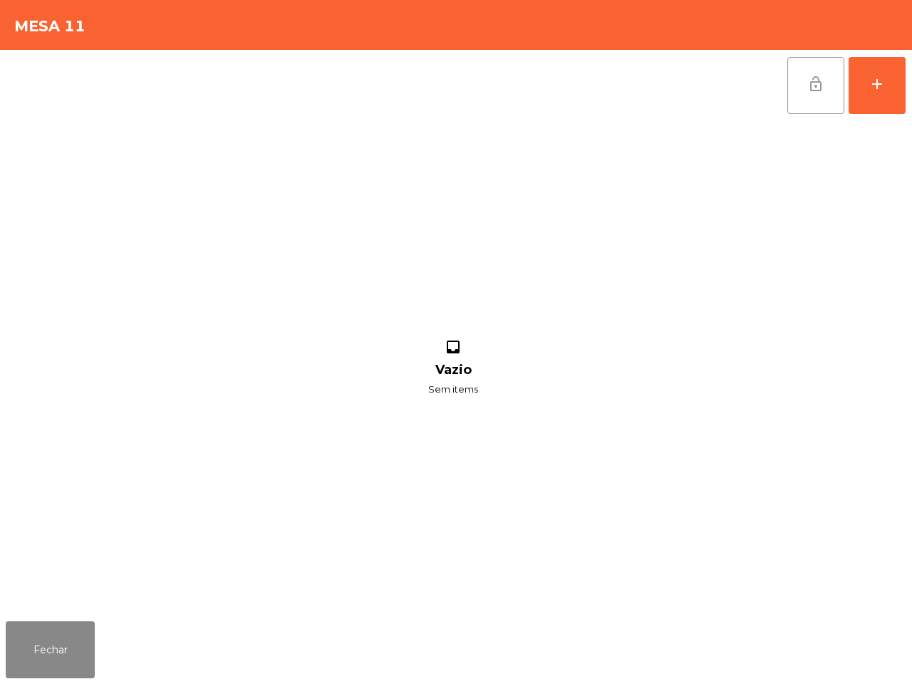
click at [794, 85] on button "lock_open" at bounding box center [815, 85] width 57 height 57
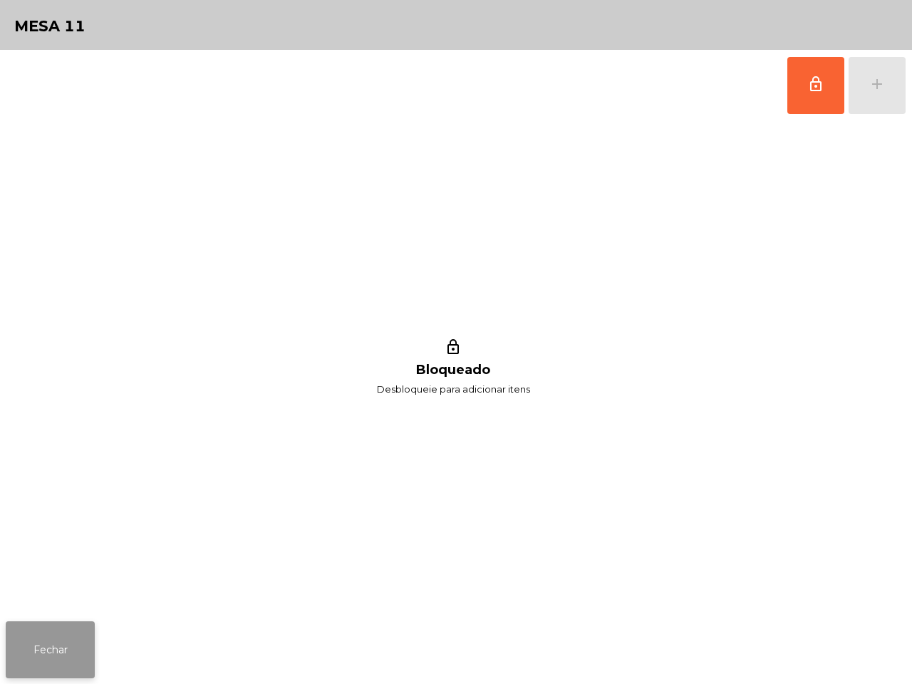
click at [51, 647] on button "Fechar" at bounding box center [50, 649] width 89 height 57
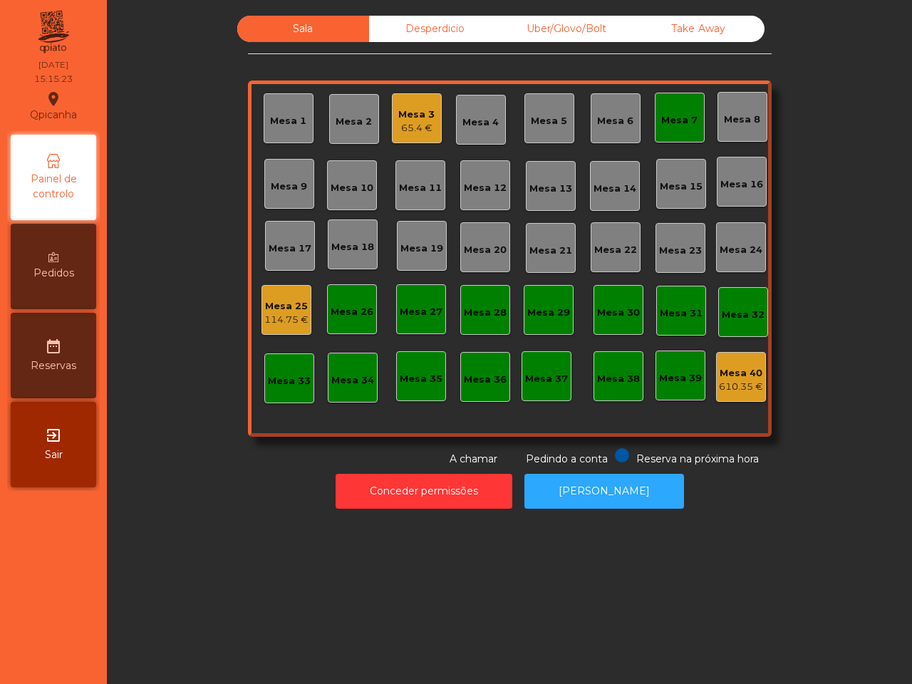
click at [661, 123] on div "Mesa 7" at bounding box center [679, 120] width 36 height 14
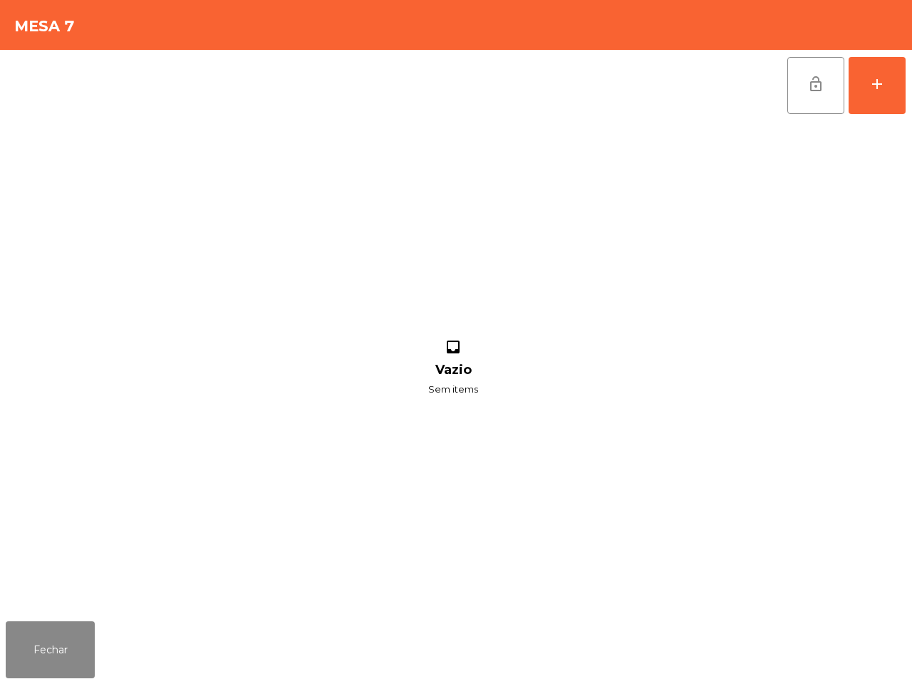
click at [775, 78] on div "lock_open add" at bounding box center [456, 85] width 901 height 71
click at [799, 79] on button "lock_open" at bounding box center [815, 85] width 57 height 57
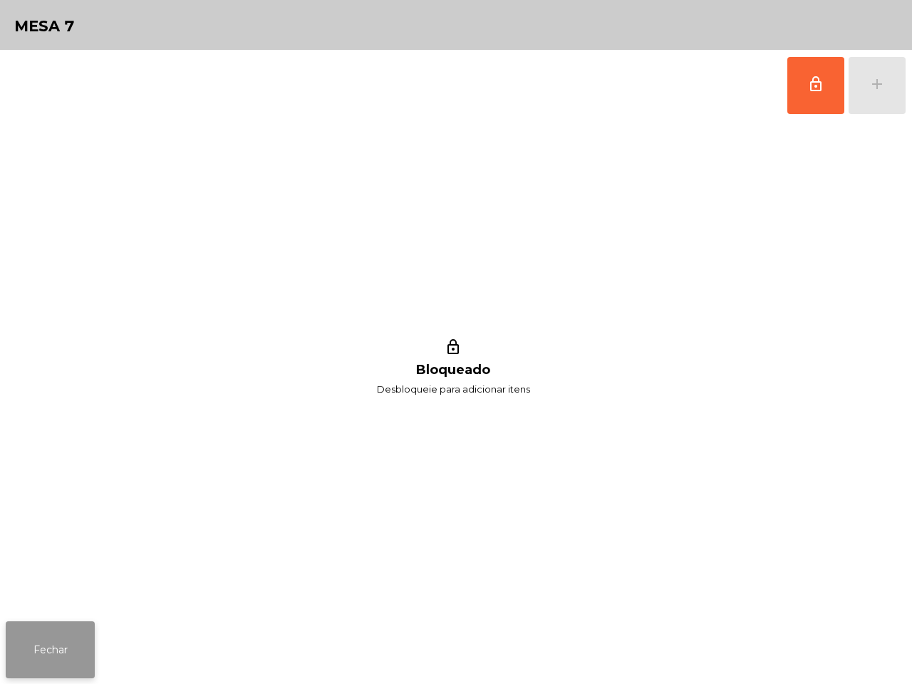
click at [37, 653] on button "Fechar" at bounding box center [50, 649] width 89 height 57
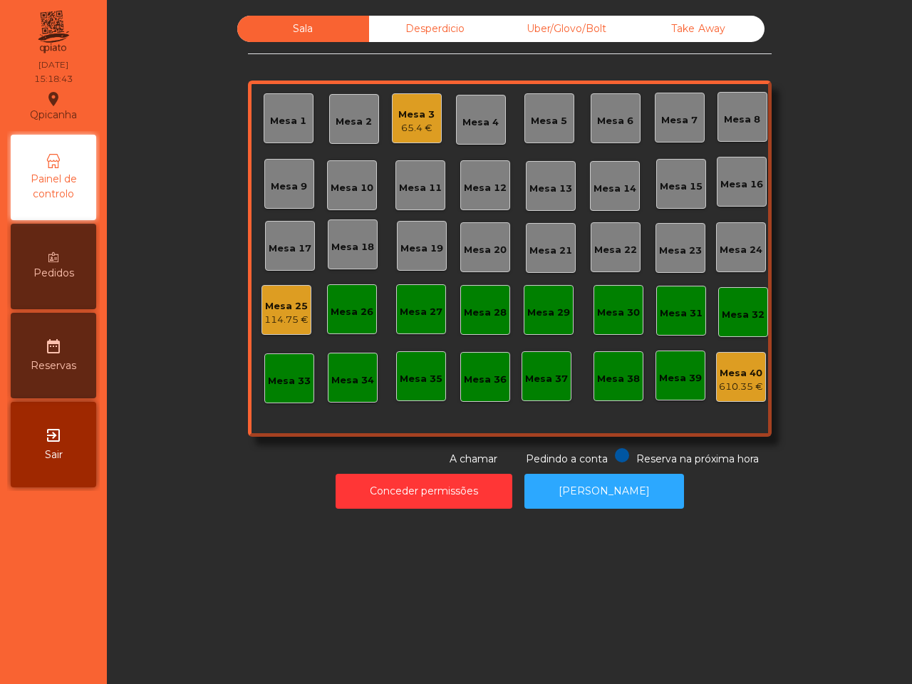
click at [361, 435] on div "Mesa 1 Mesa 2 Mesa 3 65.4 € Mesa 4 Mesa 5 Mesa 6 Mesa 7 Mesa 8 [GEOGRAPHIC_DATA…" at bounding box center [510, 259] width 524 height 356
click at [404, 109] on div "Mesa 3" at bounding box center [416, 115] width 36 height 14
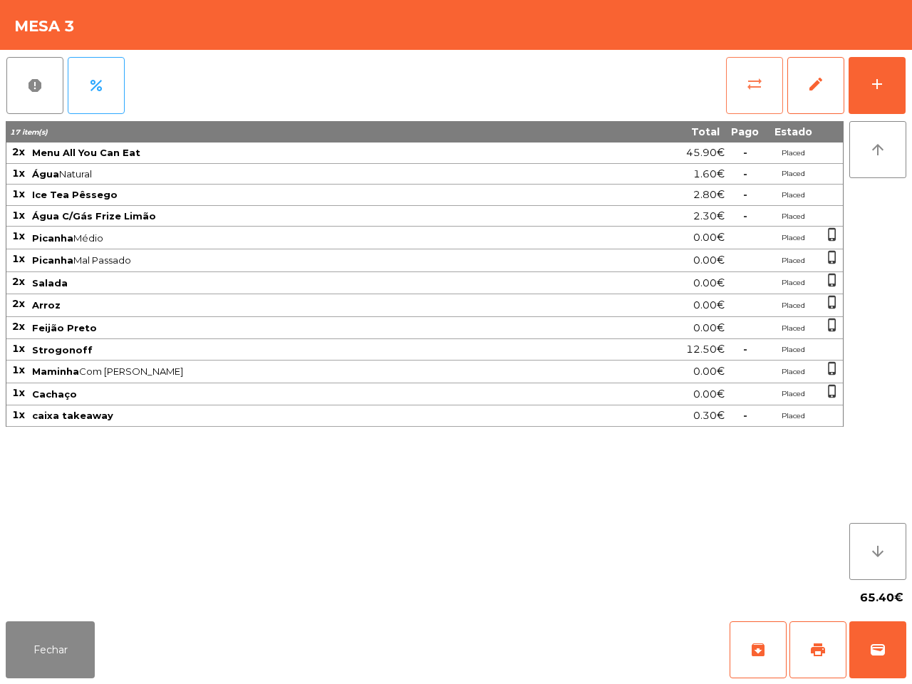
click at [759, 108] on button "sync_alt" at bounding box center [754, 85] width 57 height 57
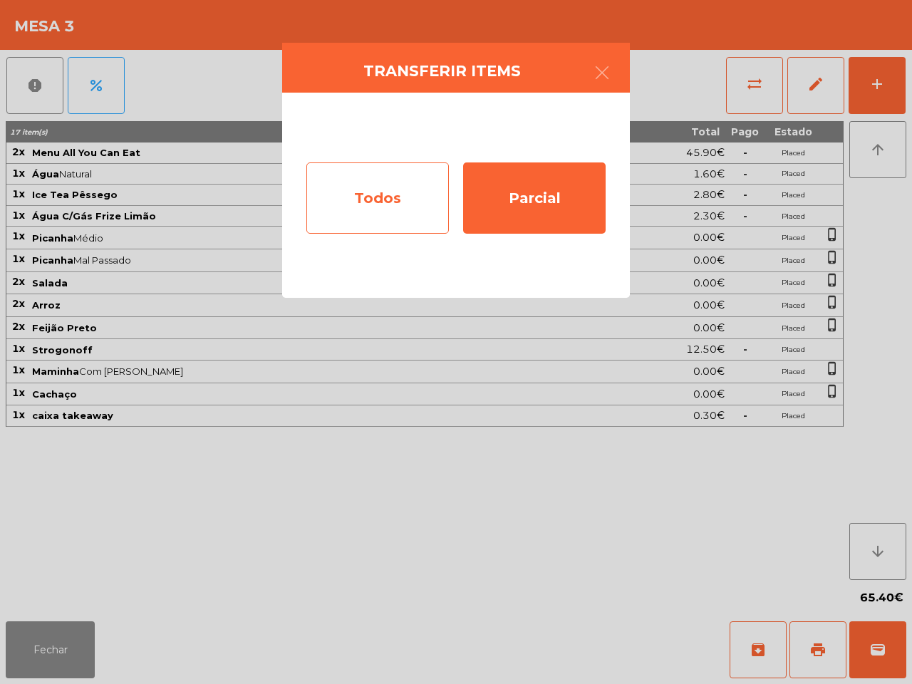
click at [398, 207] on div "Todos" at bounding box center [377, 197] width 142 height 71
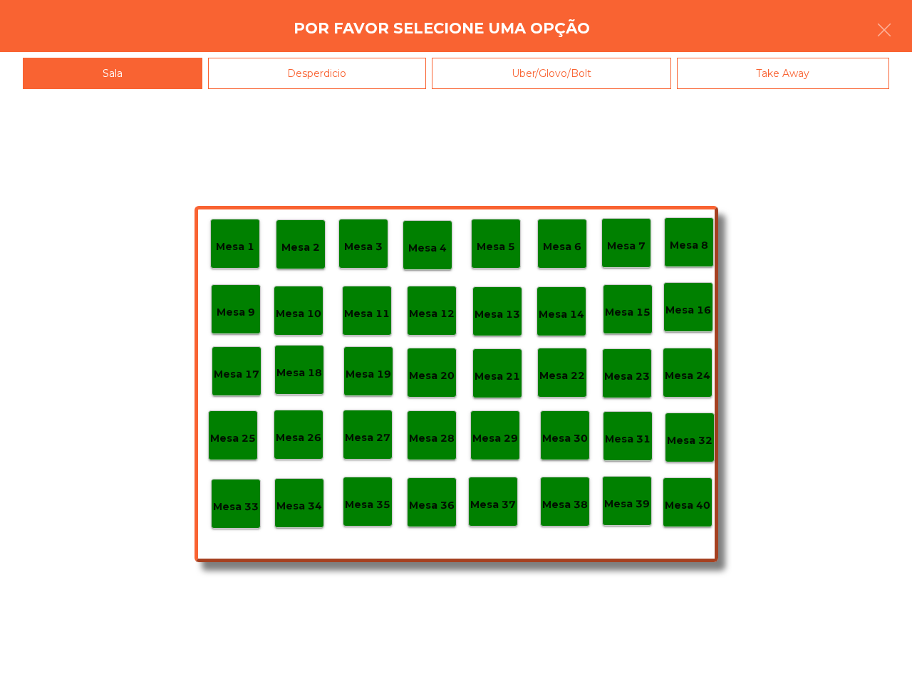
click at [447, 504] on p "Mesa 36" at bounding box center [432, 505] width 46 height 16
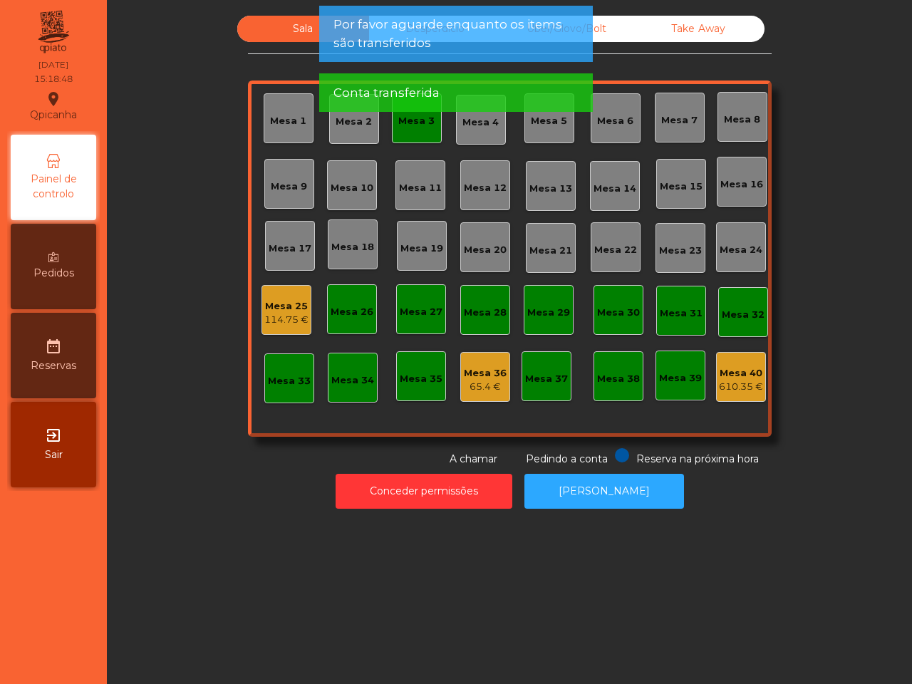
click at [406, 122] on app-alert "Por favor aguarde enquanto os items são transferidos Conta transferida" at bounding box center [456, 65] width 274 height 118
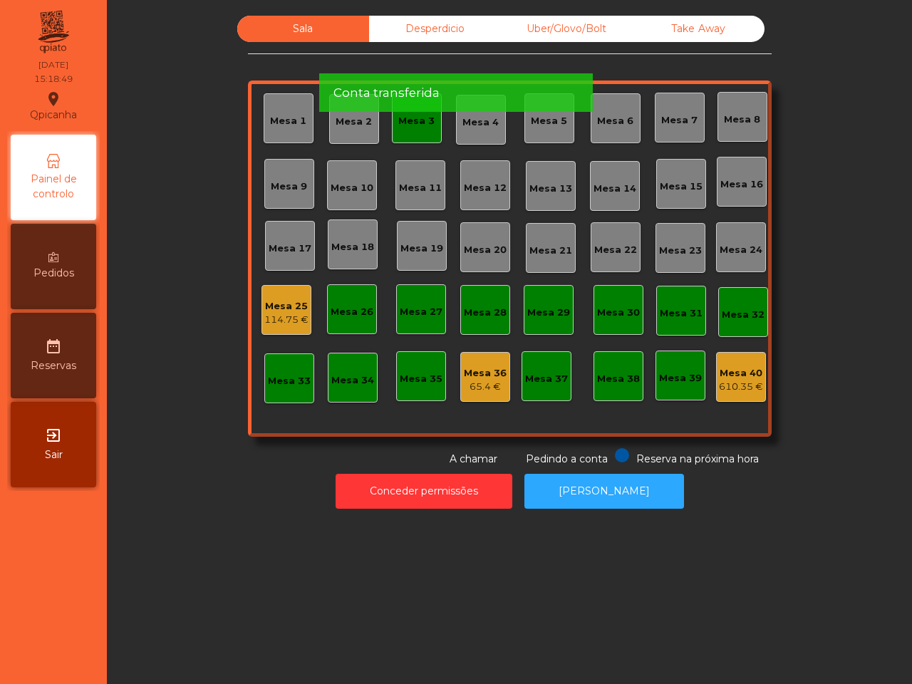
click at [413, 136] on div "Mesa 3" at bounding box center [417, 118] width 50 height 50
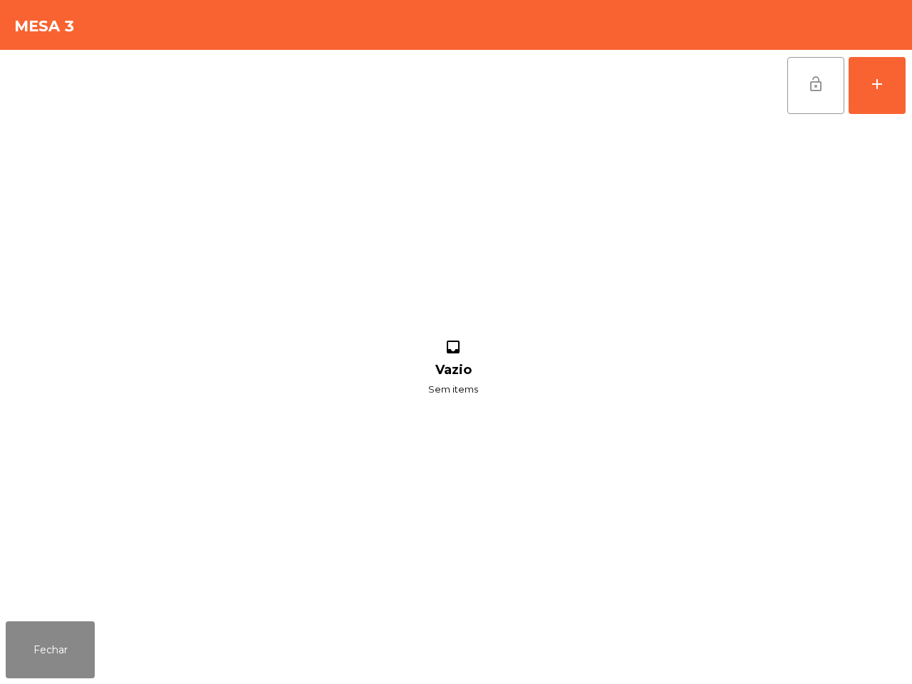
click at [814, 95] on button "lock_open" at bounding box center [815, 85] width 57 height 57
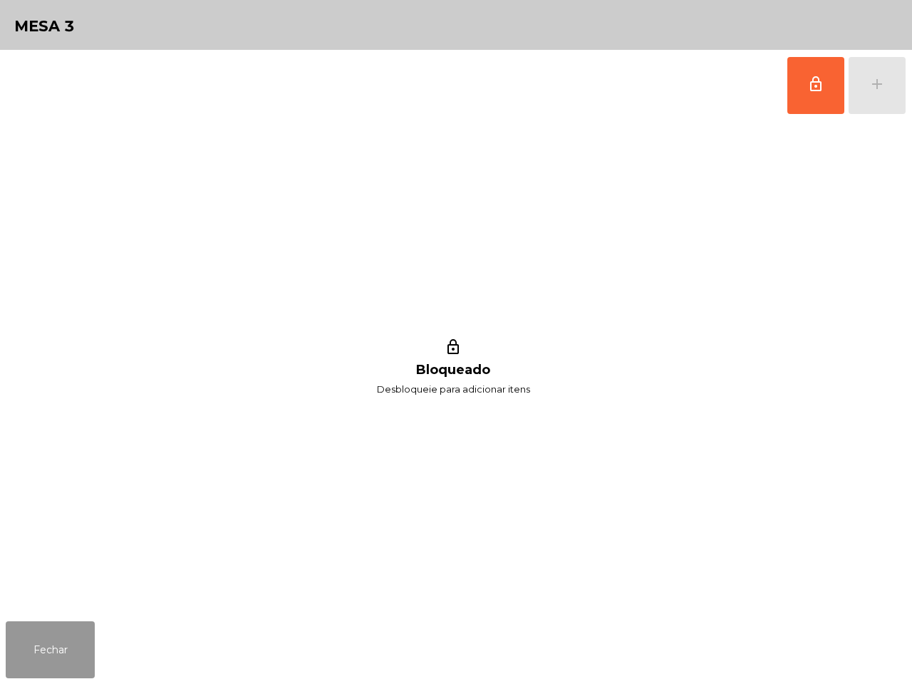
click at [61, 657] on button "Fechar" at bounding box center [50, 649] width 89 height 57
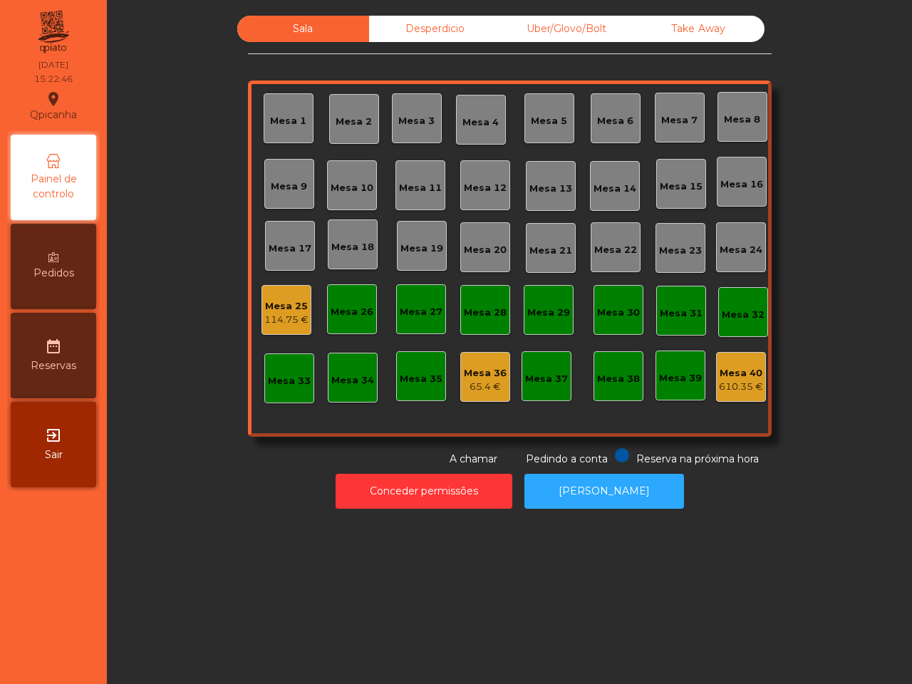
click at [62, 654] on nav "Qpicanha location_on [DATE] 15:22:46 Painel de controlo Pedidos date_range Rese…" at bounding box center [53, 342] width 107 height 684
